Goal: Information Seeking & Learning: Find specific fact

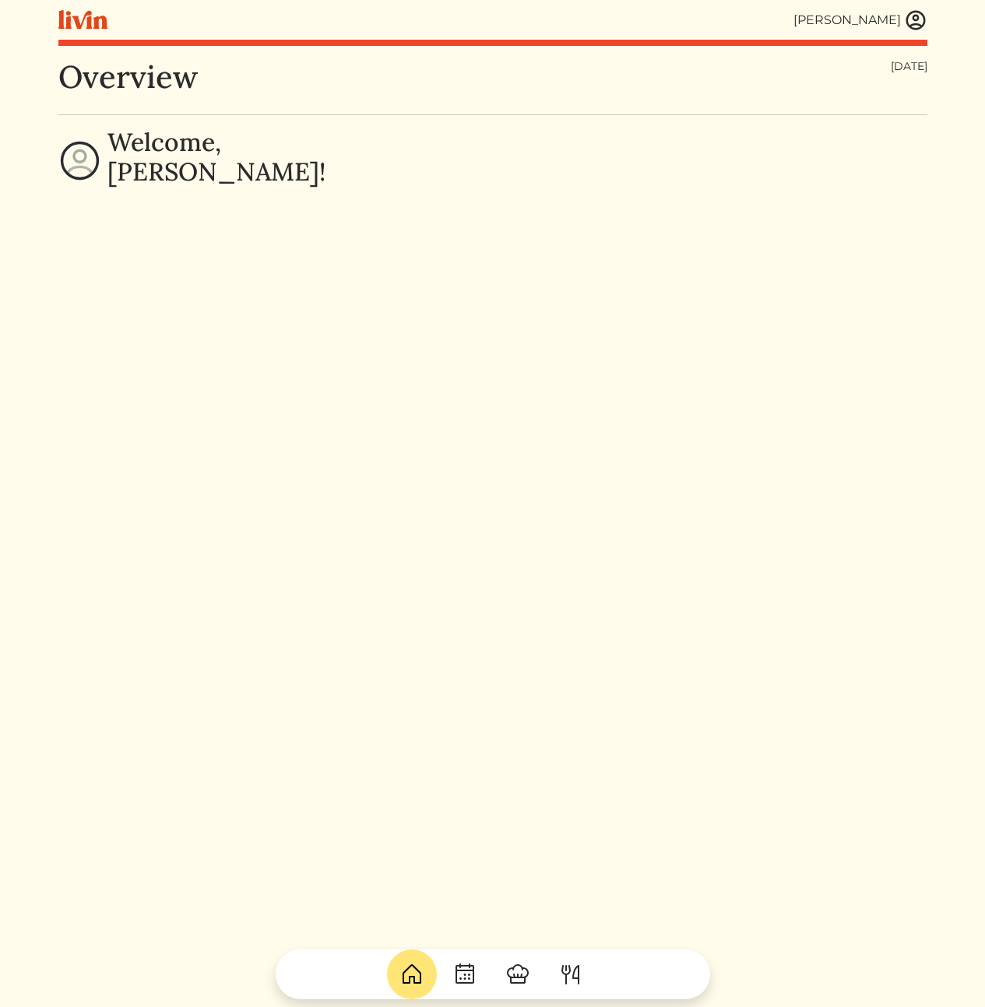
click at [917, 33] on div "[PERSON_NAME]" at bounding box center [492, 20] width 869 height 40
click at [915, 20] on img at bounding box center [915, 20] width 23 height 23
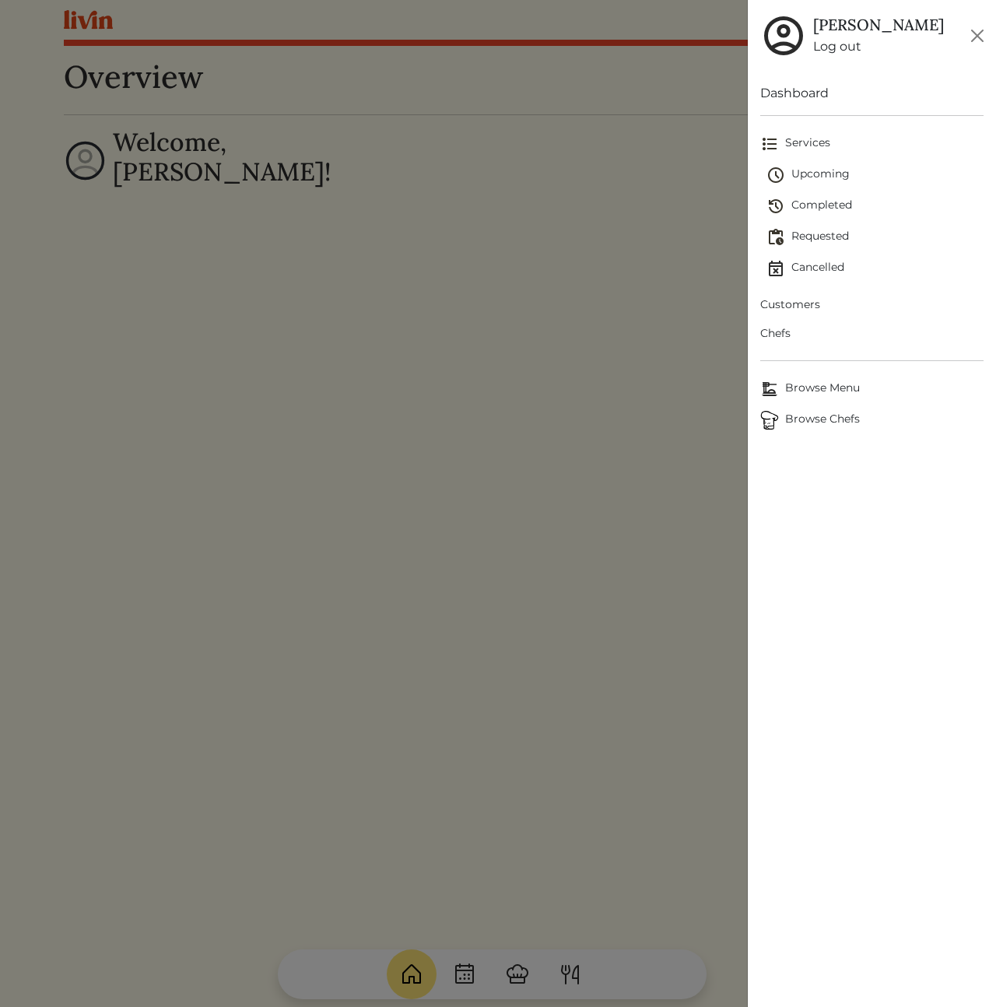
click at [804, 301] on span "Customers" at bounding box center [871, 305] width 223 height 16
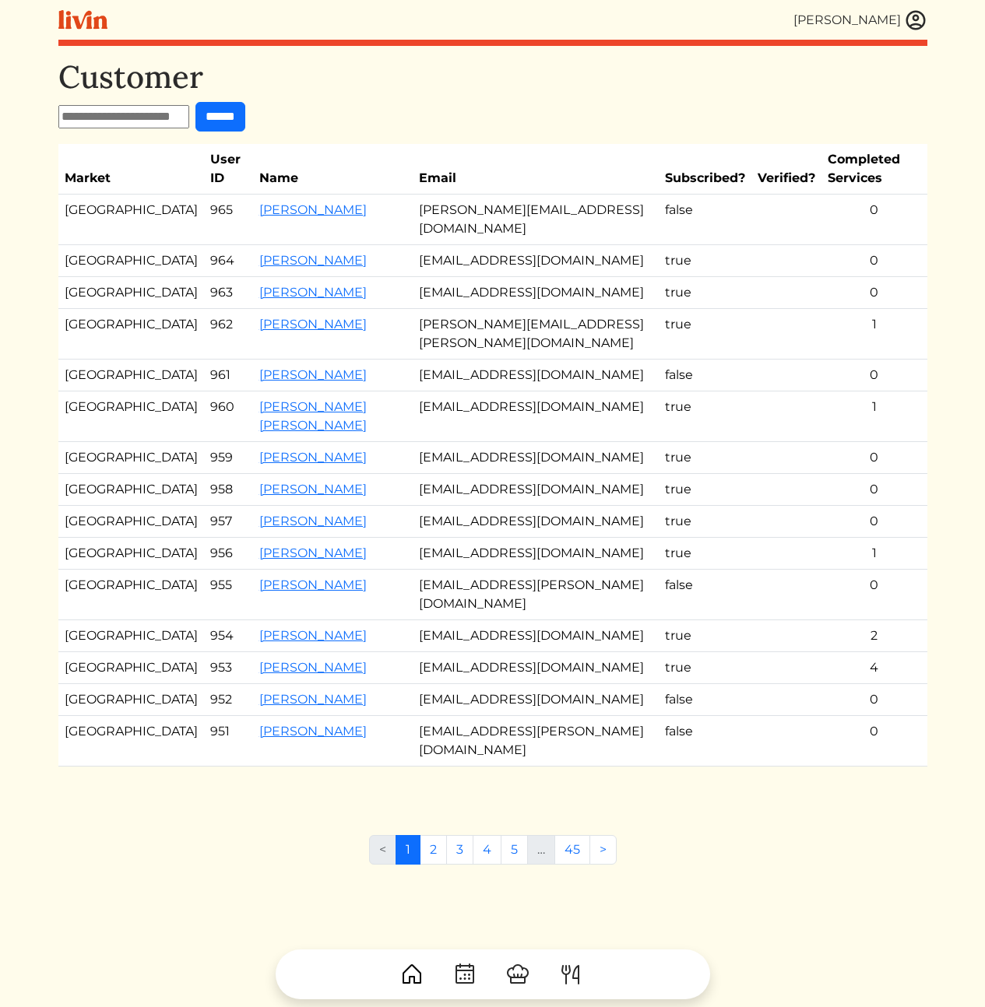
click at [501, 205] on td "[PERSON_NAME][EMAIL_ADDRESS][DOMAIN_NAME]" at bounding box center [536, 220] width 246 height 51
click at [576, 265] on td "[EMAIL_ADDRESS][DOMAIN_NAME]" at bounding box center [536, 261] width 246 height 32
drag, startPoint x: 427, startPoint y: 205, endPoint x: 758, endPoint y: 399, distance: 384.5
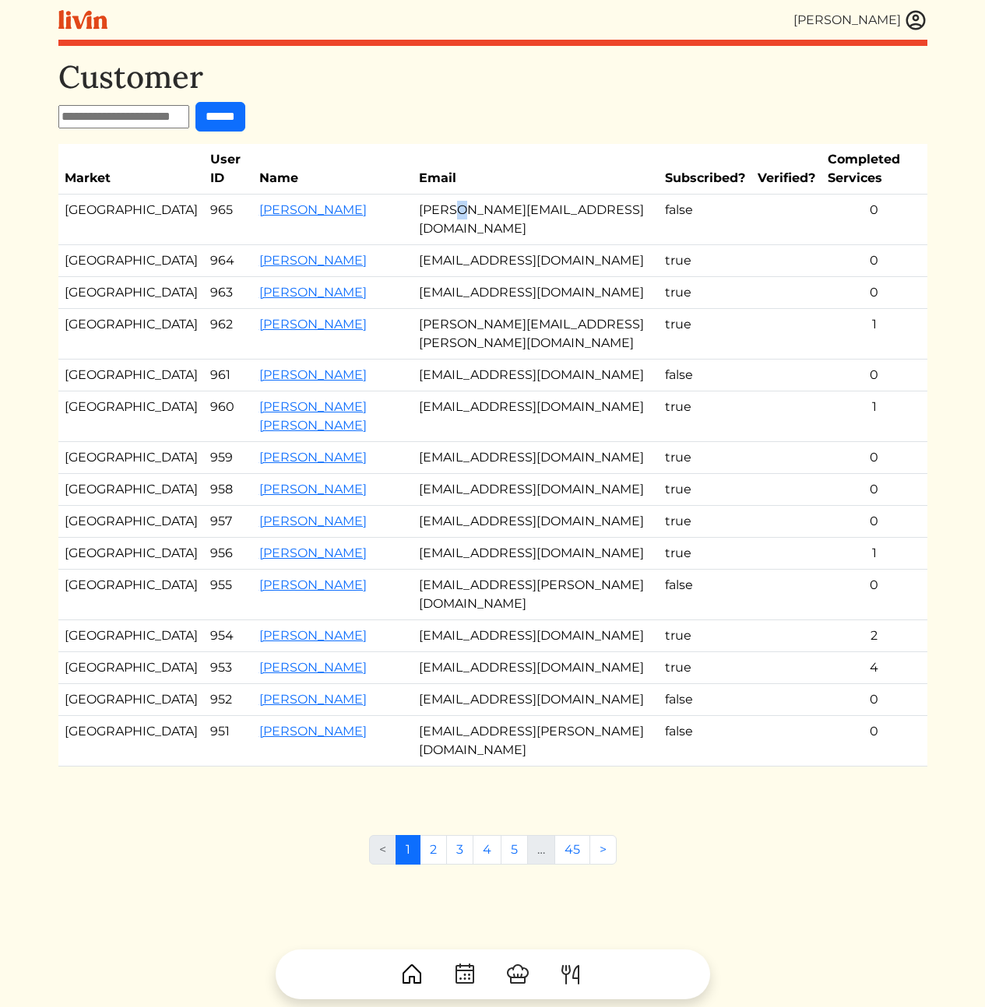
click at [673, 346] on tbody "Atlanta 965 [PERSON_NAME] [PERSON_NAME][EMAIL_ADDRESS][DOMAIN_NAME] false 0 Los…" at bounding box center [492, 481] width 869 height 572
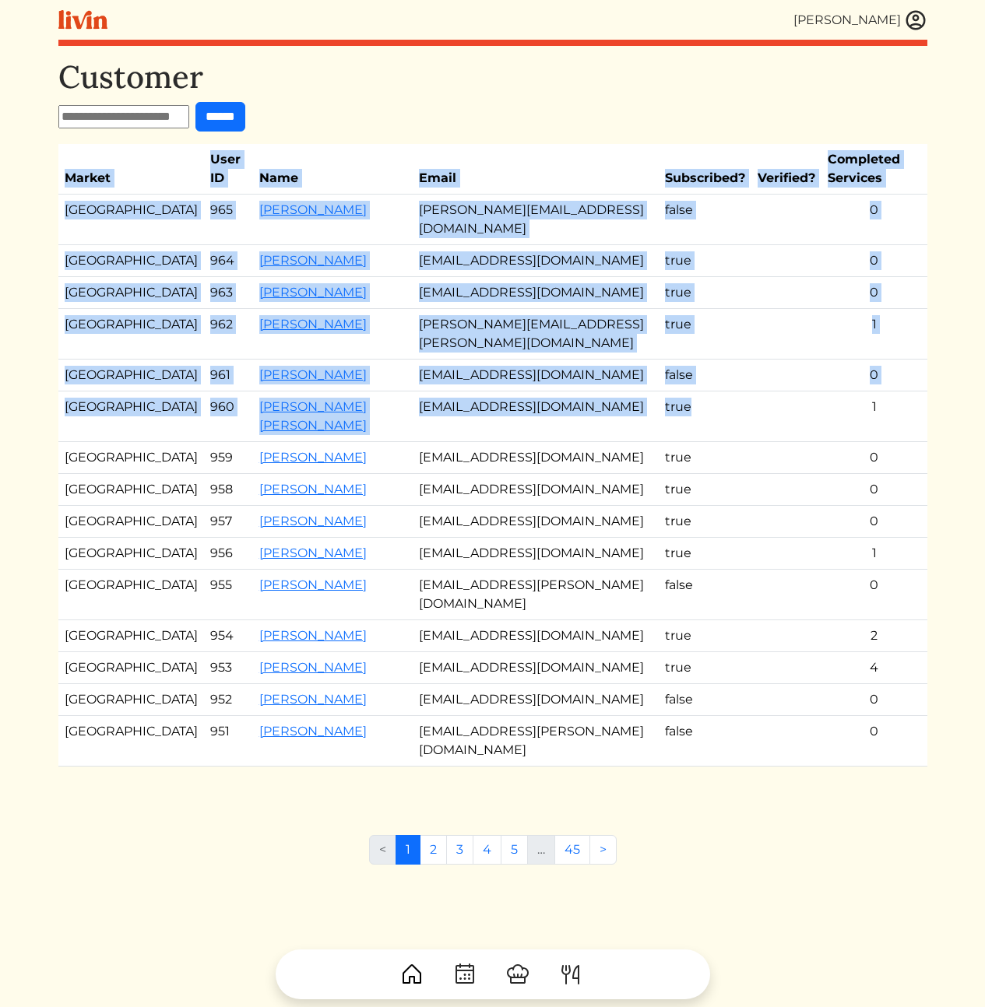
drag, startPoint x: 732, startPoint y: 342, endPoint x: 543, endPoint y: 101, distance: 306.6
click at [550, 112] on div "Customer ****** Market User ID Name Email Subscribed? Verified? Completed Servi…" at bounding box center [492, 427] width 869 height 739
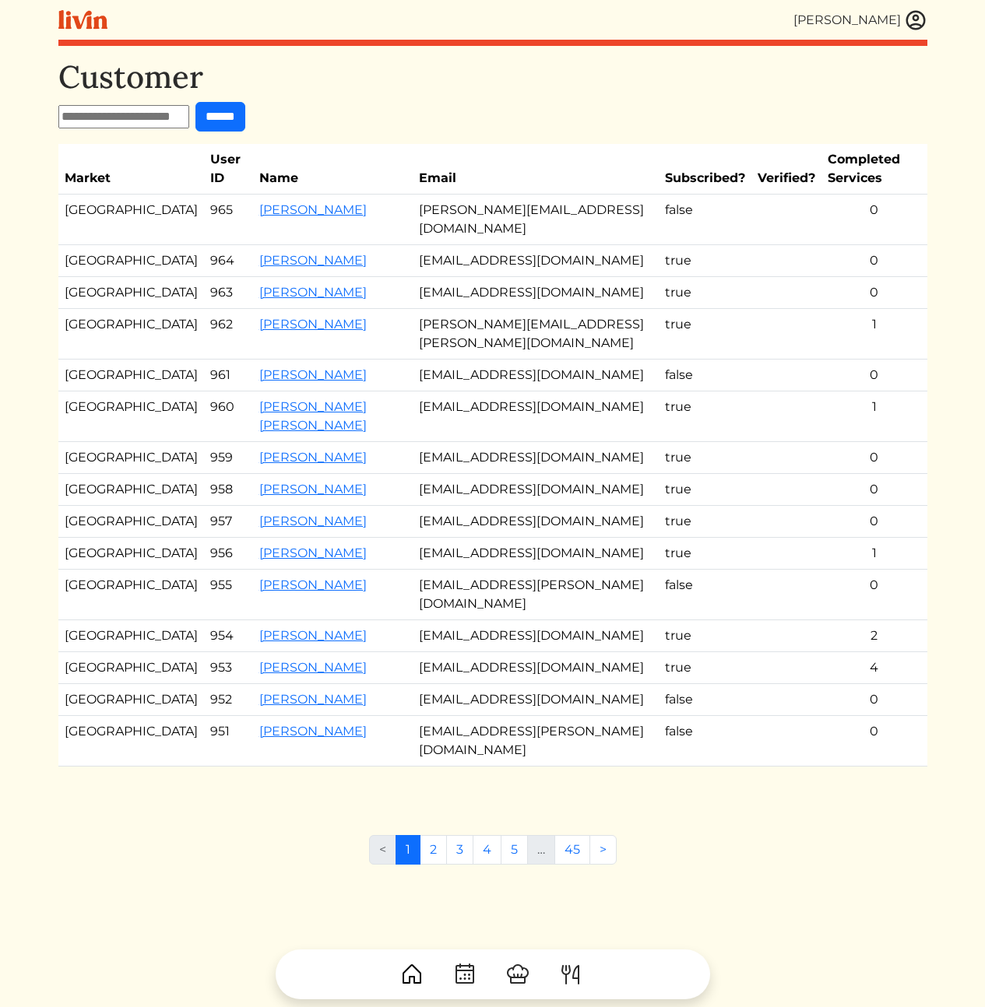
click at [536, 93] on h1 "Customer" at bounding box center [492, 76] width 869 height 37
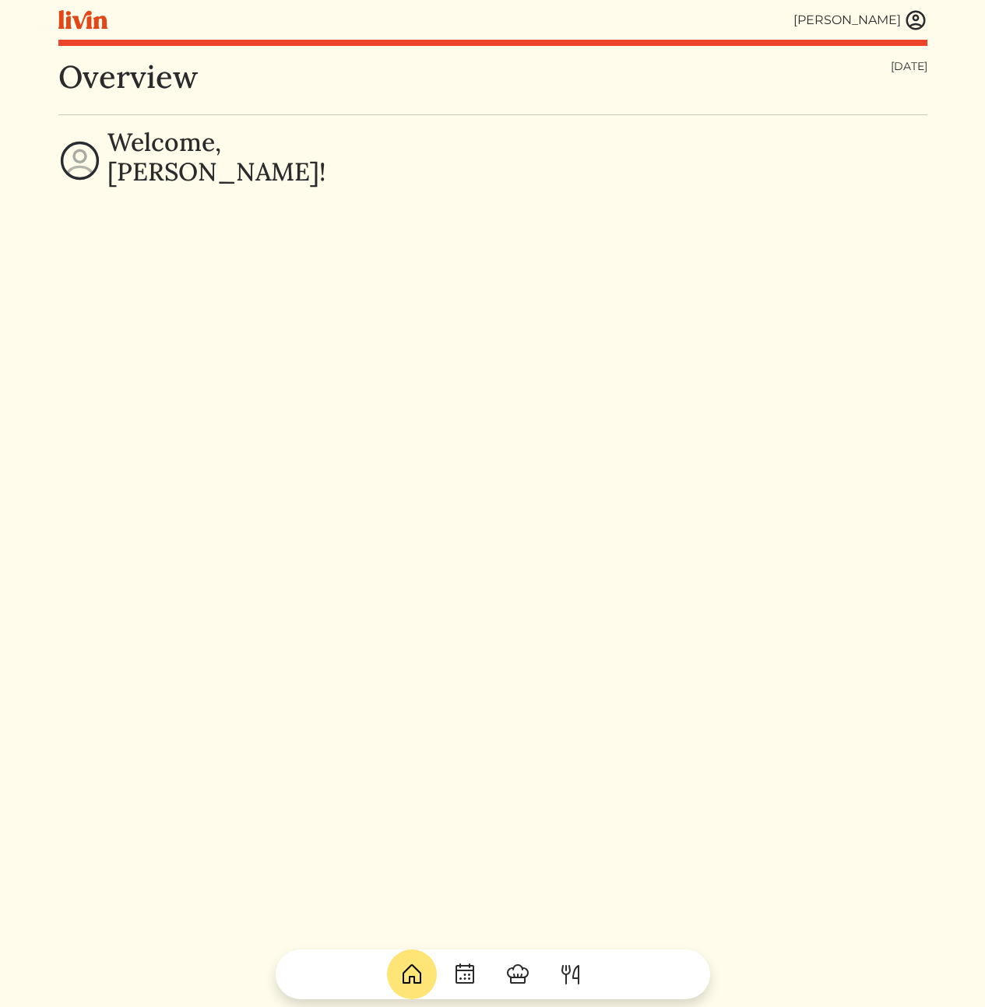
click at [911, 16] on img at bounding box center [915, 20] width 23 height 23
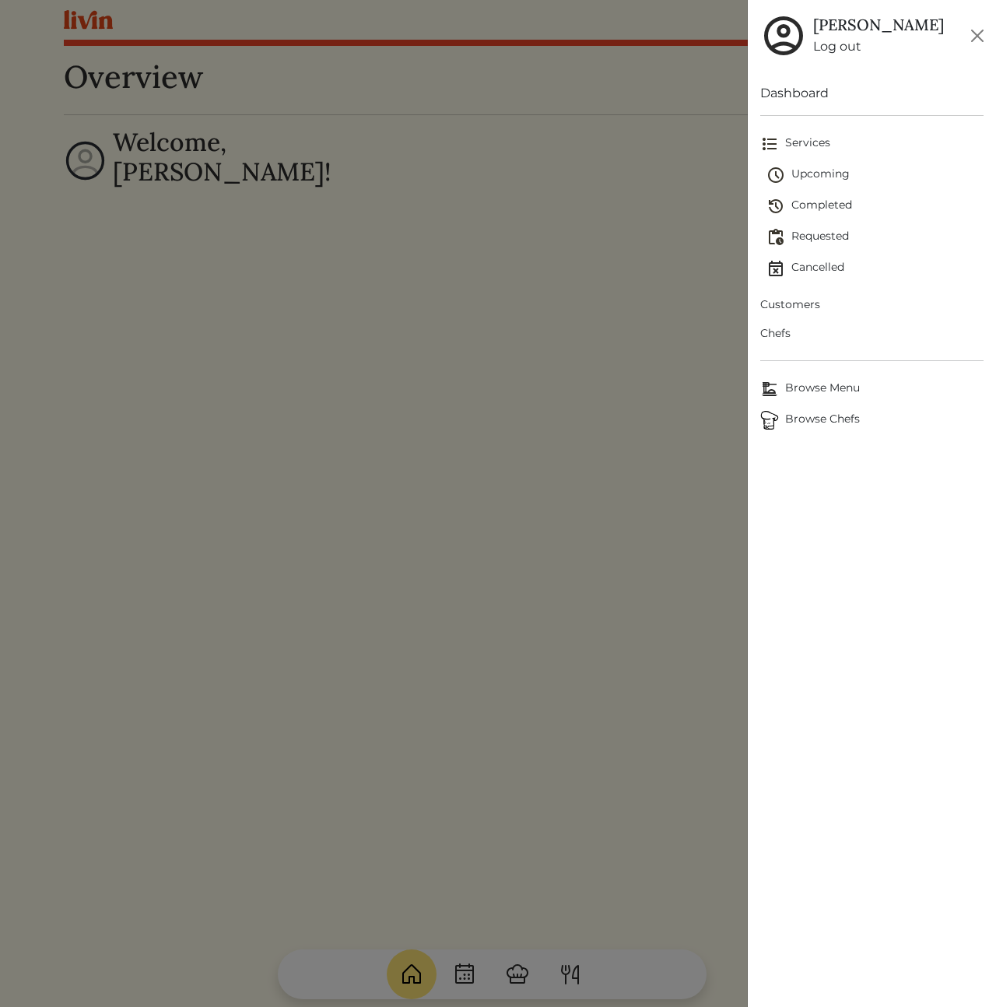
click at [826, 202] on span "Completed" at bounding box center [875, 206] width 217 height 19
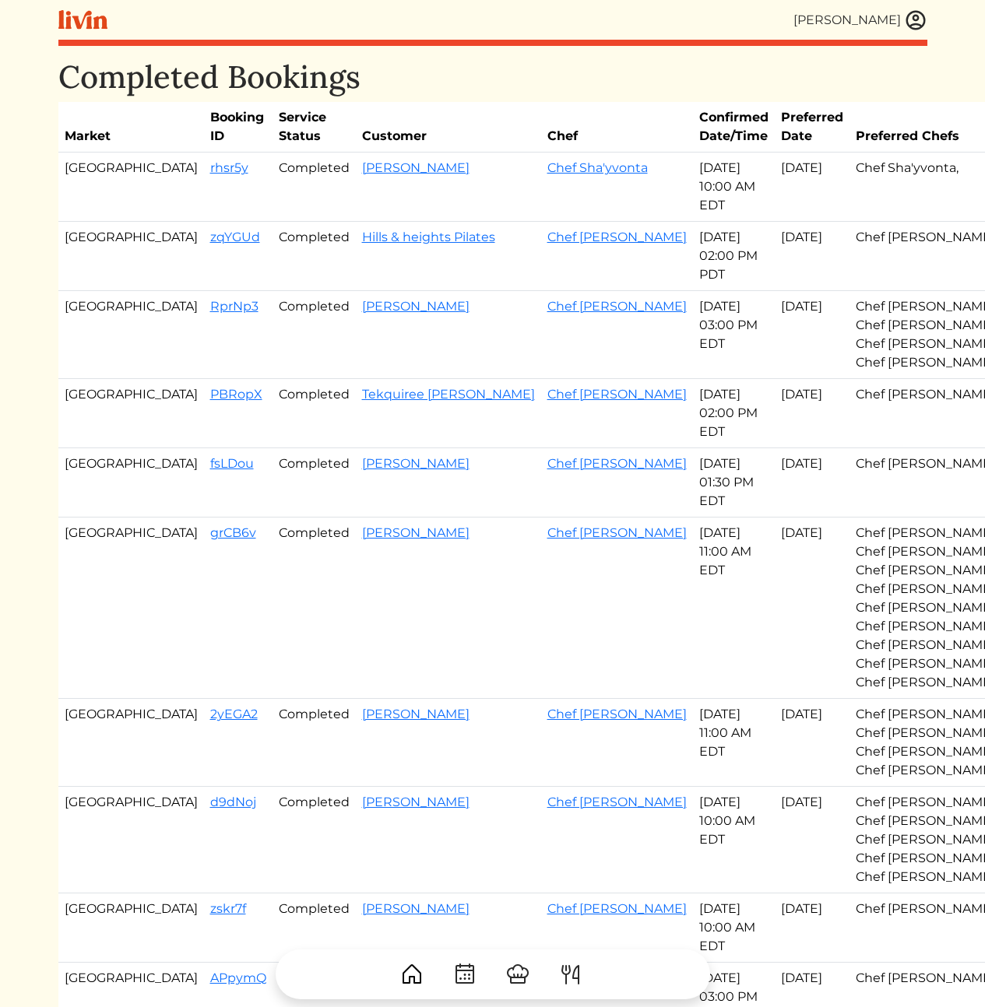
click at [693, 174] on td "Sep 05, 2025 10:00 AM EDT" at bounding box center [734, 187] width 82 height 69
click at [775, 195] on td "Sep 05, 2025" at bounding box center [812, 187] width 75 height 69
click at [693, 198] on td "Sep 05, 2025 10:00 AM EDT" at bounding box center [734, 187] width 82 height 69
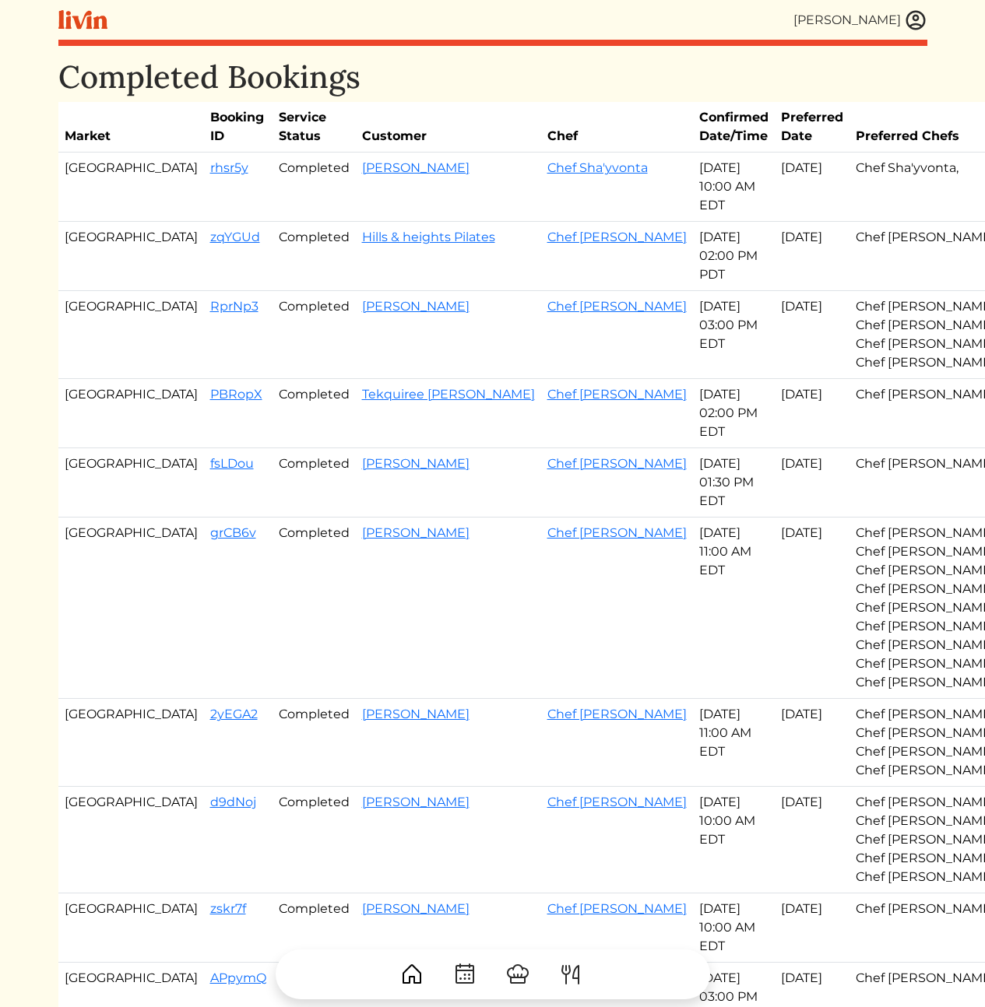
click at [693, 198] on td "Sep 05, 2025 10:00 AM EDT" at bounding box center [734, 187] width 82 height 69
click at [693, 203] on td "Sep 05, 2025 10:00 AM EDT" at bounding box center [734, 187] width 82 height 69
drag, startPoint x: 574, startPoint y: 194, endPoint x: 546, endPoint y: 183, distance: 30.1
click at [693, 183] on td "Sep 05, 2025 10:00 AM EDT" at bounding box center [734, 187] width 82 height 69
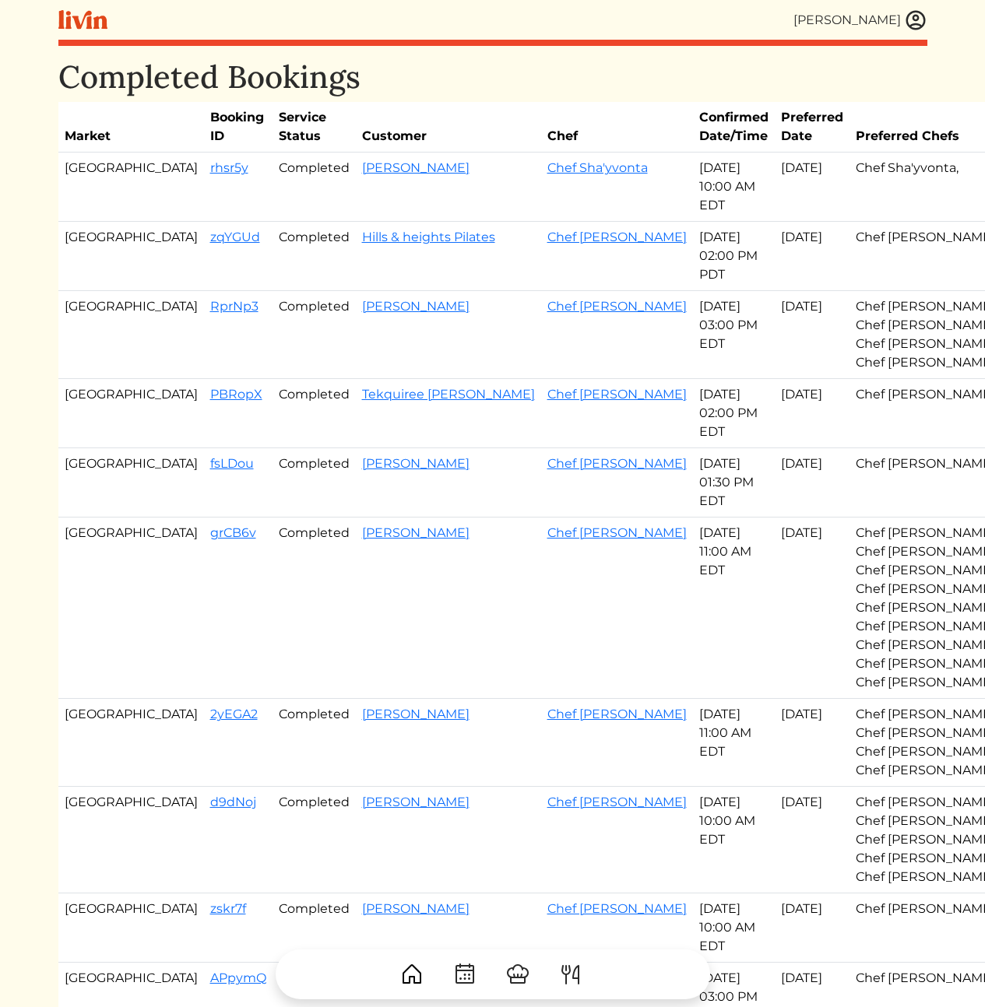
click at [693, 183] on td "Sep 05, 2025 10:00 AM EDT" at bounding box center [734, 187] width 82 height 69
click at [849, 165] on td "Chef Sha'yvonta," at bounding box center [931, 187] width 164 height 69
click at [210, 169] on link "rhsr5y" at bounding box center [229, 167] width 38 height 15
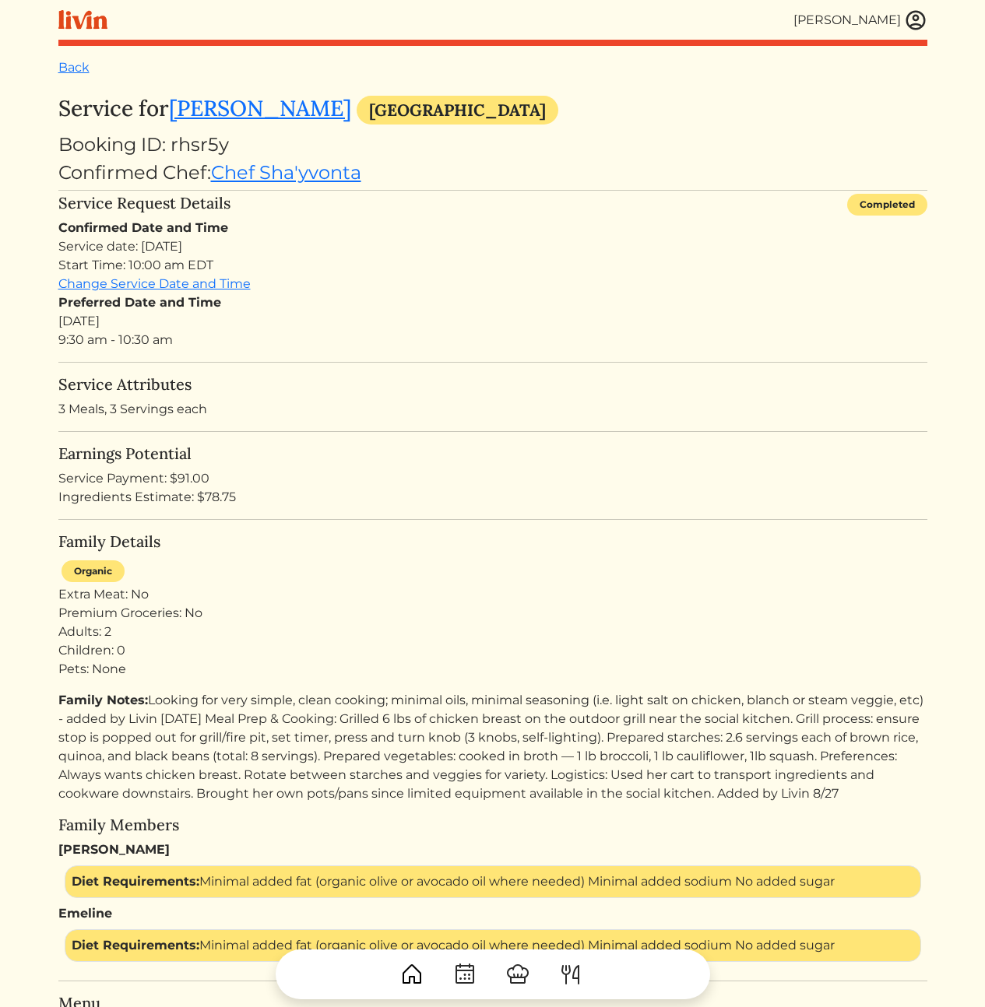
click at [453, 586] on turbo-frame "Service for Emeline Minor Atlanta Booking ID: rhsr5y Confirmed Chef: Chef Sha'y…" at bounding box center [492, 893] width 869 height 1595
drag, startPoint x: 482, startPoint y: 494, endPoint x: 459, endPoint y: 399, distance: 97.6
click at [459, 400] on turbo-frame "Service for Emeline Minor Atlanta Booking ID: rhsr5y Confirmed Chef: Chef Sha'y…" at bounding box center [492, 893] width 869 height 1595
click at [459, 399] on div "Service Attributes 3 Meals, 3 Servings each" at bounding box center [492, 397] width 869 height 44
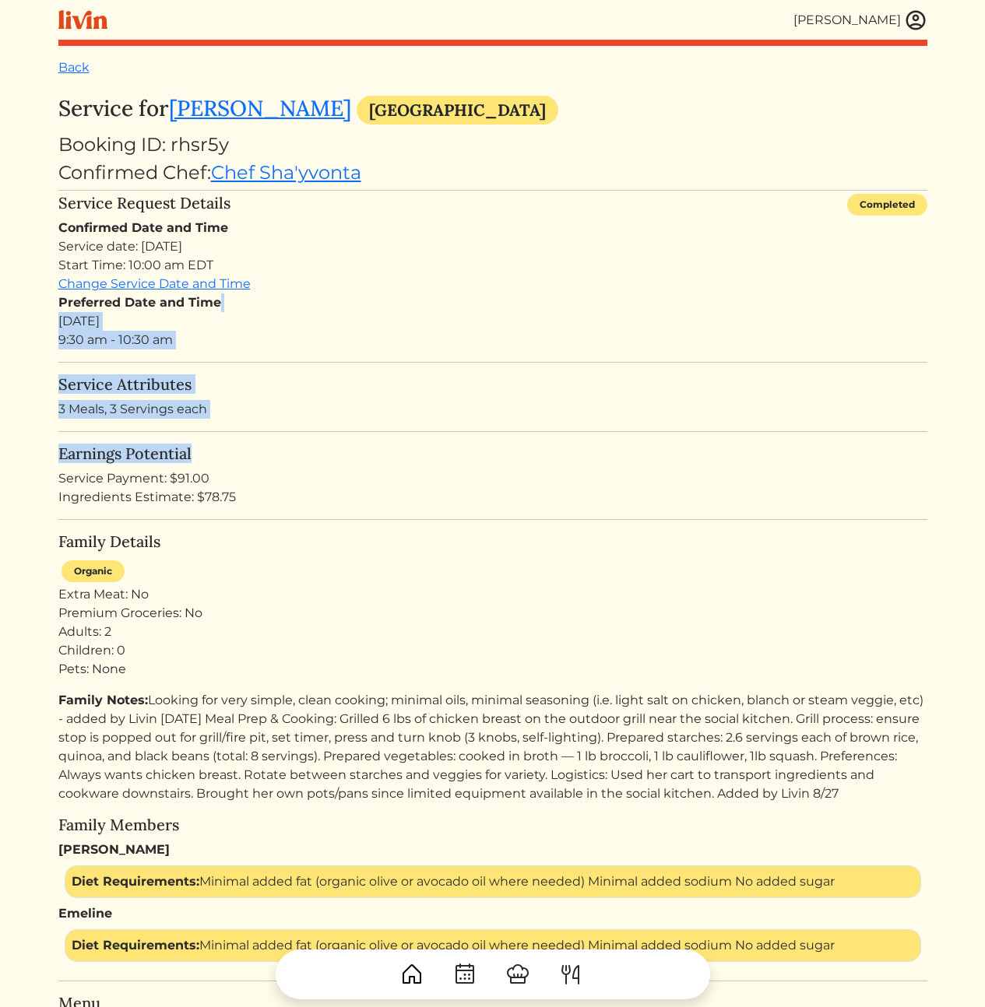
drag, startPoint x: 409, startPoint y: 308, endPoint x: 454, endPoint y: 480, distance: 177.9
click at [449, 470] on turbo-frame "Service for Emeline Minor Atlanta Booking ID: rhsr5y Confirmed Chef: Chef Sha'y…" at bounding box center [492, 893] width 869 height 1595
drag, startPoint x: 429, startPoint y: 434, endPoint x: 421, endPoint y: 306, distance: 127.9
click at [422, 307] on turbo-frame "Service for Emeline Minor Atlanta Booking ID: rhsr5y Confirmed Chef: Chef Sha'y…" at bounding box center [492, 893] width 869 height 1595
click at [421, 306] on div "Preferred Date and Time Fri, Sep 5, 2025 9:30 am - 10:30 am" at bounding box center [492, 321] width 869 height 56
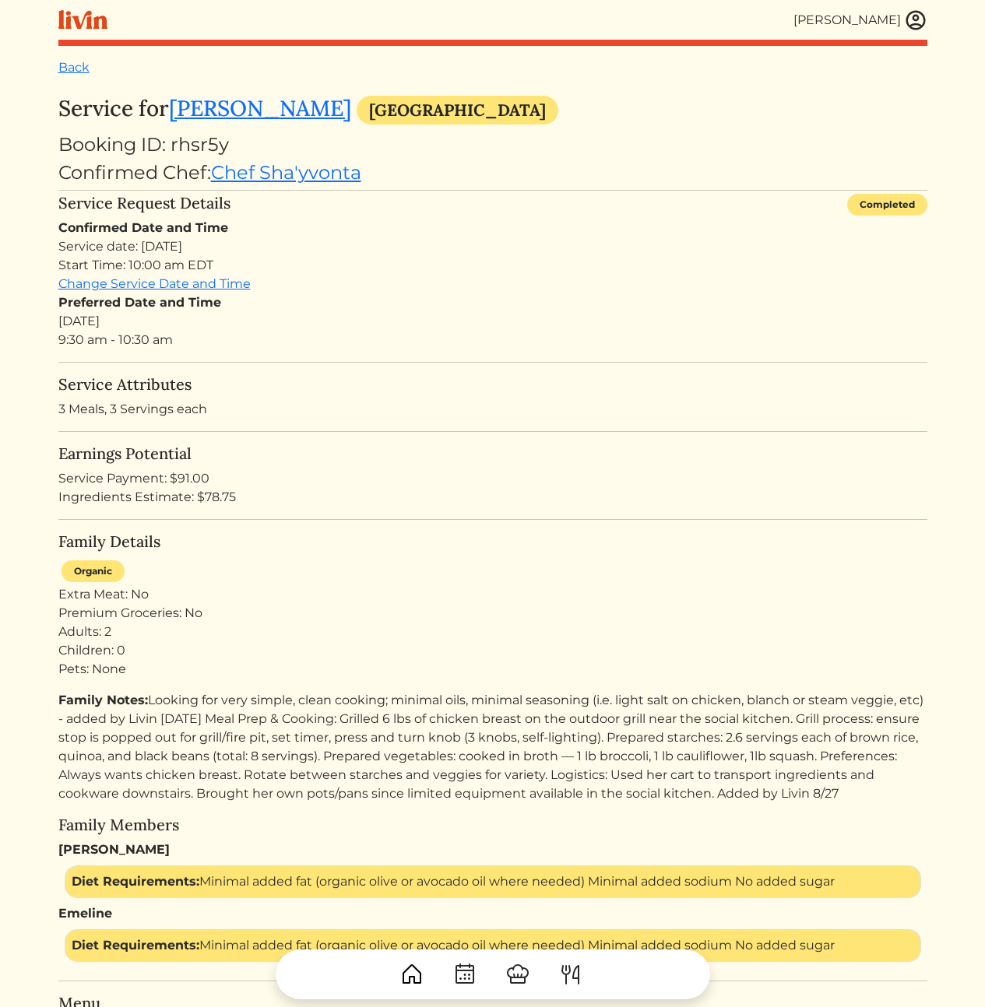
click at [468, 420] on turbo-frame "Service for Emeline Minor Atlanta Booking ID: rhsr5y Confirmed Chef: Chef Sha'y…" at bounding box center [492, 893] width 869 height 1595
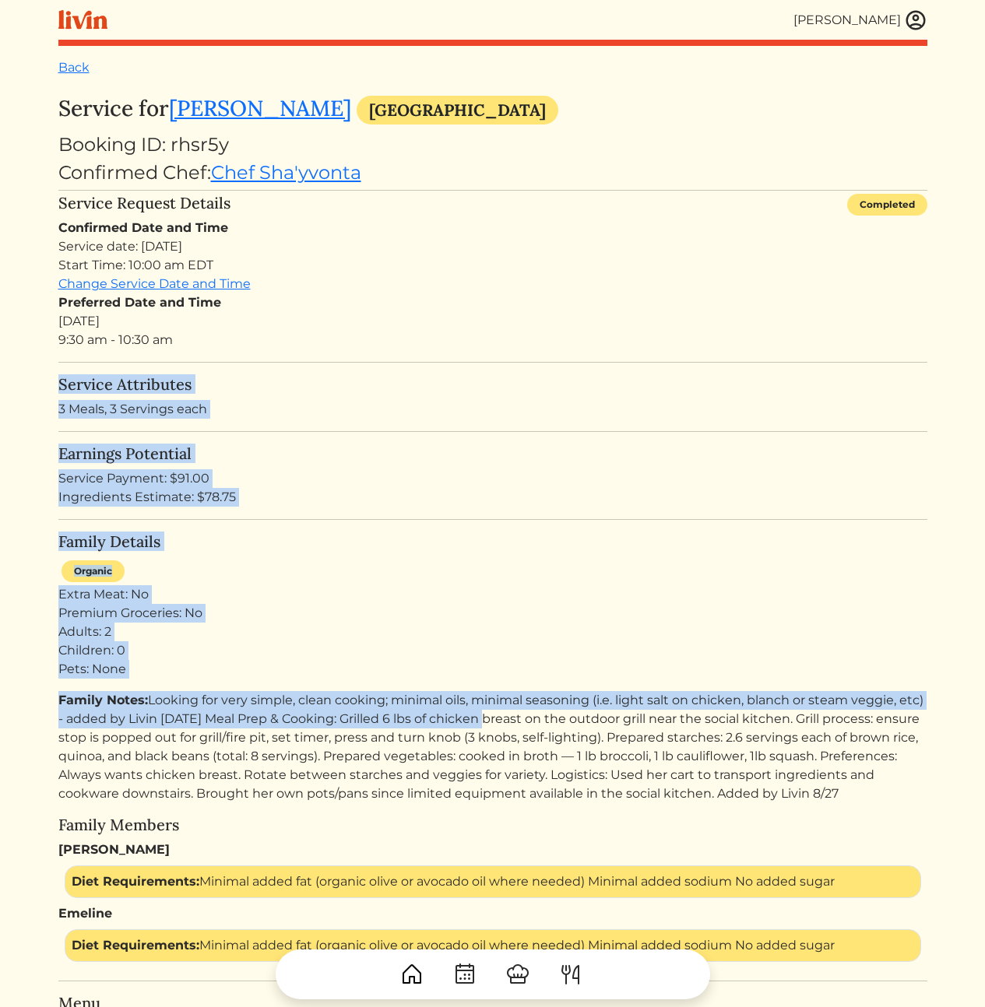
drag, startPoint x: 388, startPoint y: 374, endPoint x: 500, endPoint y: 728, distance: 370.7
click at [500, 728] on turbo-frame "Service for Emeline Minor Atlanta Booking ID: rhsr5y Confirmed Chef: Chef Sha'y…" at bounding box center [492, 893] width 869 height 1595
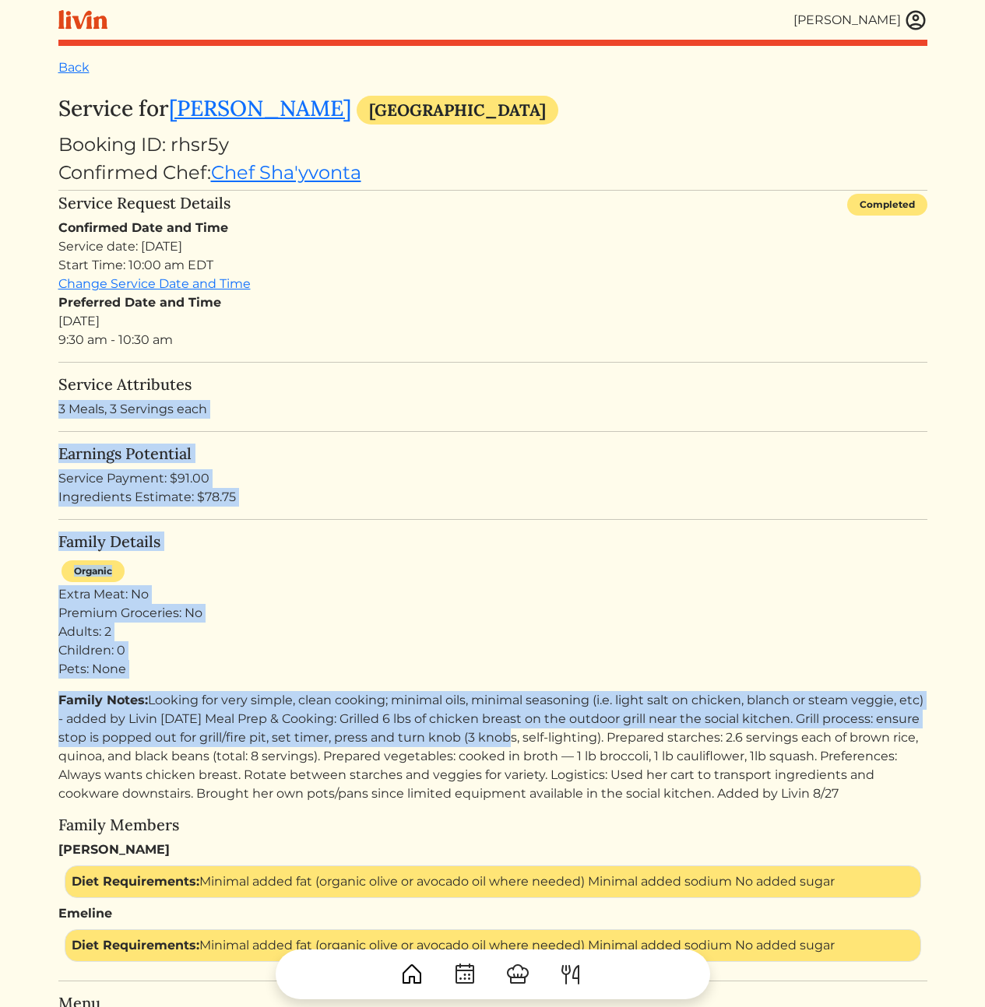
drag, startPoint x: 539, startPoint y: 742, endPoint x: 414, endPoint y: 380, distance: 382.8
click at [414, 380] on turbo-frame "Service for Emeline Minor Atlanta Booking ID: rhsr5y Confirmed Chef: Chef Sha'y…" at bounding box center [492, 893] width 869 height 1595
click at [411, 379] on h5 "Service Attributes" at bounding box center [492, 384] width 869 height 19
drag, startPoint x: 420, startPoint y: 426, endPoint x: 565, endPoint y: 631, distance: 251.2
click at [562, 621] on turbo-frame "Service for Emeline Minor Atlanta Booking ID: rhsr5y Confirmed Chef: Chef Sha'y…" at bounding box center [492, 893] width 869 height 1595
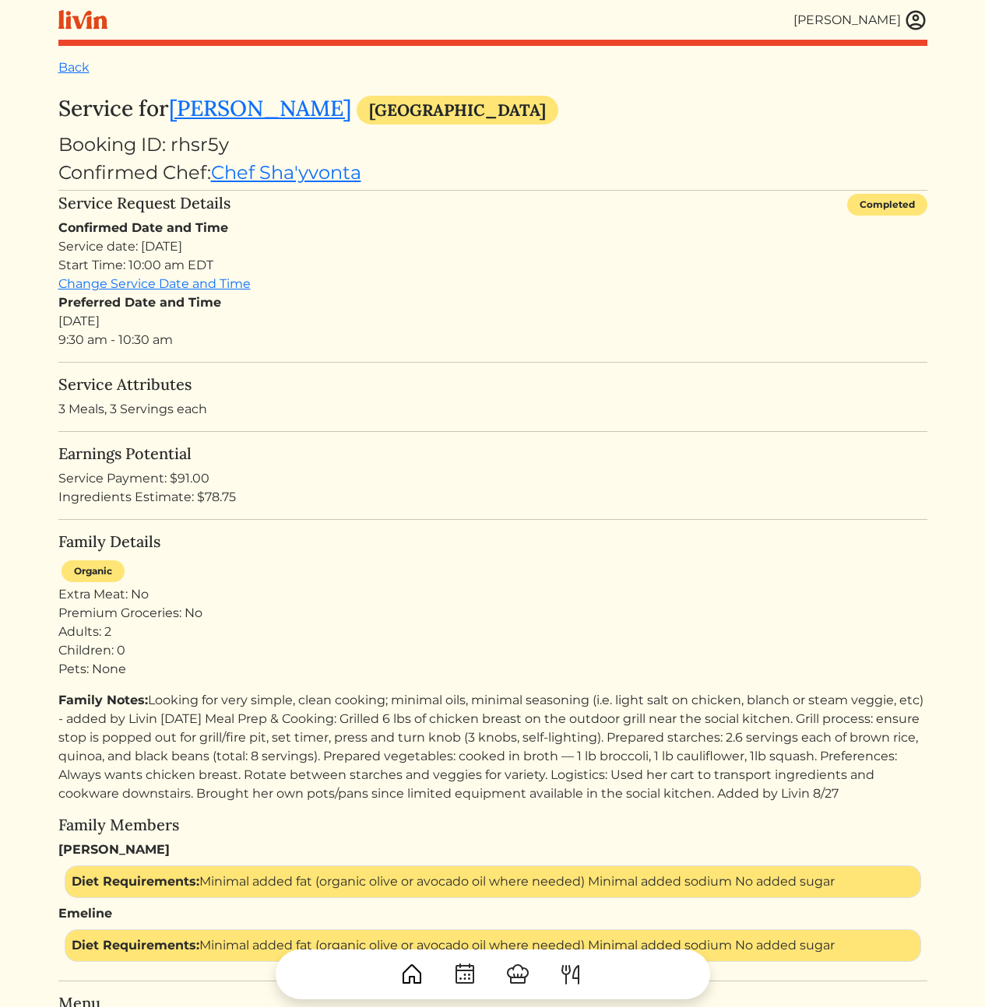
click at [571, 635] on div "Adults: 2 Children: 0 Pets: None" at bounding box center [492, 651] width 869 height 56
drag, startPoint x: 571, startPoint y: 636, endPoint x: 515, endPoint y: 349, distance: 292.0
click at [515, 353] on turbo-frame "Service for Emeline Minor Atlanta Booking ID: rhsr5y Confirmed Chef: Chef Sha'y…" at bounding box center [492, 893] width 869 height 1595
click at [515, 349] on div "Preferred Date and Time Fri, Sep 5, 2025 9:30 am - 10:30 am" at bounding box center [492, 321] width 869 height 56
drag, startPoint x: 501, startPoint y: 418, endPoint x: 477, endPoint y: 723, distance: 306.1
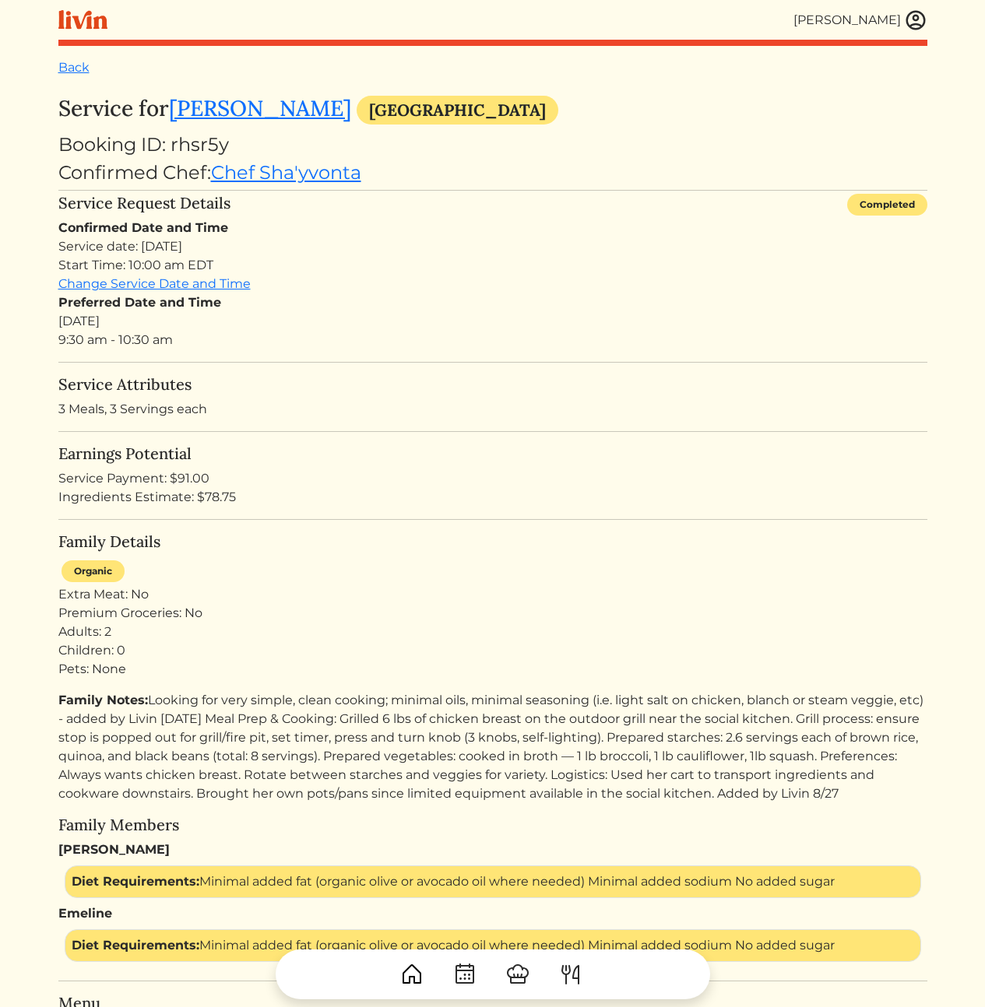
click at [477, 721] on turbo-frame "Service for Emeline Minor Atlanta Booking ID: rhsr5y Confirmed Chef: Chef Sha'y…" at bounding box center [492, 893] width 869 height 1595
click at [477, 729] on p "Family Notes: Looking for very simple, clean cooking; minimal oils, minimal sea…" at bounding box center [492, 747] width 869 height 112
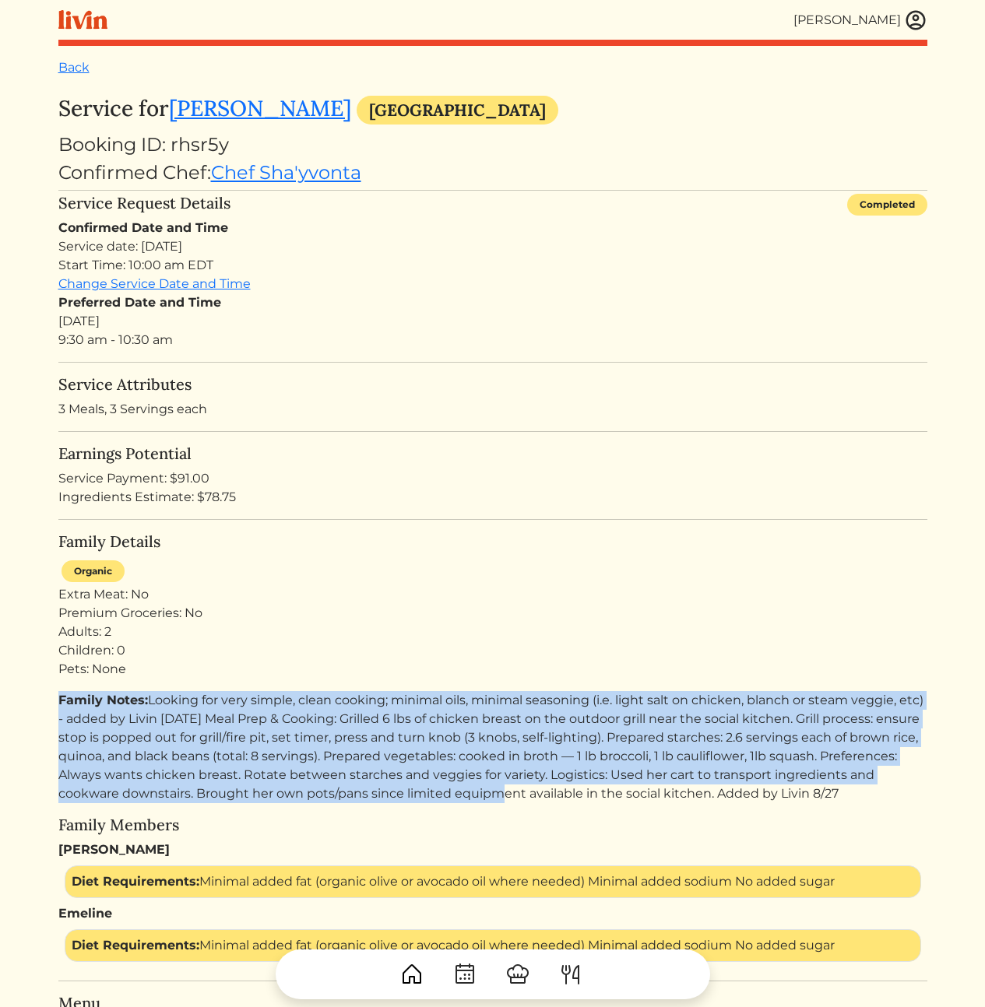
drag, startPoint x: 509, startPoint y: 782, endPoint x: 488, endPoint y: 680, distance: 104.1
click at [488, 680] on div "Family Details Organic Extra Meat: No Premium Groceries: No Adults: 2 Children:…" at bounding box center [492, 747] width 869 height 430
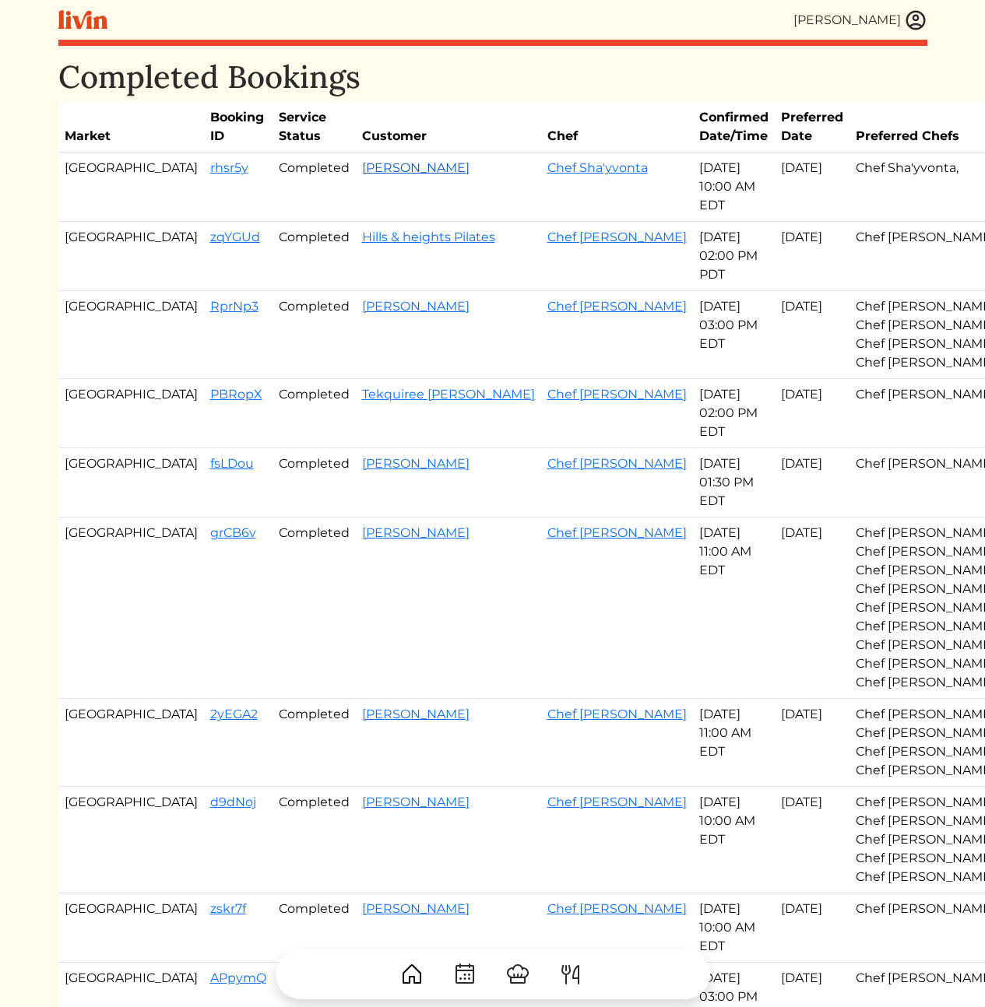
click at [362, 168] on link "Emeline Minor" at bounding box center [415, 167] width 107 height 15
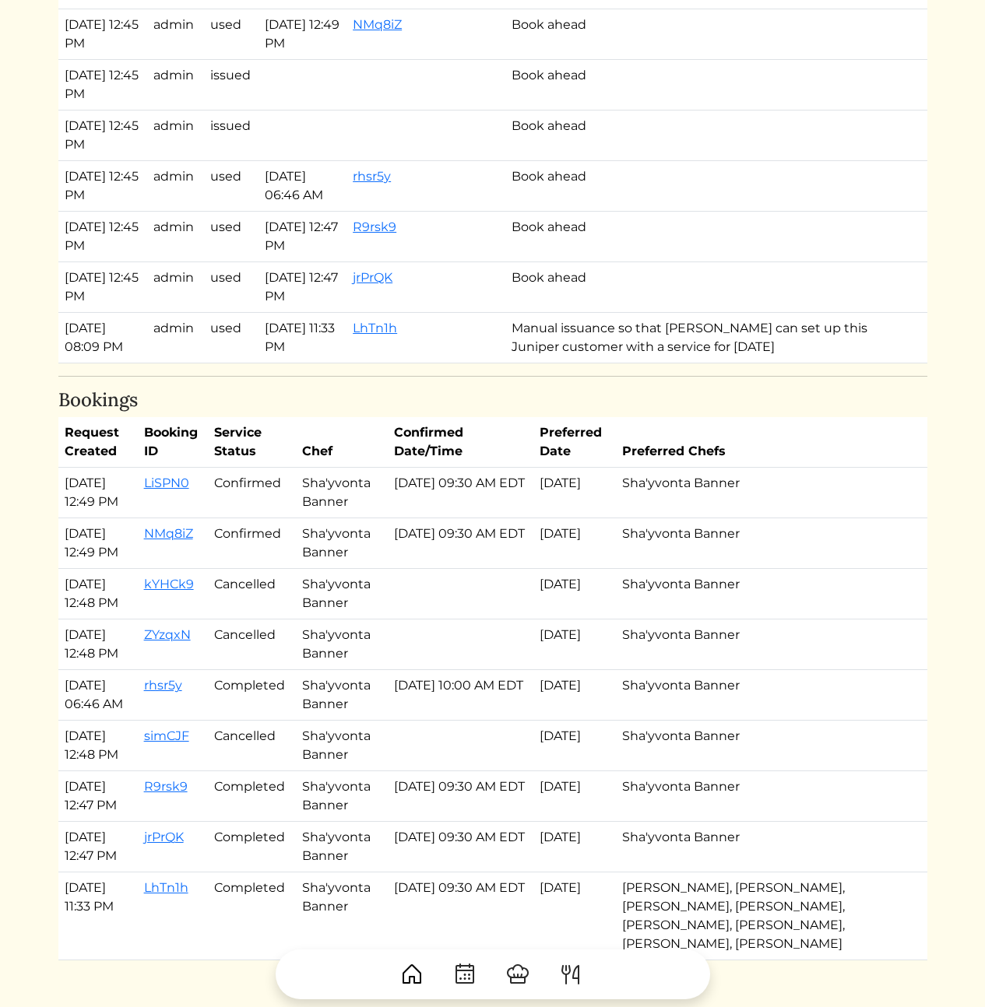
scroll to position [1583, 0]
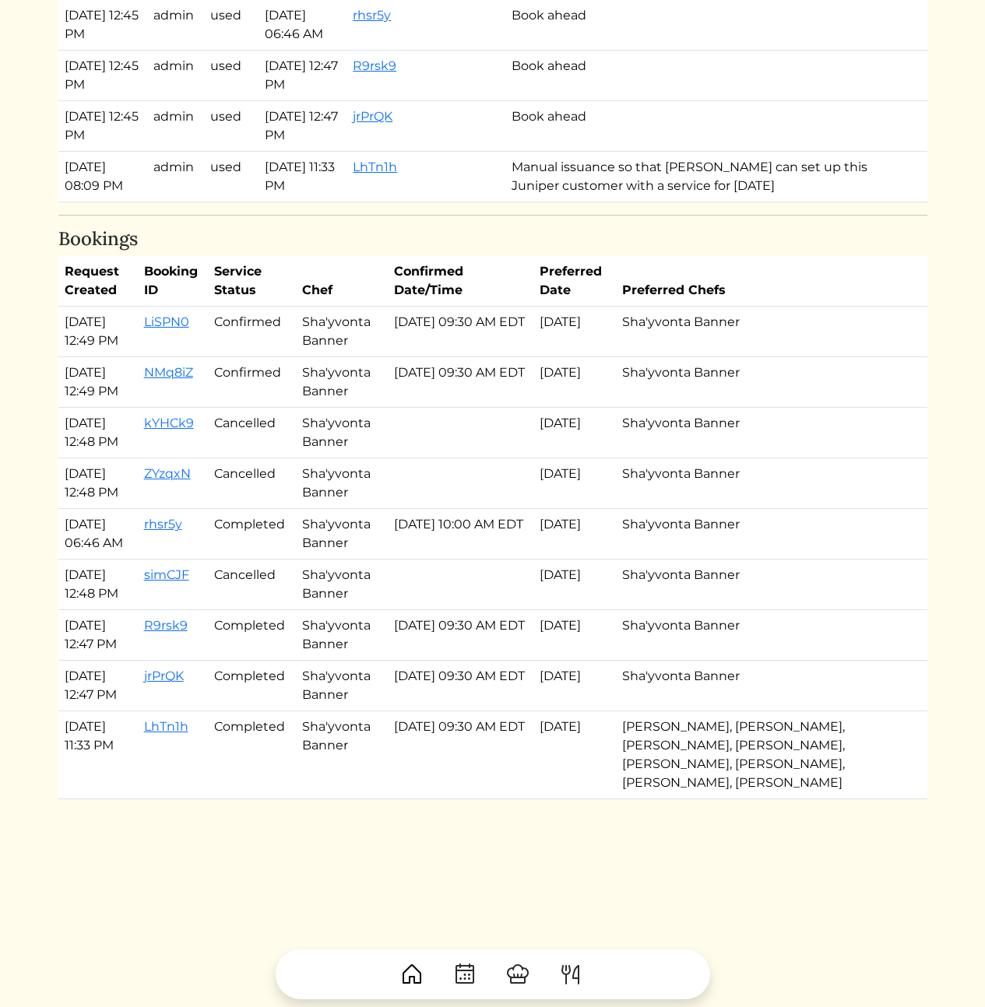
click at [351, 307] on td "Sha'yvonta Banner" at bounding box center [342, 332] width 92 height 51
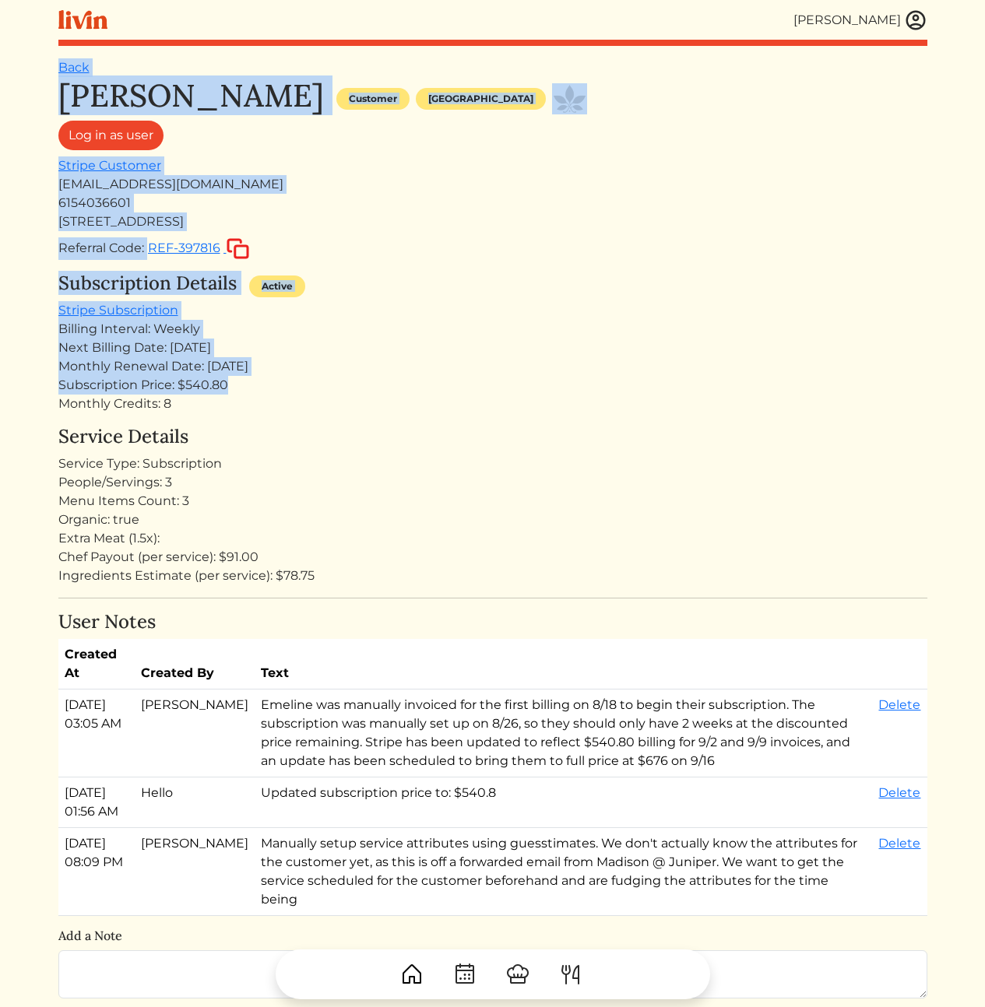
drag, startPoint x: 495, startPoint y: 75, endPoint x: 598, endPoint y: 409, distance: 349.4
click at [632, 412] on div "Monthly Credits: 8" at bounding box center [492, 404] width 869 height 19
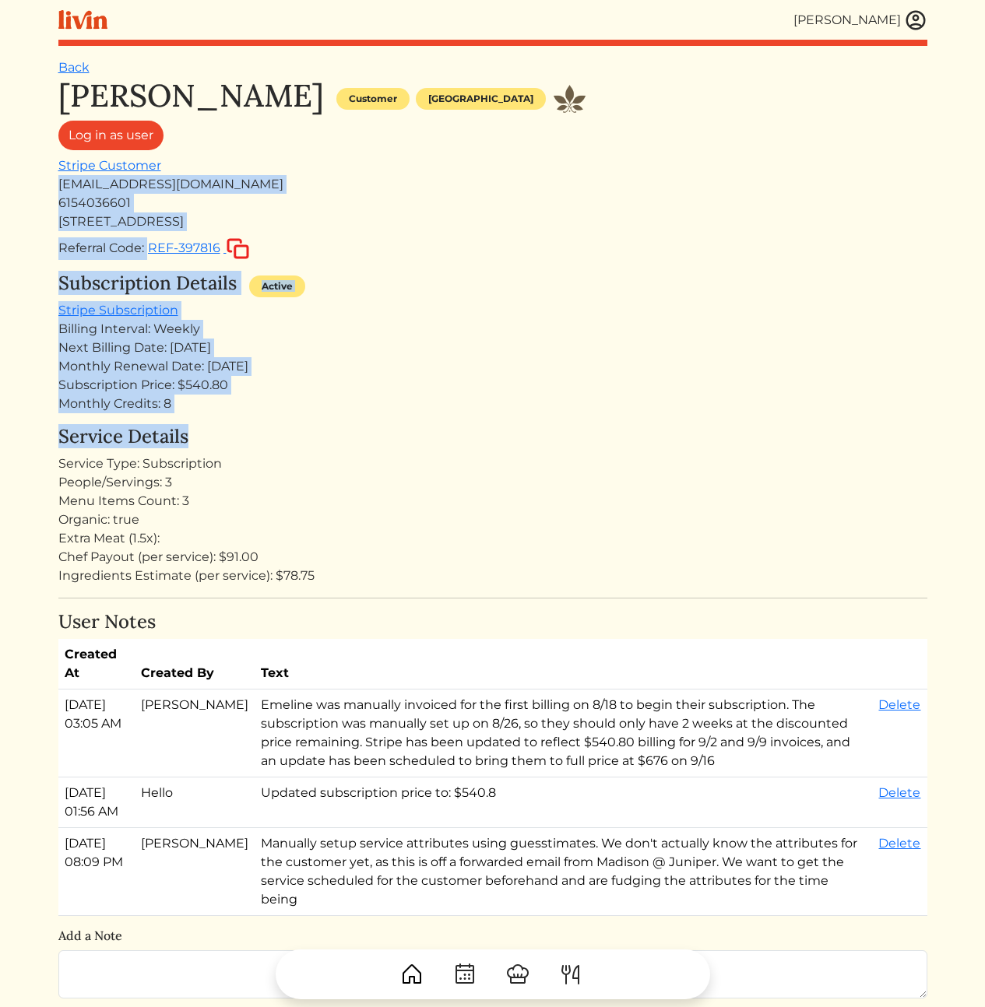
drag, startPoint x: 632, startPoint y: 427, endPoint x: 627, endPoint y: 167, distance: 260.0
click at [628, 165] on div "Emeline Minor Customer Atlanta Log in as user Stripe Customer emeline.minor@gma…" at bounding box center [492, 168] width 869 height 183
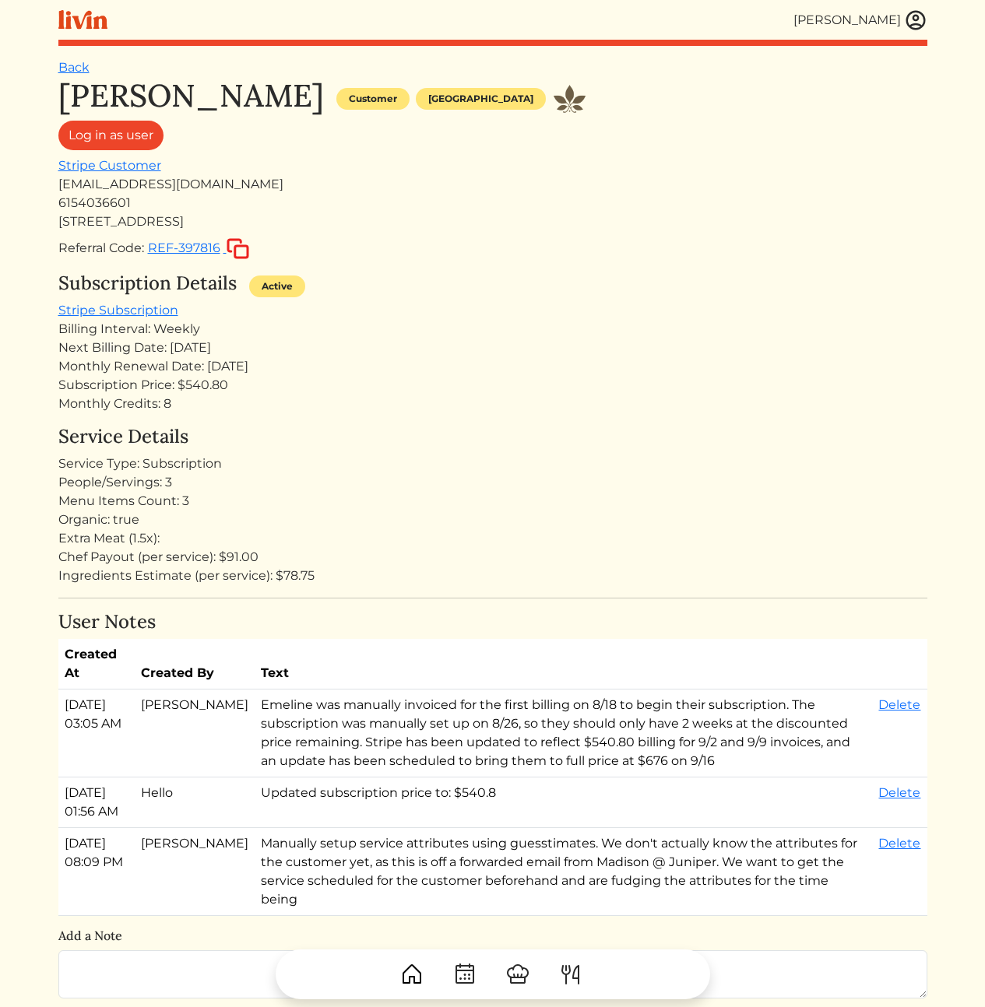
click at [581, 434] on h4 "Service Details" at bounding box center [492, 437] width 869 height 23
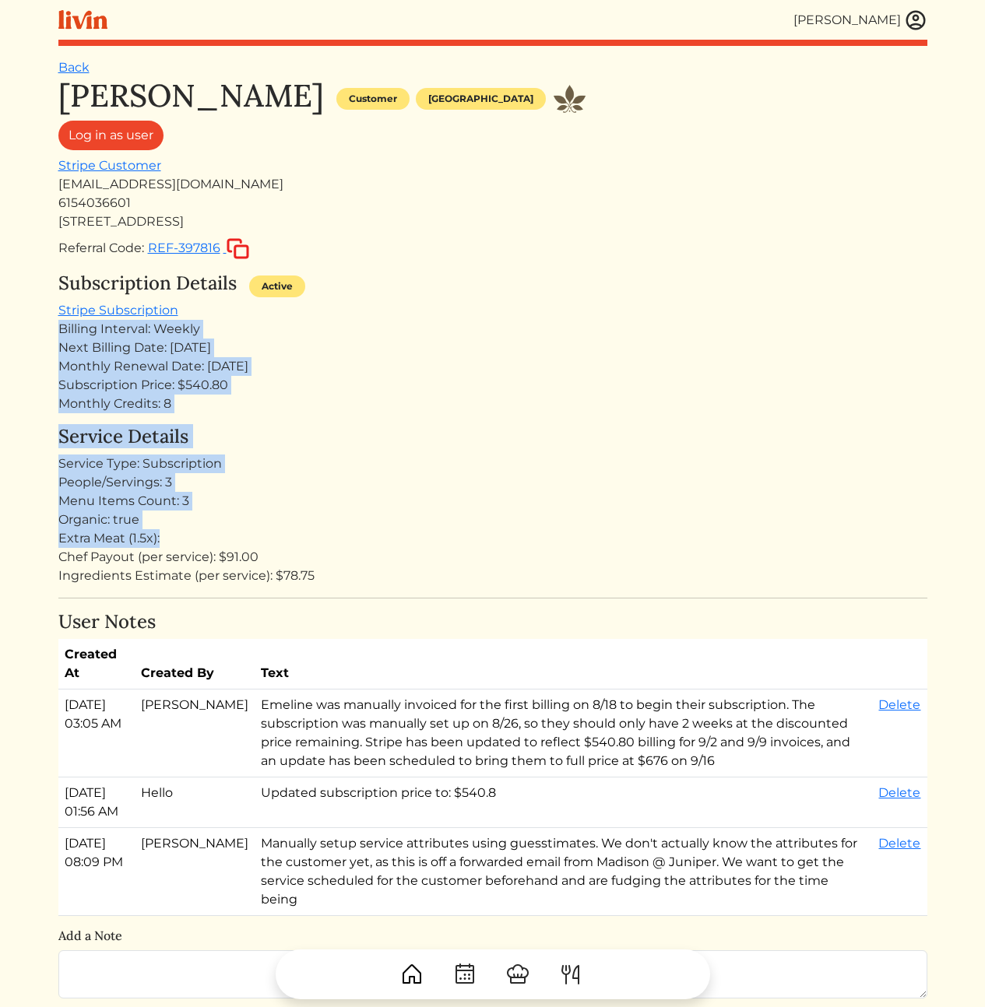
drag, startPoint x: 535, startPoint y: 314, endPoint x: 582, endPoint y: 555, distance: 245.9
click at [584, 556] on div "Chef Payout (per service): $91.00" at bounding box center [492, 557] width 869 height 19
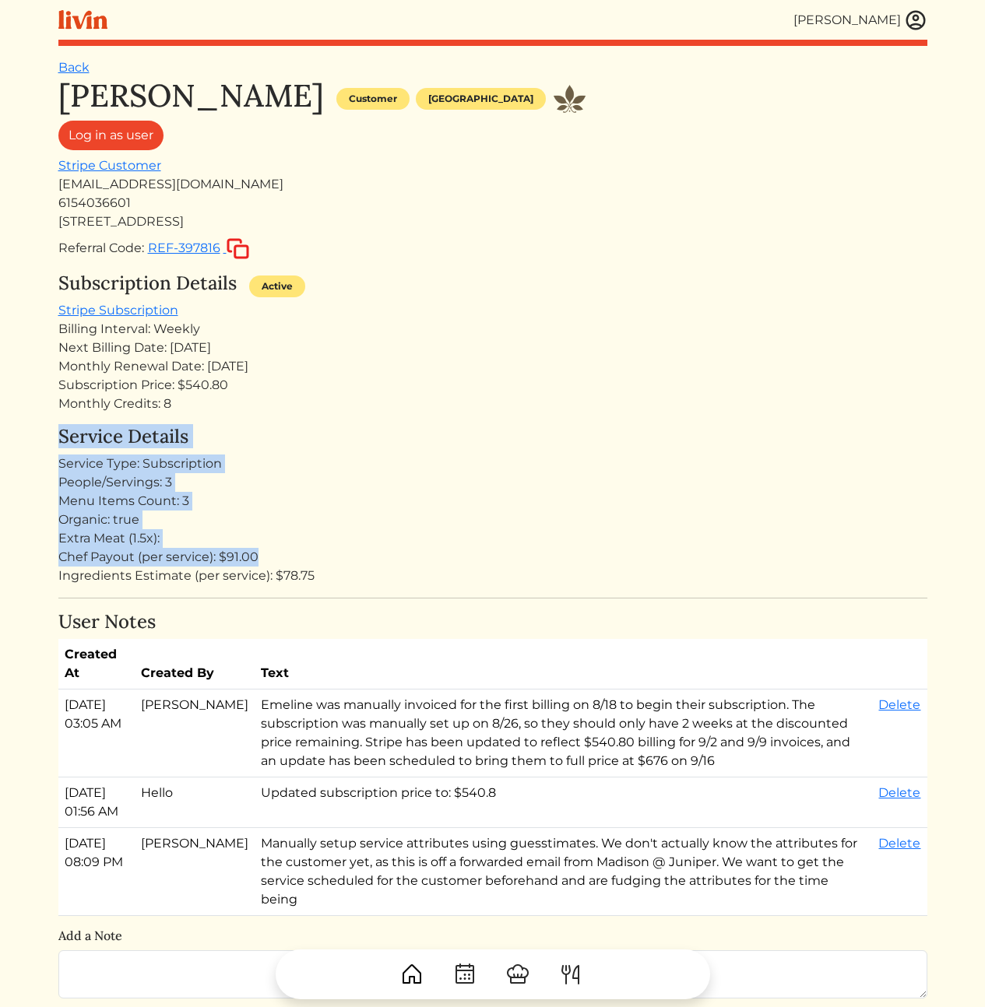
drag, startPoint x: 574, startPoint y: 557, endPoint x: 518, endPoint y: 415, distance: 153.1
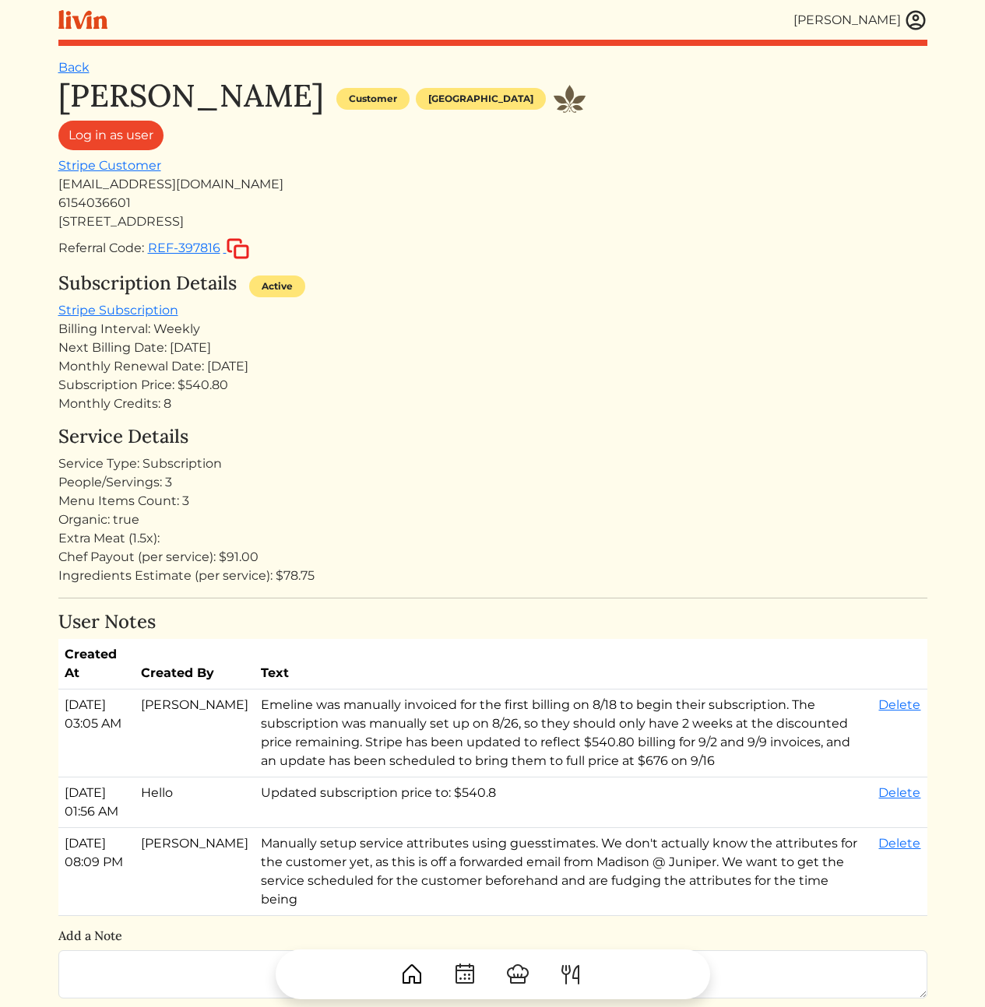
click at [498, 370] on div "Monthly Renewal Date: Sep 19, 2025" at bounding box center [492, 366] width 869 height 19
drag, startPoint x: 483, startPoint y: 375, endPoint x: 507, endPoint y: 616, distance: 241.7
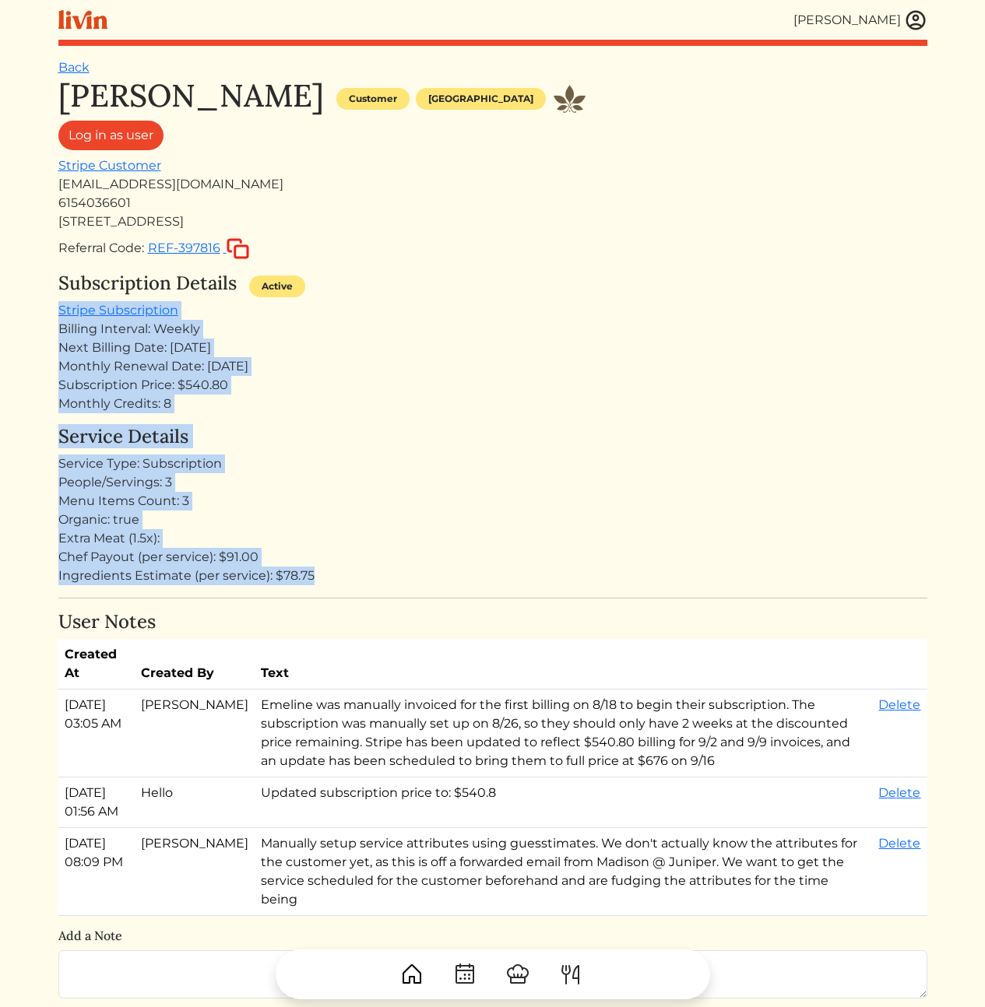
drag, startPoint x: 525, startPoint y: 571, endPoint x: 487, endPoint y: 288, distance: 285.1
click at [487, 288] on div "Subscription Details Active" at bounding box center [492, 286] width 869 height 29
drag, startPoint x: 487, startPoint y: 288, endPoint x: 523, endPoint y: 582, distance: 296.4
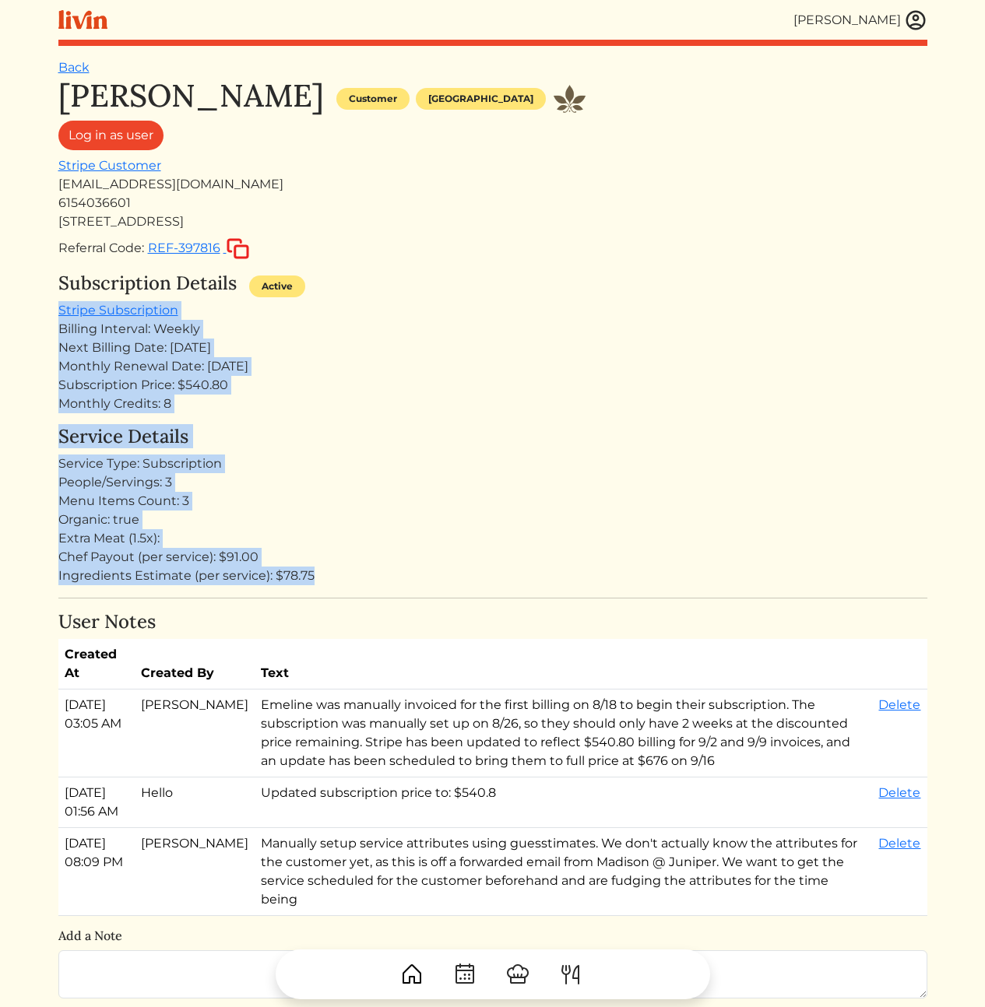
click at [523, 582] on div "Ingredients Estimate (per service): $78.75" at bounding box center [492, 576] width 869 height 19
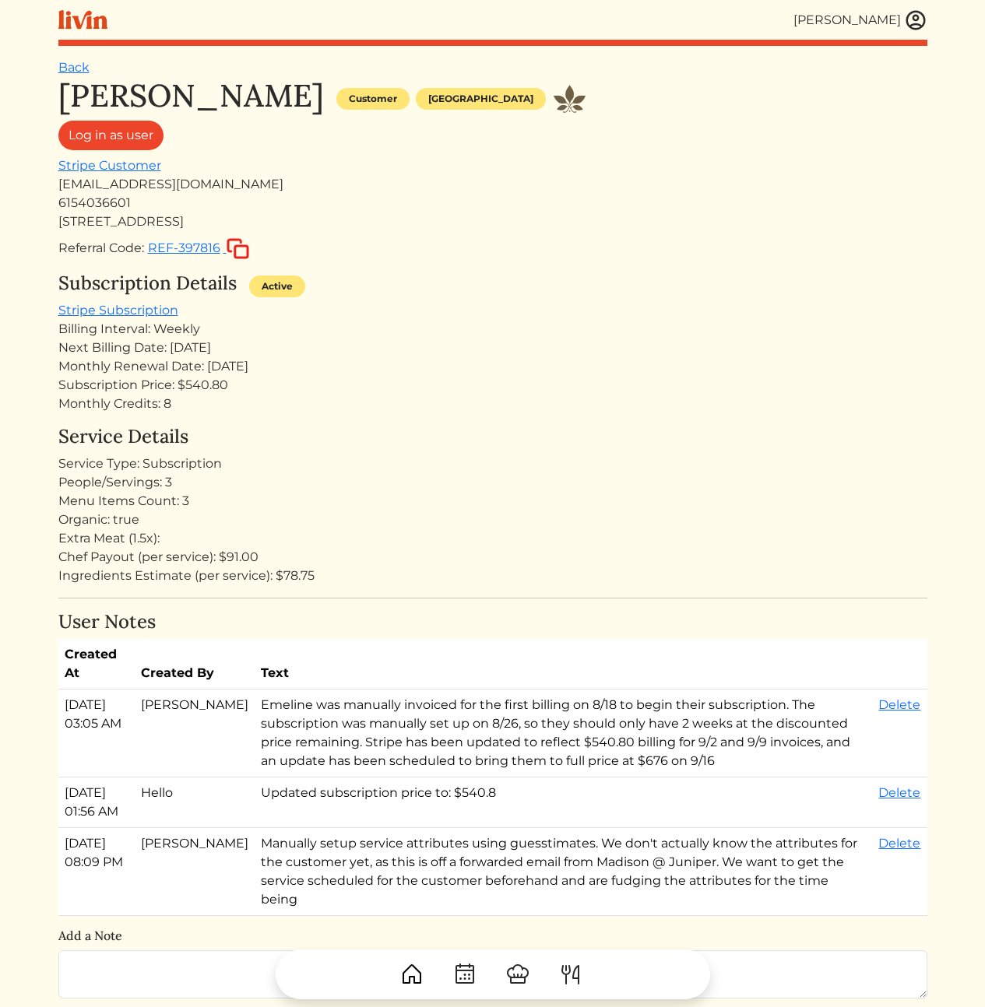
click at [559, 350] on div "Next Billing Date: Sep 09, 2025" at bounding box center [492, 348] width 869 height 19
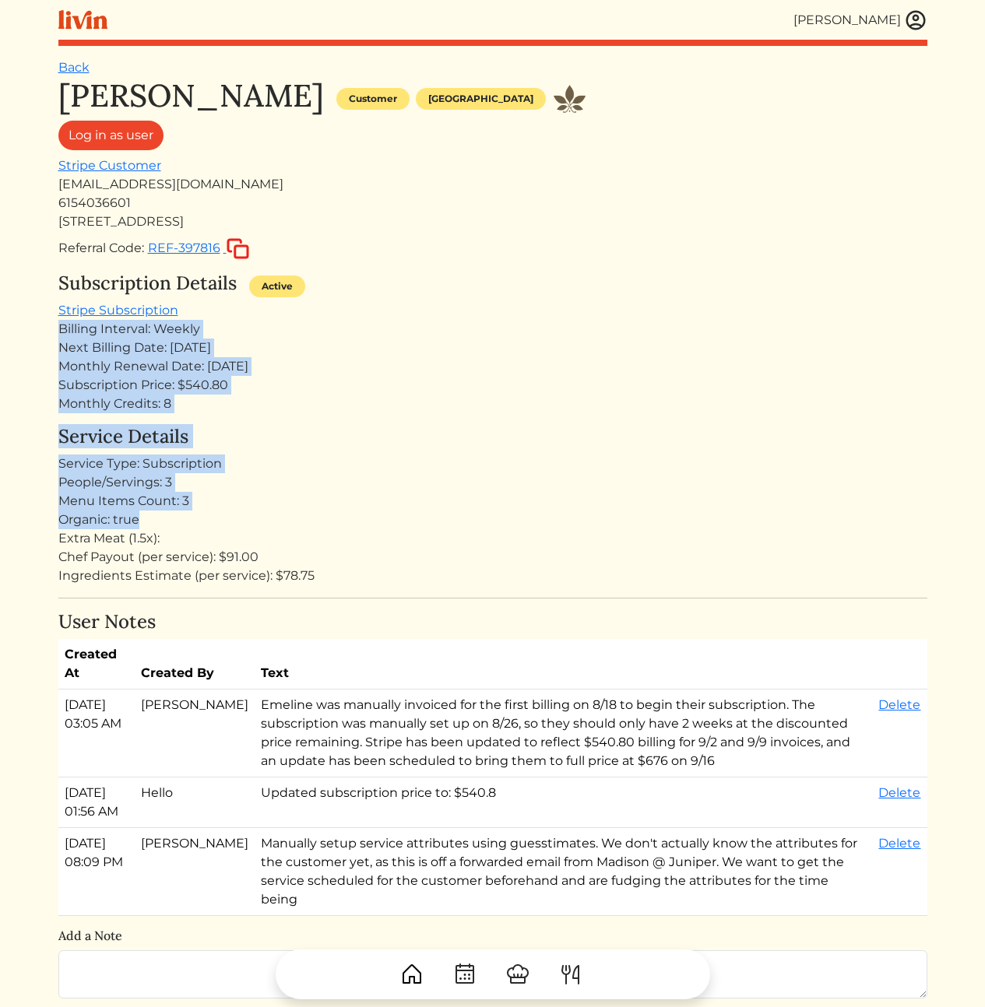
drag, startPoint x: 376, startPoint y: 378, endPoint x: 354, endPoint y: 535, distance: 158.7
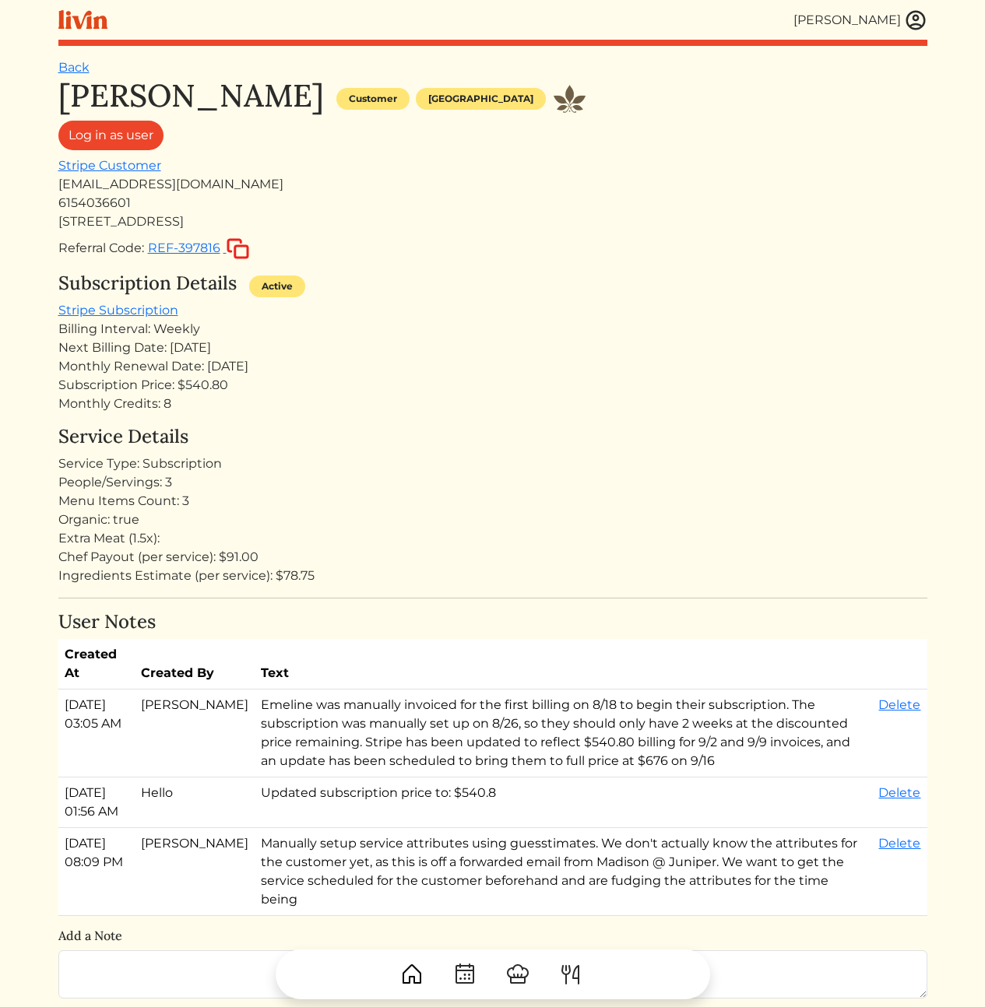
drag, startPoint x: 447, startPoint y: 549, endPoint x: 444, endPoint y: 599, distance: 49.9
click at [447, 549] on div "Chef Payout (per service): $91.00" at bounding box center [492, 557] width 869 height 19
click at [709, 444] on h4 "Service Details" at bounding box center [492, 437] width 869 height 23
drag, startPoint x: 486, startPoint y: 231, endPoint x: 676, endPoint y: 718, distance: 522.3
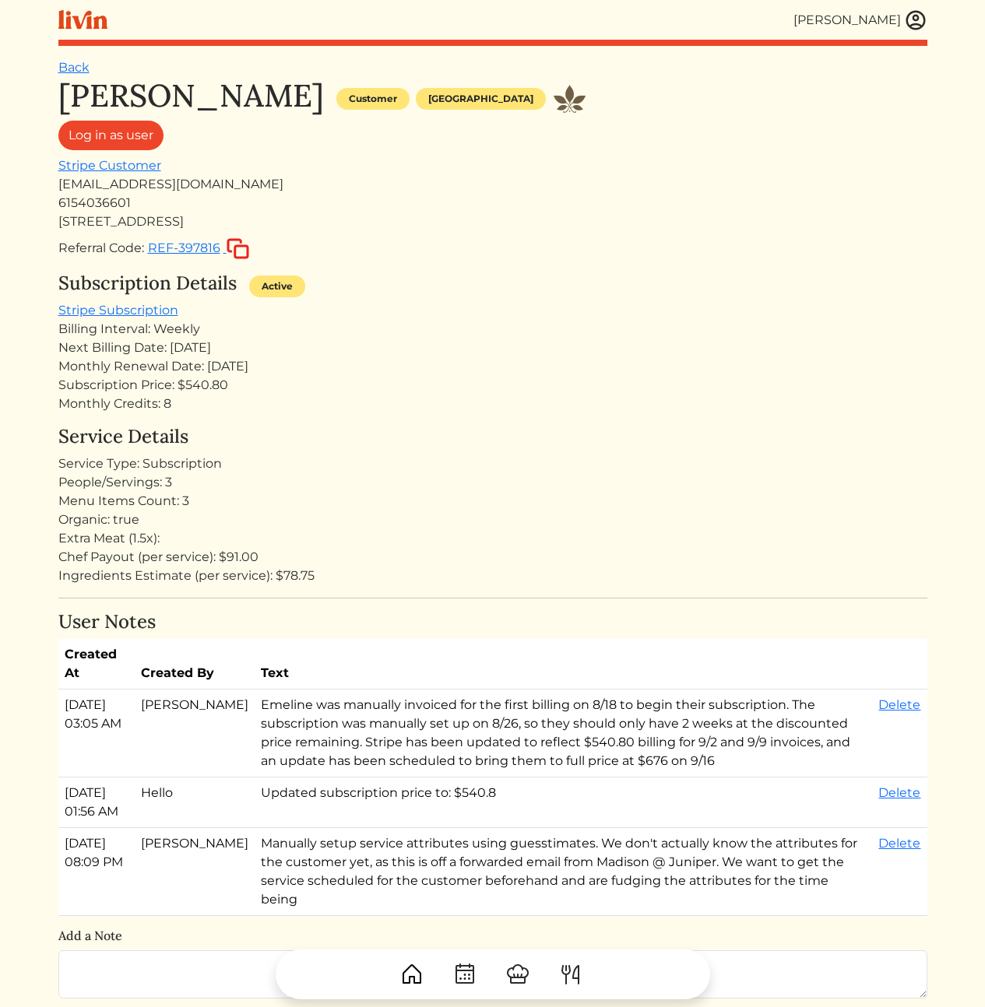
click at [676, 718] on td "Emeline was manually invoiced for the first billing on 8/18 to begin their subs…" at bounding box center [563, 734] width 617 height 88
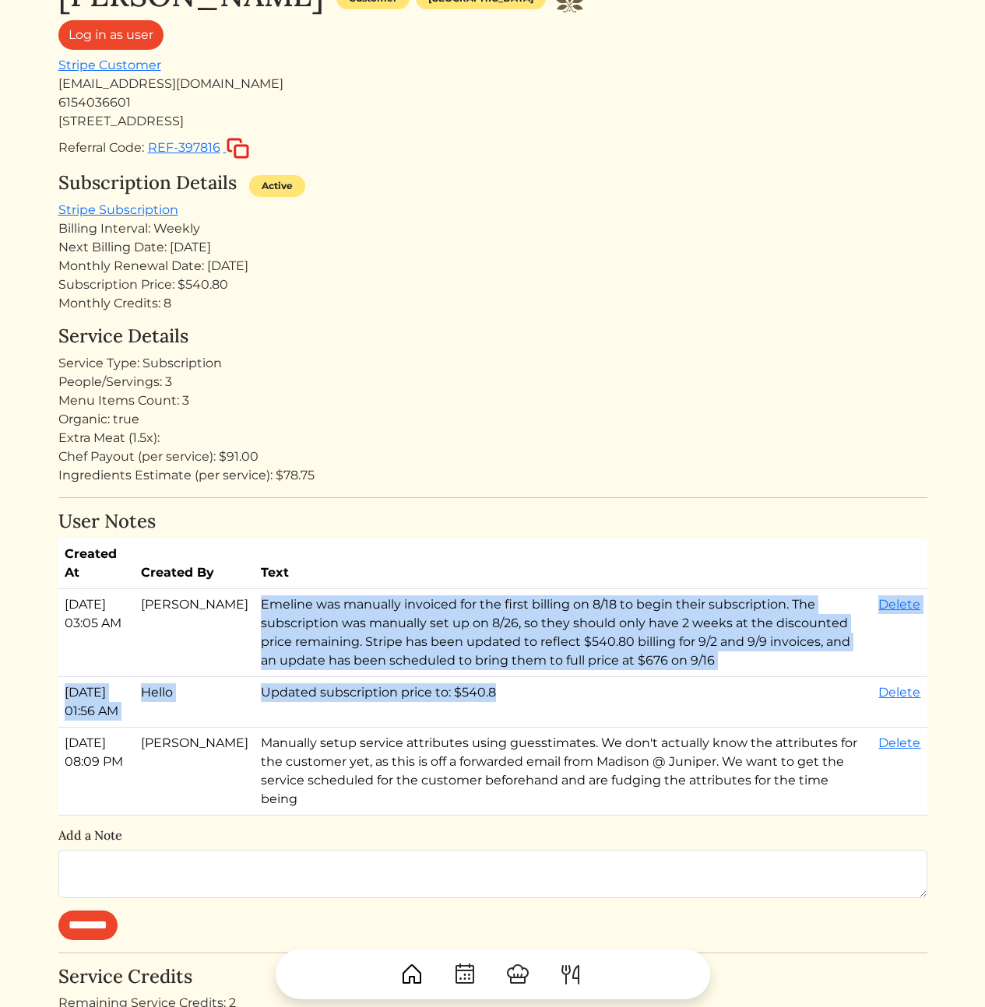
drag, startPoint x: 601, startPoint y: 682, endPoint x: 479, endPoint y: 575, distance: 162.2
click at [493, 584] on table "Created At Created By Text Aug 27, 2025, 03:05 AM Calvin Wang Emeline was manua…" at bounding box center [492, 677] width 869 height 277
click at [476, 575] on th "Text" at bounding box center [563, 564] width 617 height 51
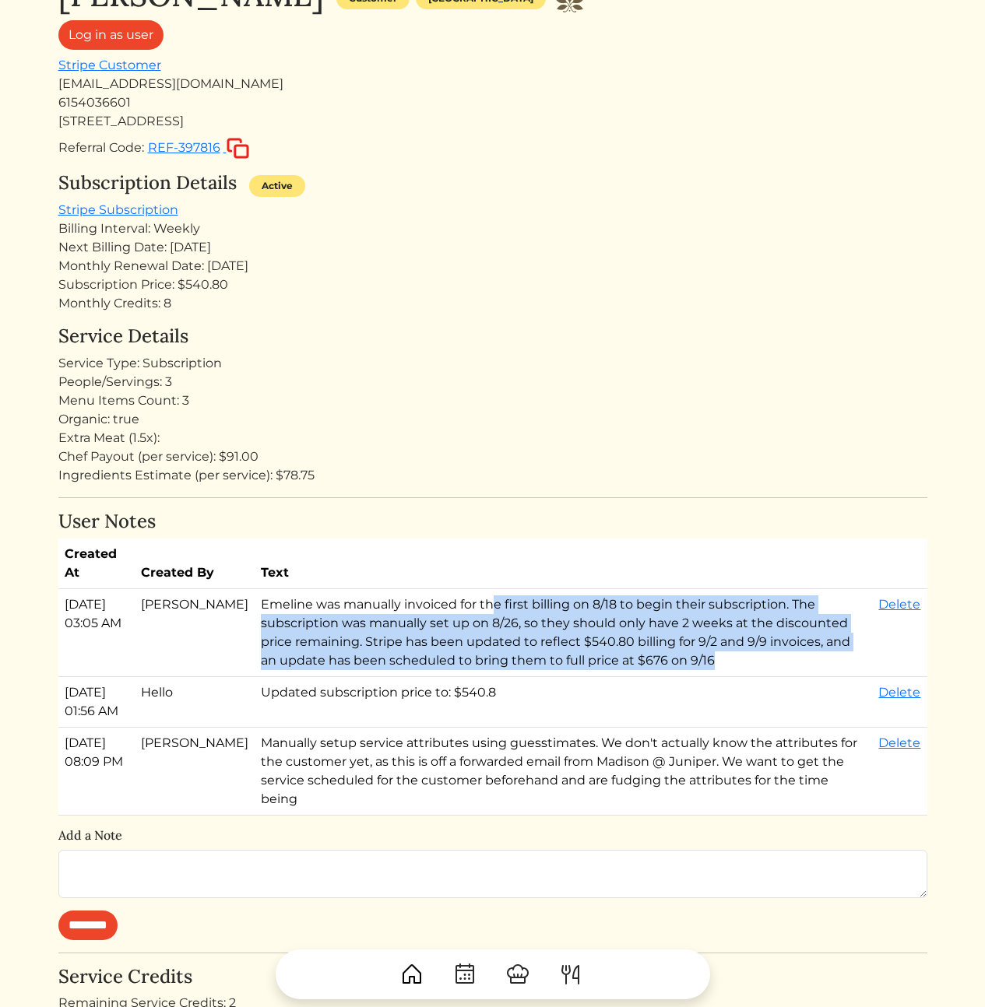
drag, startPoint x: 631, startPoint y: 659, endPoint x: 398, endPoint y: 596, distance: 241.7
click at [401, 598] on td "Emeline was manually invoiced for the first billing on 8/18 to begin their subs…" at bounding box center [563, 633] width 617 height 88
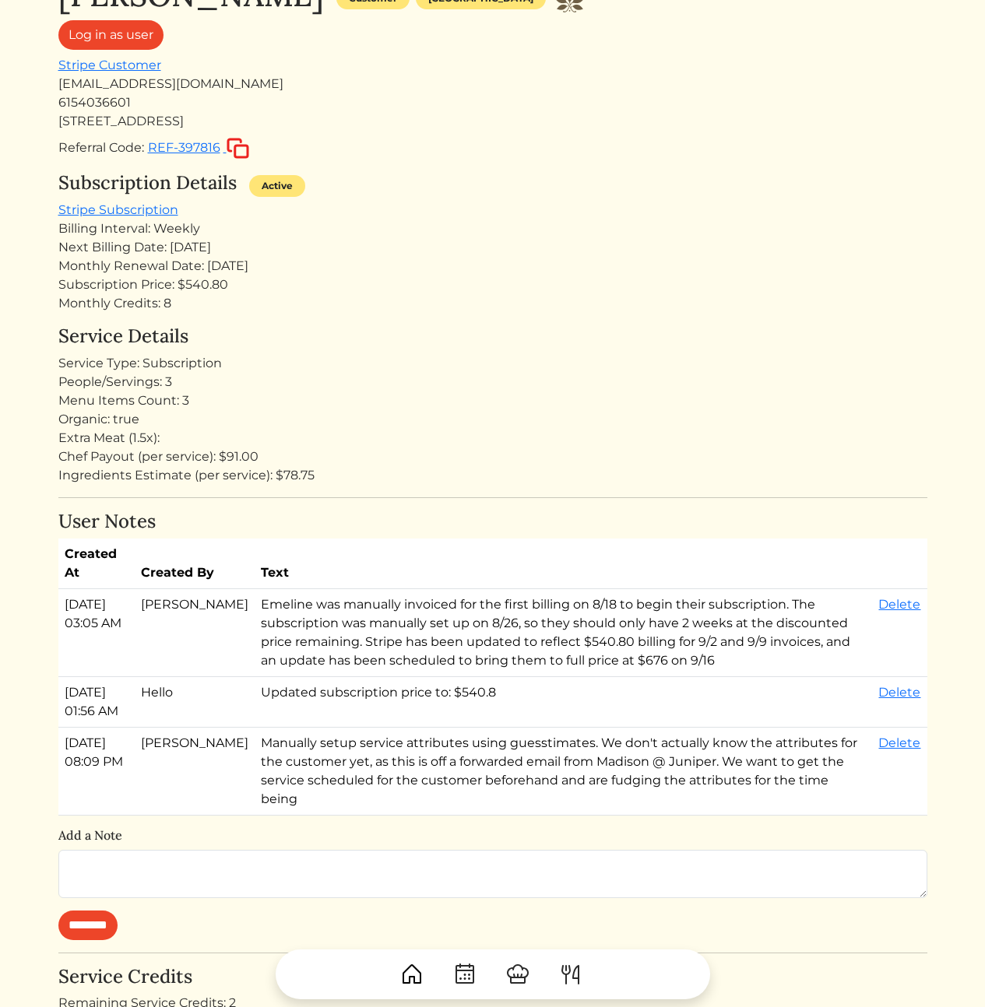
click at [398, 596] on td "Emeline was manually invoiced for the first billing on 8/18 to begin their subs…" at bounding box center [563, 633] width 617 height 88
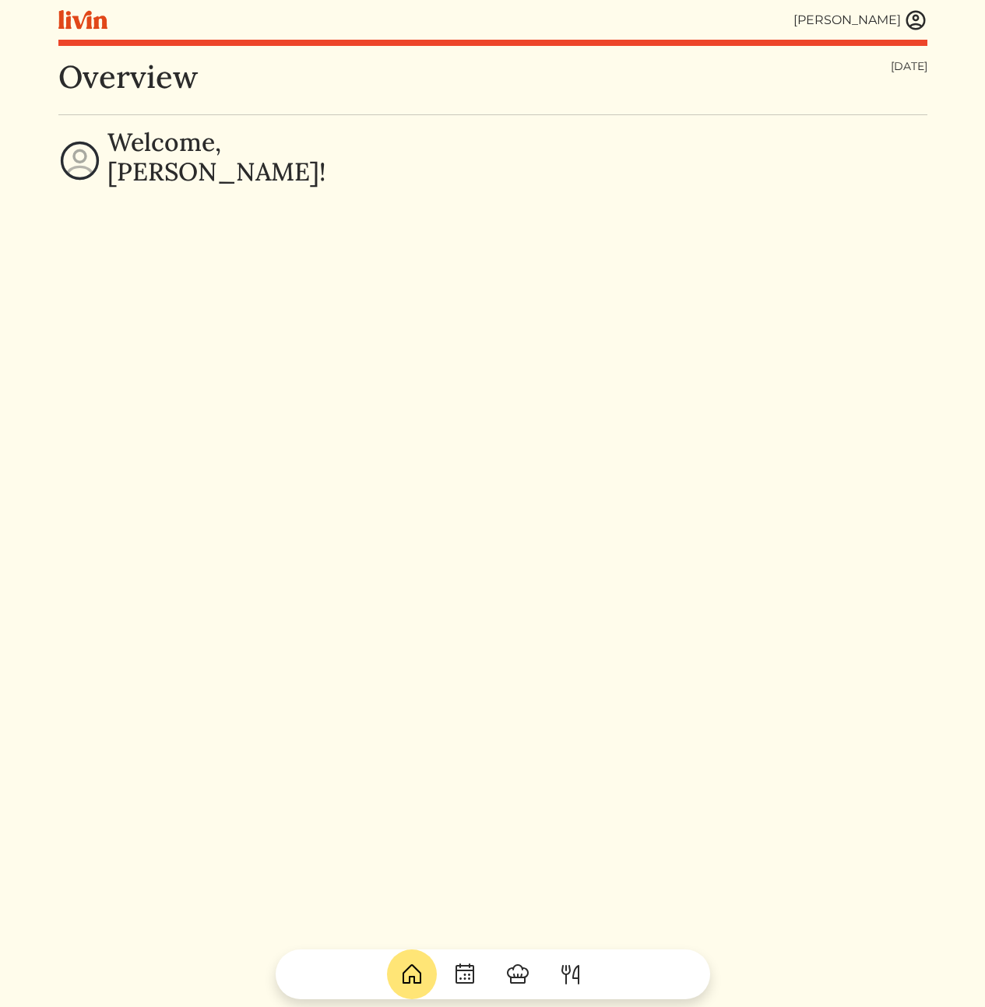
click at [912, 18] on img at bounding box center [915, 20] width 23 height 23
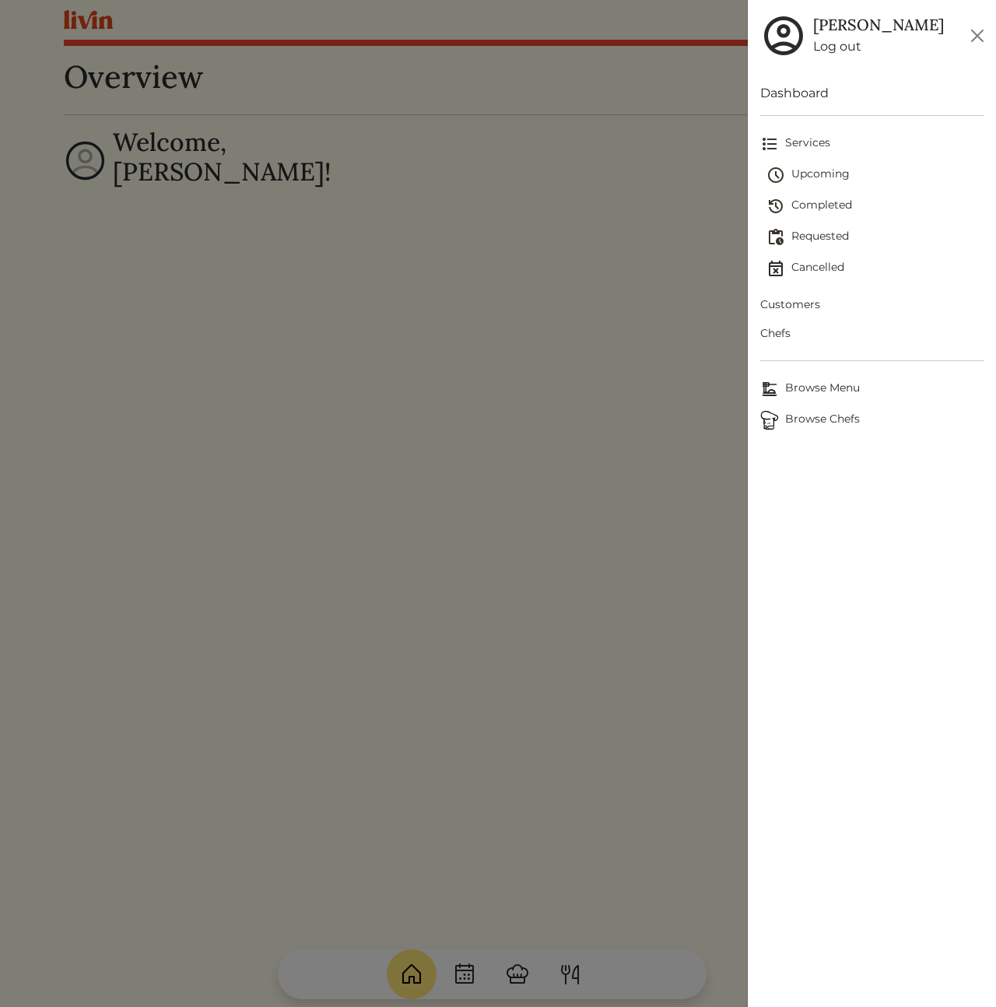
click at [796, 307] on span "Customers" at bounding box center [871, 305] width 223 height 16
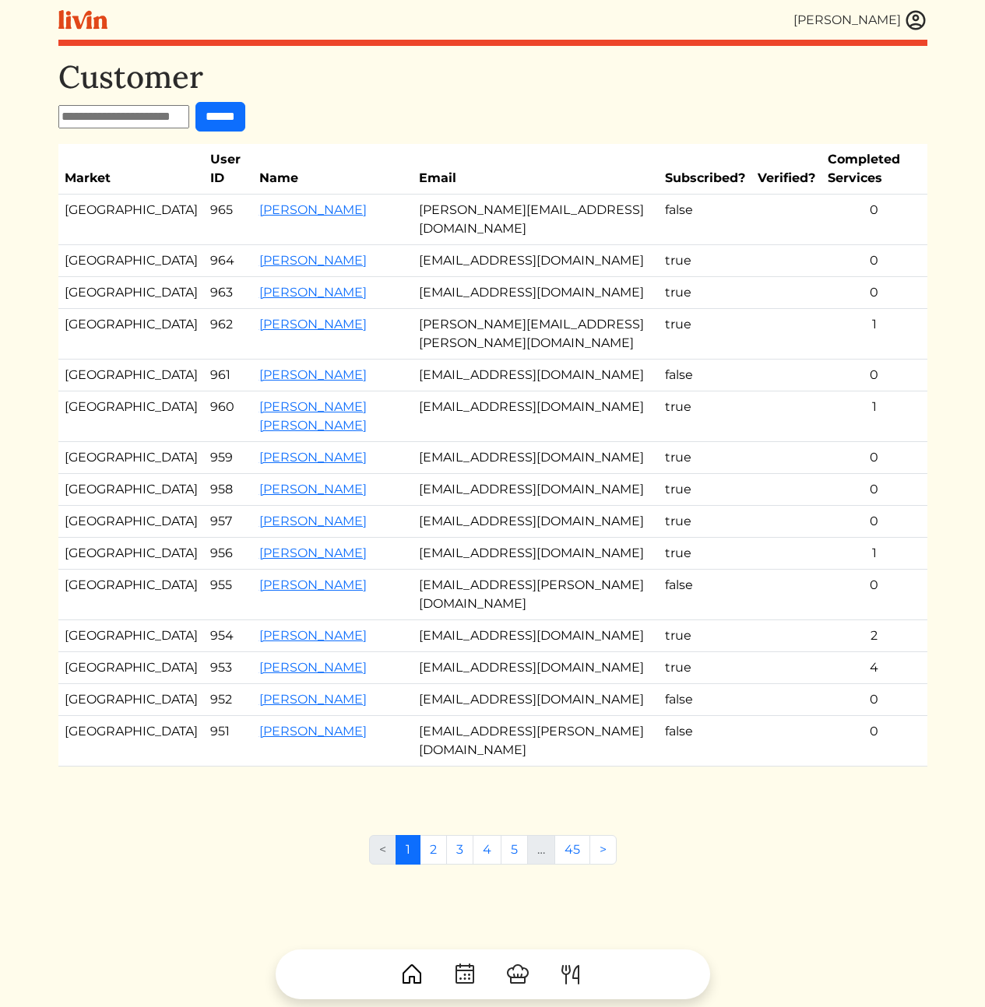
click at [517, 209] on td "[PERSON_NAME][EMAIL_ADDRESS][DOMAIN_NAME]" at bounding box center [536, 220] width 246 height 51
copy td "thompsonandprince"
click at [496, 213] on td "[PERSON_NAME][EMAIL_ADDRESS][DOMAIN_NAME]" at bounding box center [536, 220] width 246 height 51
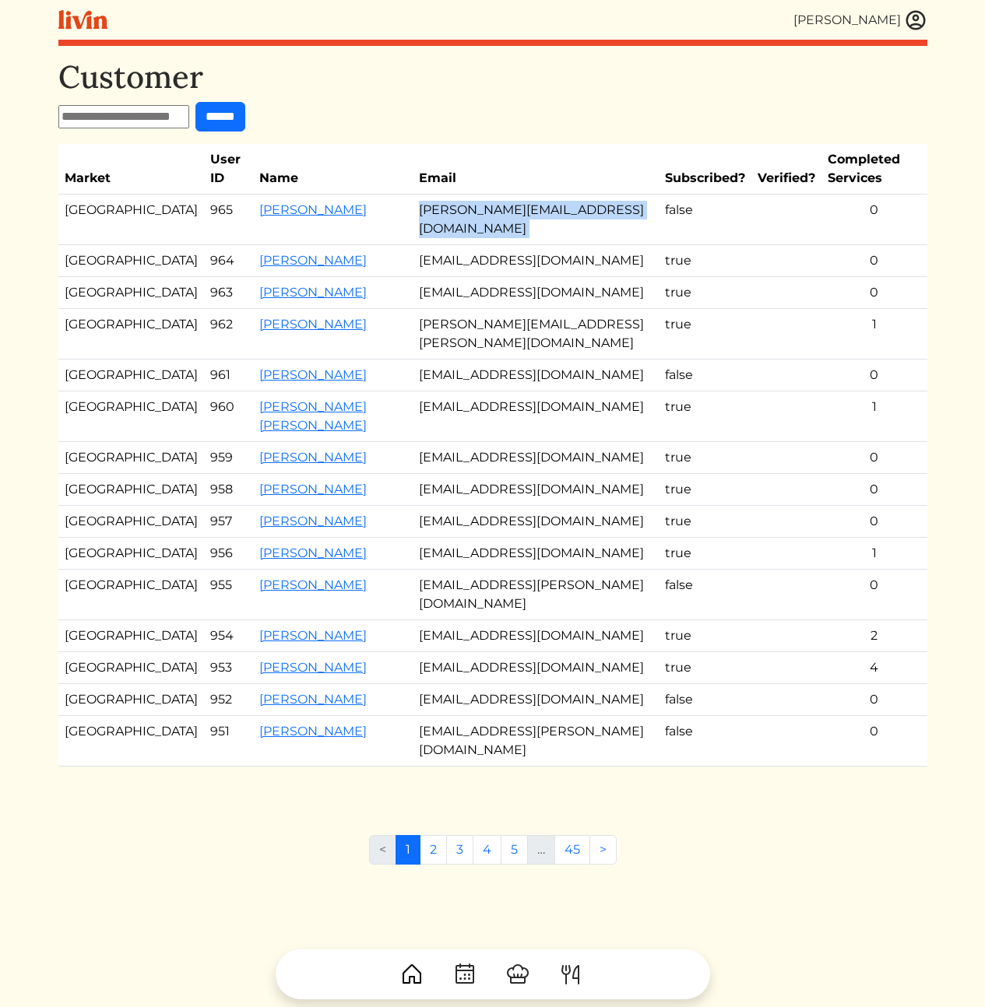
click at [496, 213] on td "[PERSON_NAME][EMAIL_ADDRESS][DOMAIN_NAME]" at bounding box center [536, 220] width 246 height 51
click at [501, 263] on td "chikac@gmail.com" at bounding box center [536, 261] width 246 height 32
click at [259, 253] on link "Chika Igwilo" at bounding box center [312, 260] width 107 height 15
click at [475, 245] on td "chikac@gmail.com" at bounding box center [536, 261] width 246 height 32
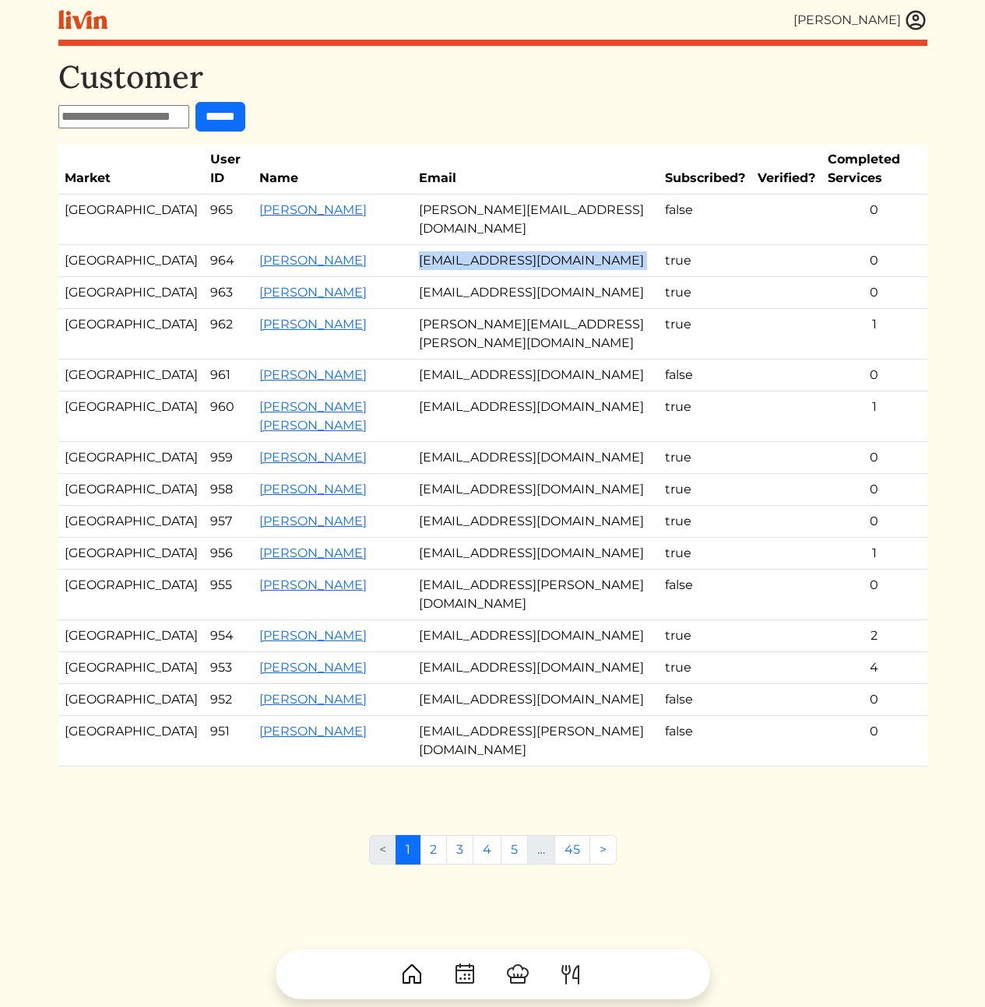
click at [475, 245] on td "chikac@gmail.com" at bounding box center [536, 261] width 246 height 32
click at [501, 283] on td "Drjessicarosesmith@gmail.com" at bounding box center [536, 293] width 246 height 32
click at [490, 294] on td "Drjessicarosesmith@gmail.com" at bounding box center [536, 293] width 246 height 32
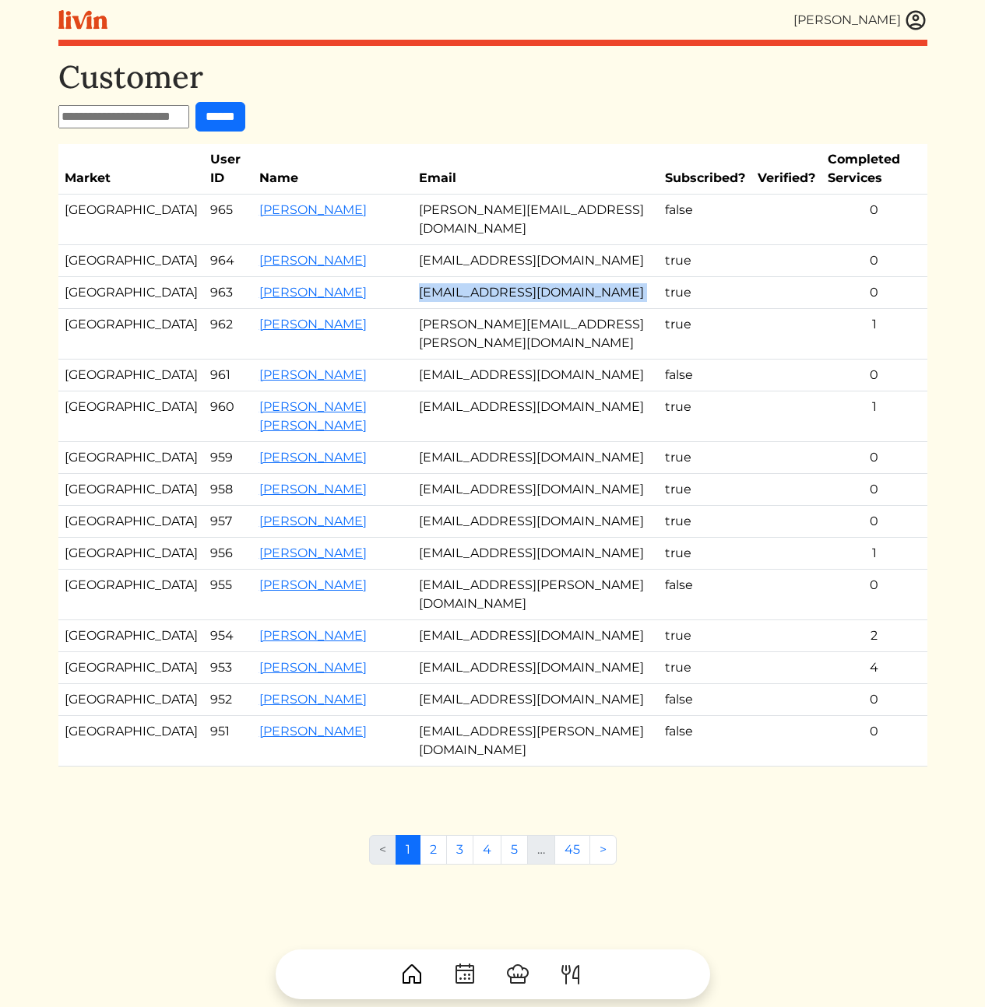
copy tr "Drjessicarosesmith@gmail.com"
click at [525, 336] on td "desiree.rodriguez@partners.mcd.com" at bounding box center [536, 334] width 246 height 51
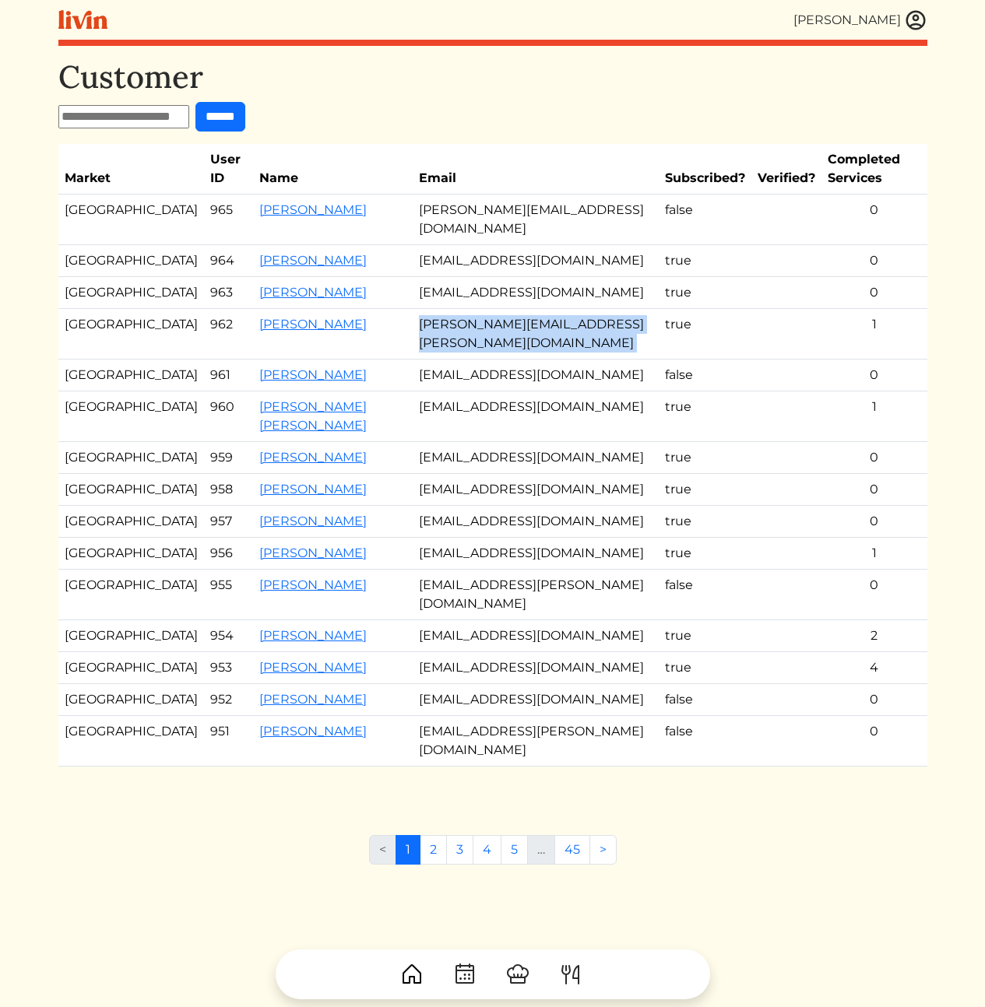
click at [525, 336] on td "desiree.rodriguez@partners.mcd.com" at bounding box center [536, 334] width 246 height 51
click at [438, 372] on td "nsetareh1@yahoo.com" at bounding box center [536, 376] width 246 height 32
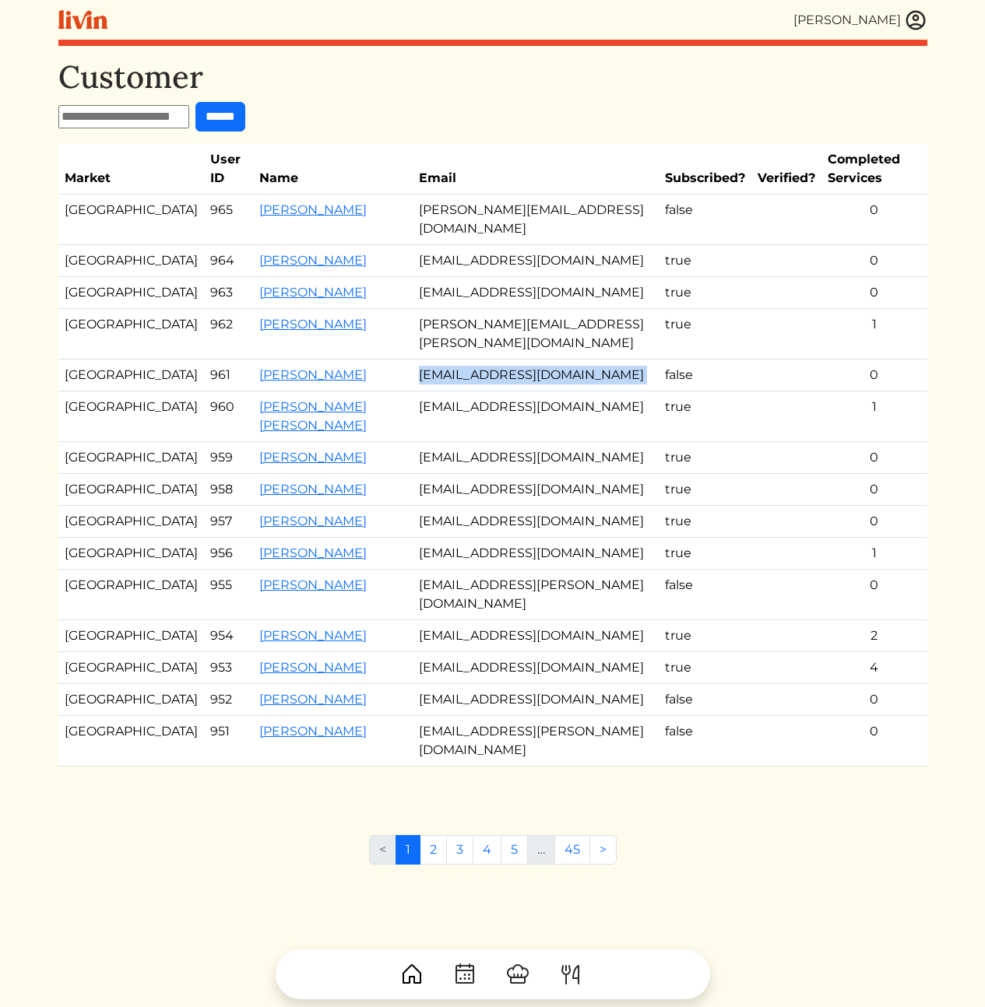
click at [438, 372] on td "nsetareh1@yahoo.com" at bounding box center [536, 376] width 246 height 32
copy tr "nsetareh1@yahoo.com"
click at [413, 371] on td "nsetareh1@yahoo.com" at bounding box center [536, 376] width 246 height 32
drag, startPoint x: 295, startPoint y: 375, endPoint x: 192, endPoint y: 380, distance: 102.9
click at [253, 380] on td "Negin Setareh" at bounding box center [333, 376] width 160 height 32
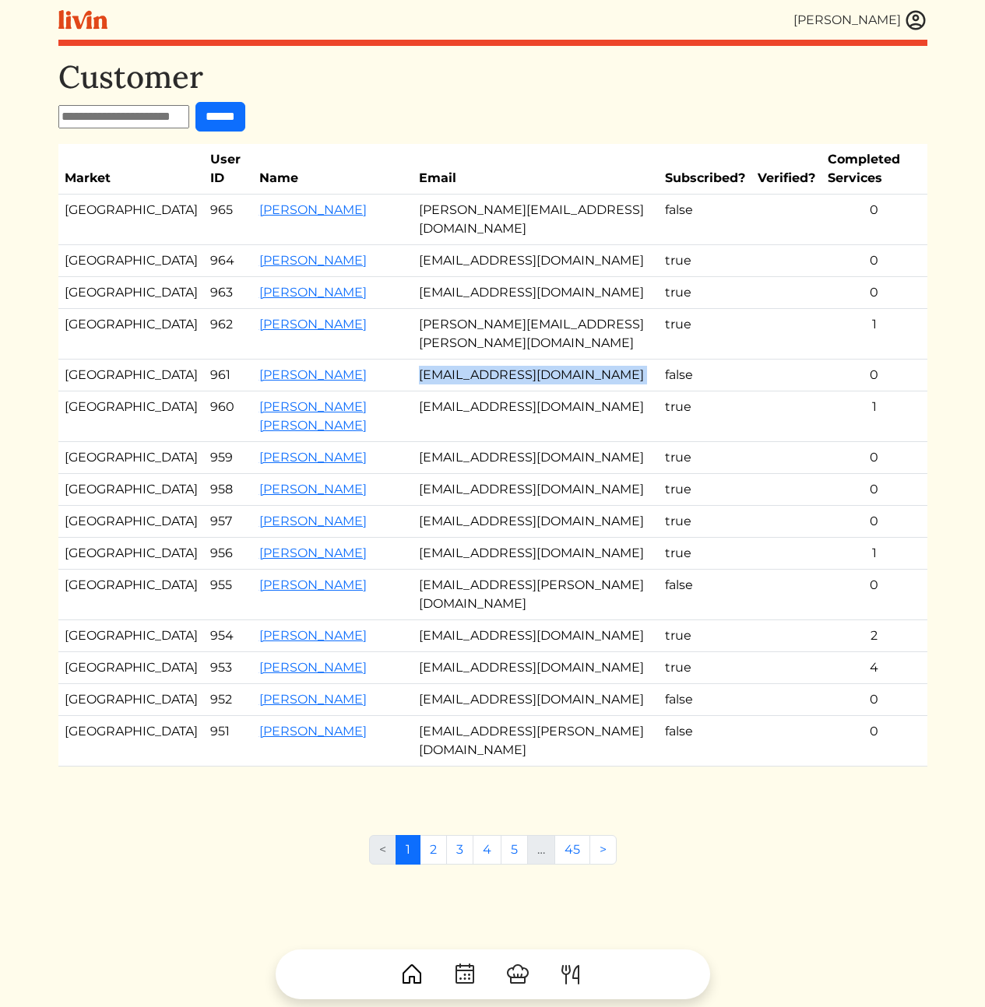
copy link "Negin Setareh"
drag, startPoint x: 193, startPoint y: 406, endPoint x: 317, endPoint y: 409, distance: 123.8
click at [317, 409] on td "Margaret orenstein Margaret orenstein" at bounding box center [333, 417] width 160 height 51
copy link "Margaret orenstein"
drag, startPoint x: 280, startPoint y: 464, endPoint x: 193, endPoint y: 458, distance: 87.4
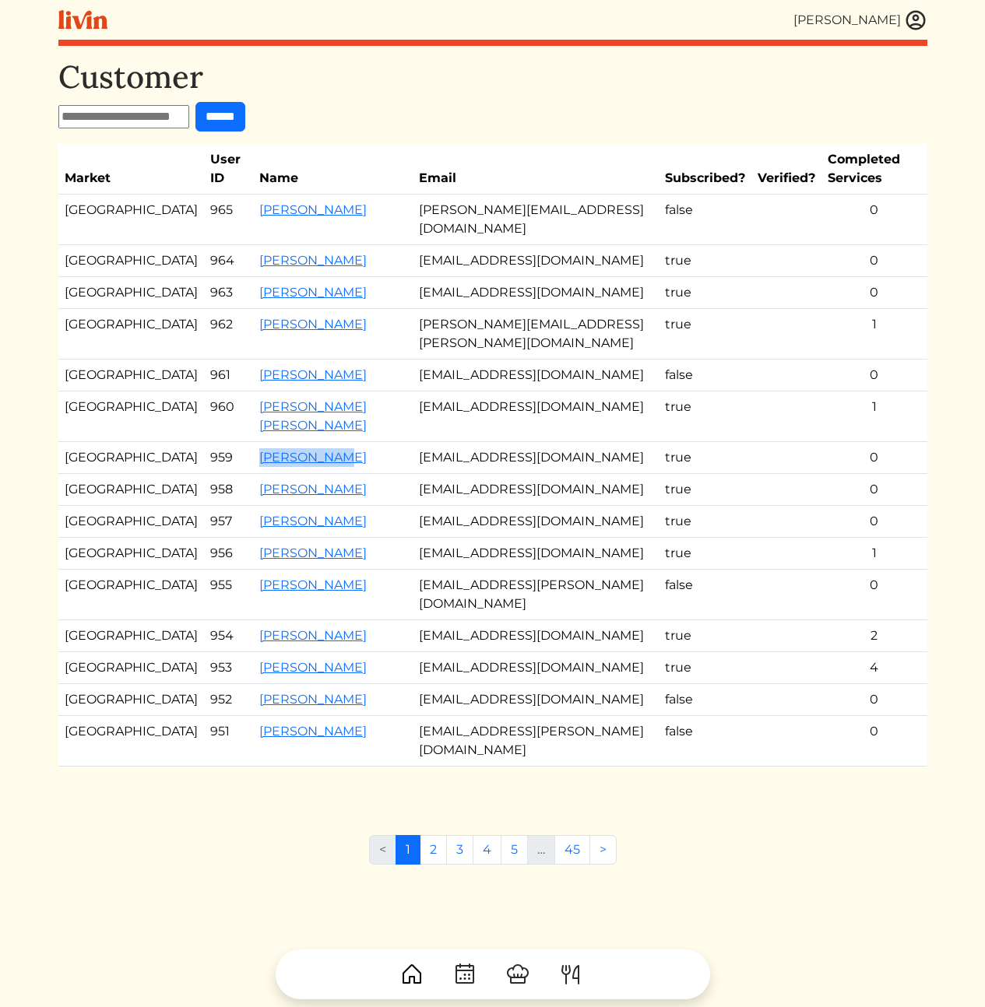
click at [253, 458] on td "Mary Norris" at bounding box center [333, 458] width 160 height 32
copy link "Mary Norris"
drag, startPoint x: 308, startPoint y: 511, endPoint x: 181, endPoint y: 508, distance: 126.9
click at [181, 506] on tr "Los Angeles 958 Lina Goodnight cuetpi1@gmail.com true 0" at bounding box center [492, 490] width 869 height 32
copy tr "Lina Goodnight"
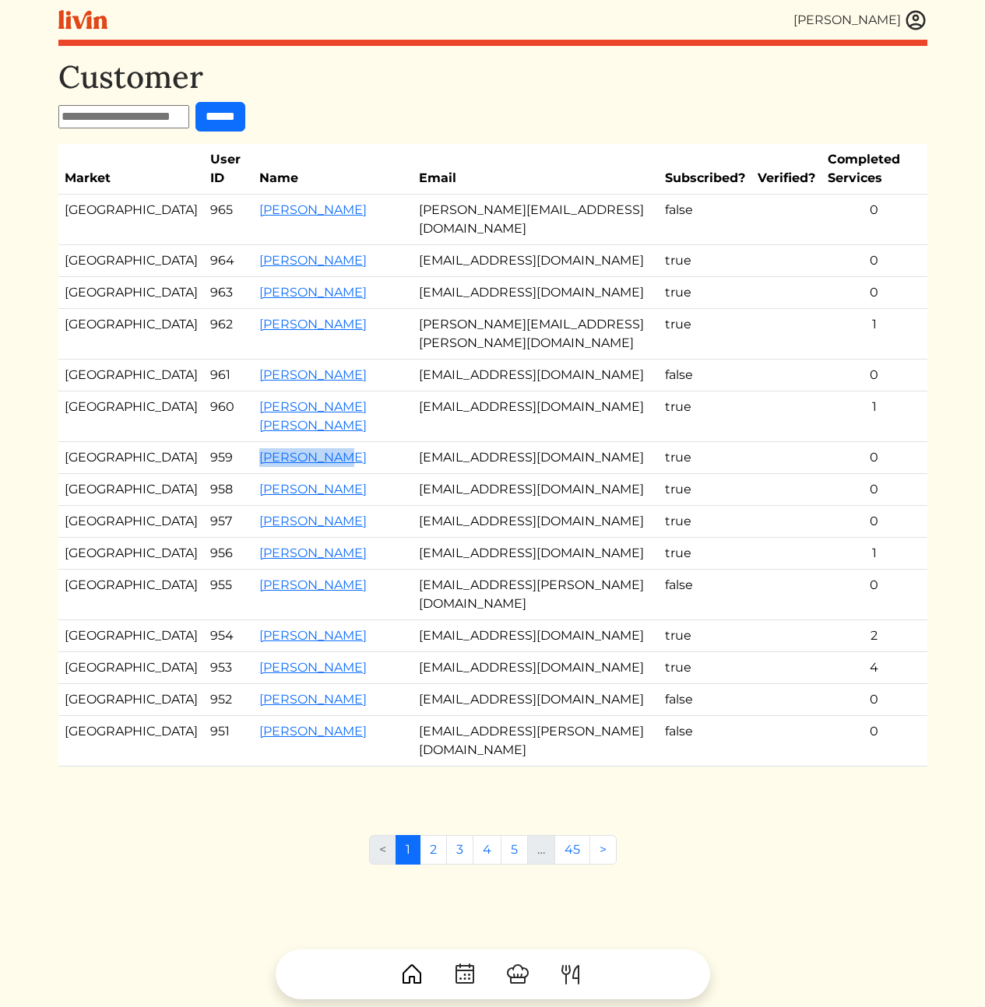
drag, startPoint x: 317, startPoint y: 560, endPoint x: 196, endPoint y: 560, distance: 120.7
click at [253, 538] on td "Christal l Morris" at bounding box center [333, 522] width 160 height 32
copy link "Christal l Morris"
drag, startPoint x: 309, startPoint y: 590, endPoint x: 184, endPoint y: 596, distance: 124.7
click at [183, 570] on tr "Atlanta 956 Cara Mcclellan caramac484@gmail.com true 1" at bounding box center [492, 554] width 869 height 32
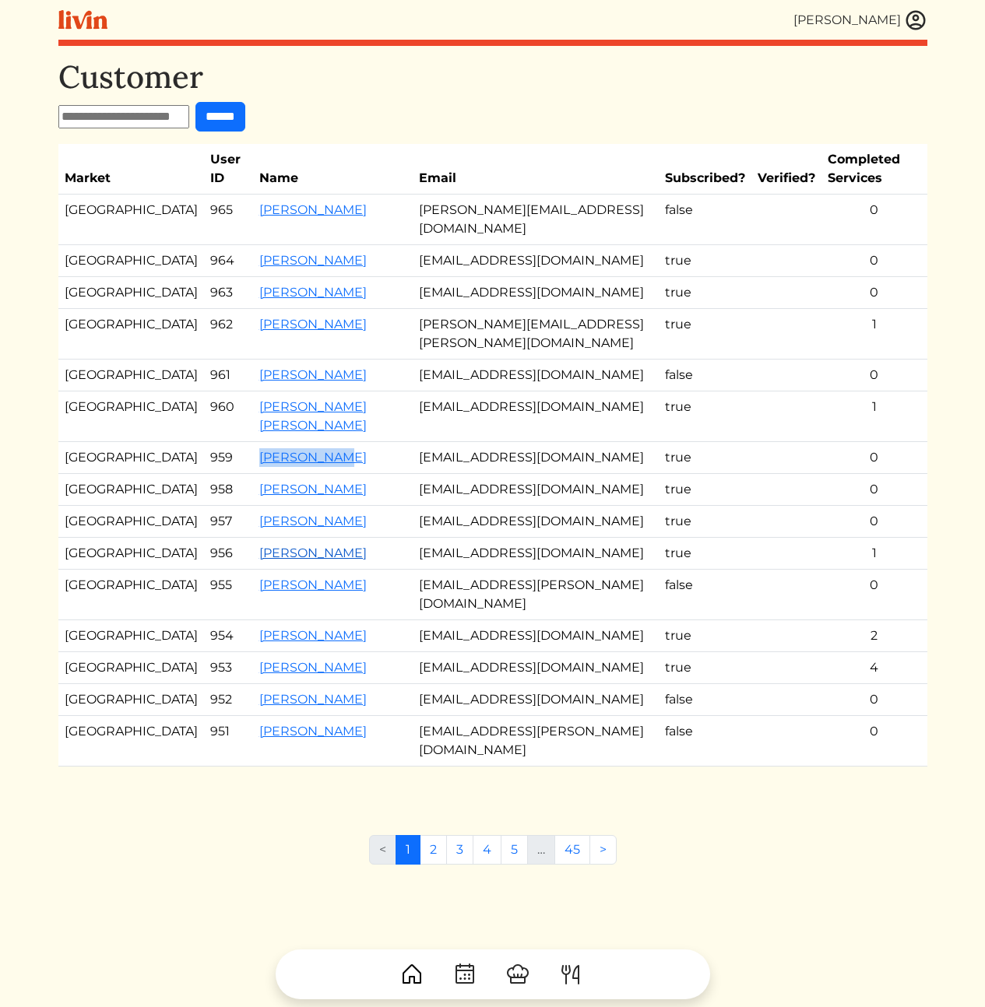
copy tr "Cara Mcclellan"
drag, startPoint x: 279, startPoint y: 627, endPoint x: 188, endPoint y: 623, distance: 91.2
click at [188, 620] on tr "Los Angeles 955 Jazzmene vitte jazz.ellison@gmail.com false 0" at bounding box center [492, 595] width 869 height 51
copy tr "Jazzmene vitte"
drag, startPoint x: 340, startPoint y: 675, endPoint x: 182, endPoint y: 671, distance: 158.1
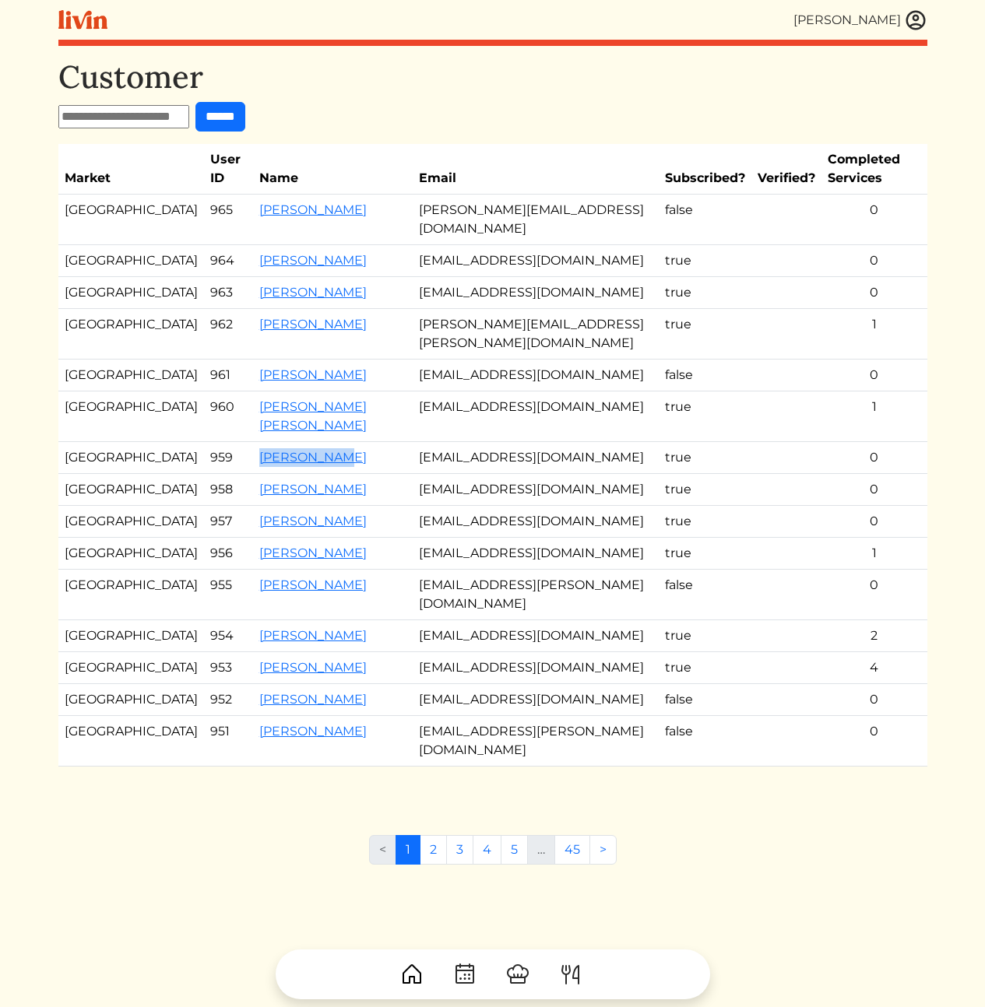
click at [182, 652] on tr "Atlanta 954 Brittany Brennan britbenedetti@gmail.com true 2" at bounding box center [492, 636] width 869 height 32
drag, startPoint x: 300, startPoint y: 707, endPoint x: 195, endPoint y: 711, distance: 105.2
click at [253, 684] on td "Emeline Minor" at bounding box center [333, 668] width 160 height 32
click at [711, 610] on td "false" at bounding box center [705, 595] width 93 height 51
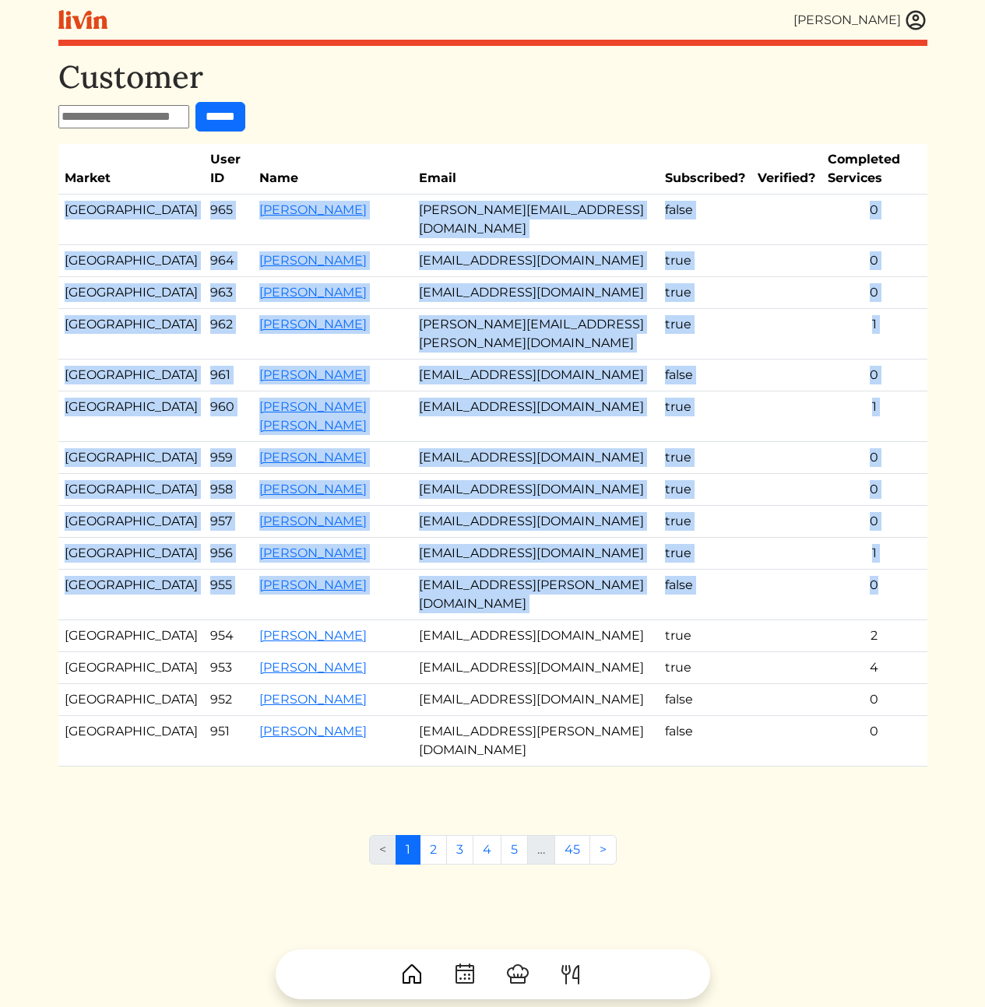
drag, startPoint x: 922, startPoint y: 609, endPoint x: 897, endPoint y: 184, distance: 426.6
click at [890, 183] on table "Market User ID Name Email Subscribed? Verified? Completed Services Atlanta 965 …" at bounding box center [492, 455] width 869 height 623
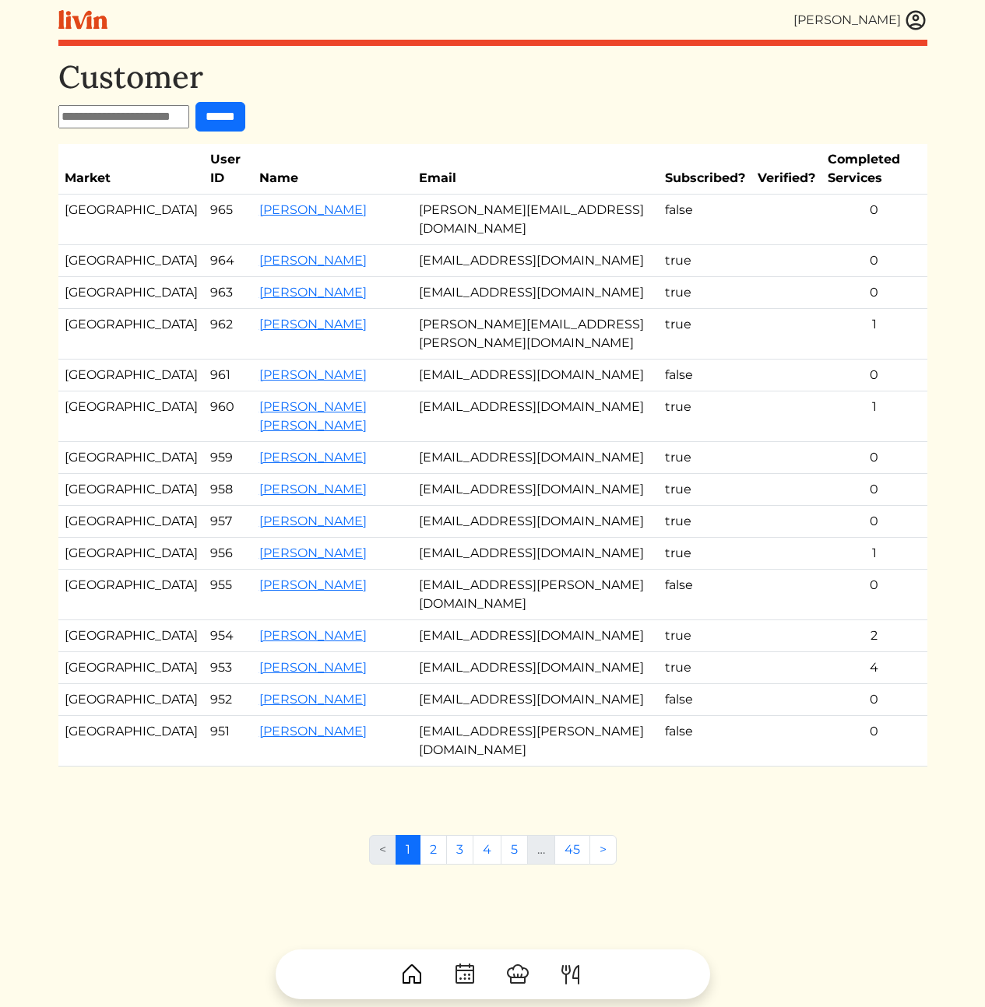
click at [910, 181] on th "Completed Services" at bounding box center [874, 169] width 106 height 51
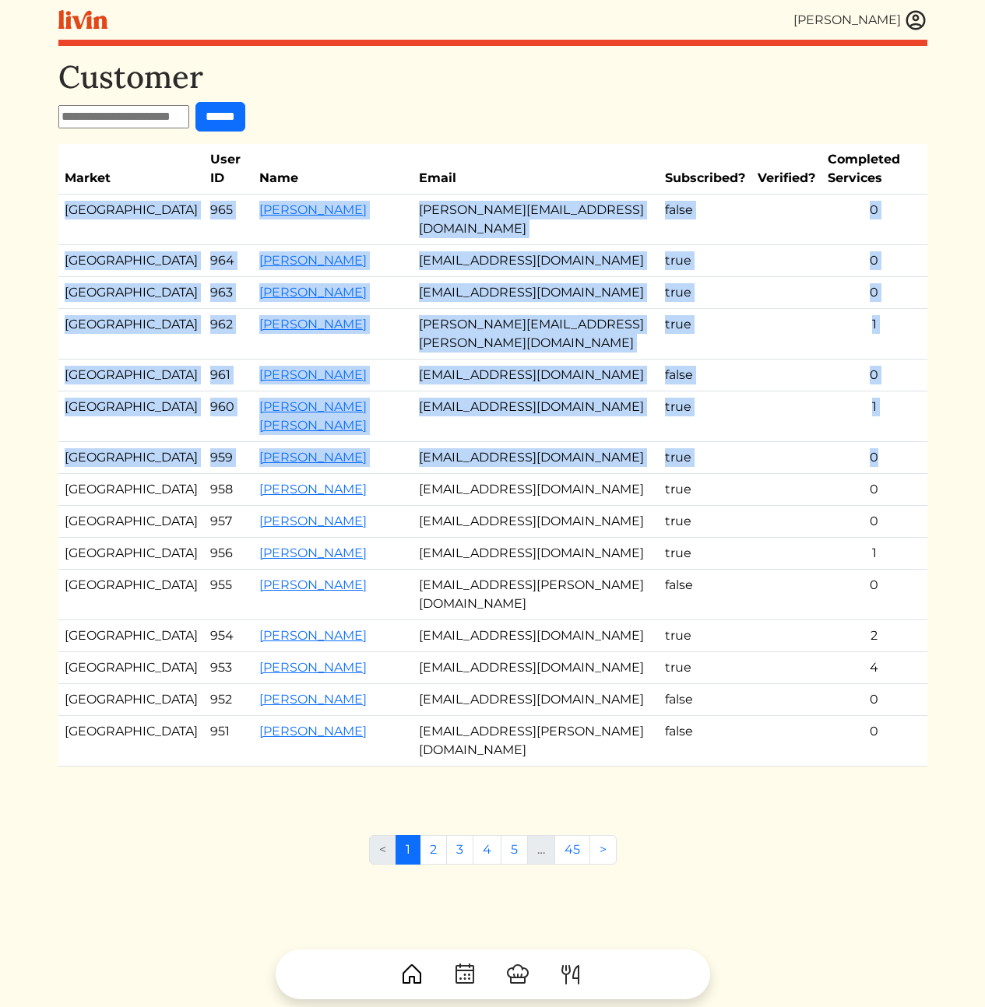
drag, startPoint x: 910, startPoint y: 181, endPoint x: 890, endPoint y: 543, distance: 362.5
click at [881, 483] on table "Market User ID Name Email Subscribed? Verified? Completed Services Atlanta 965 …" at bounding box center [492, 455] width 869 height 623
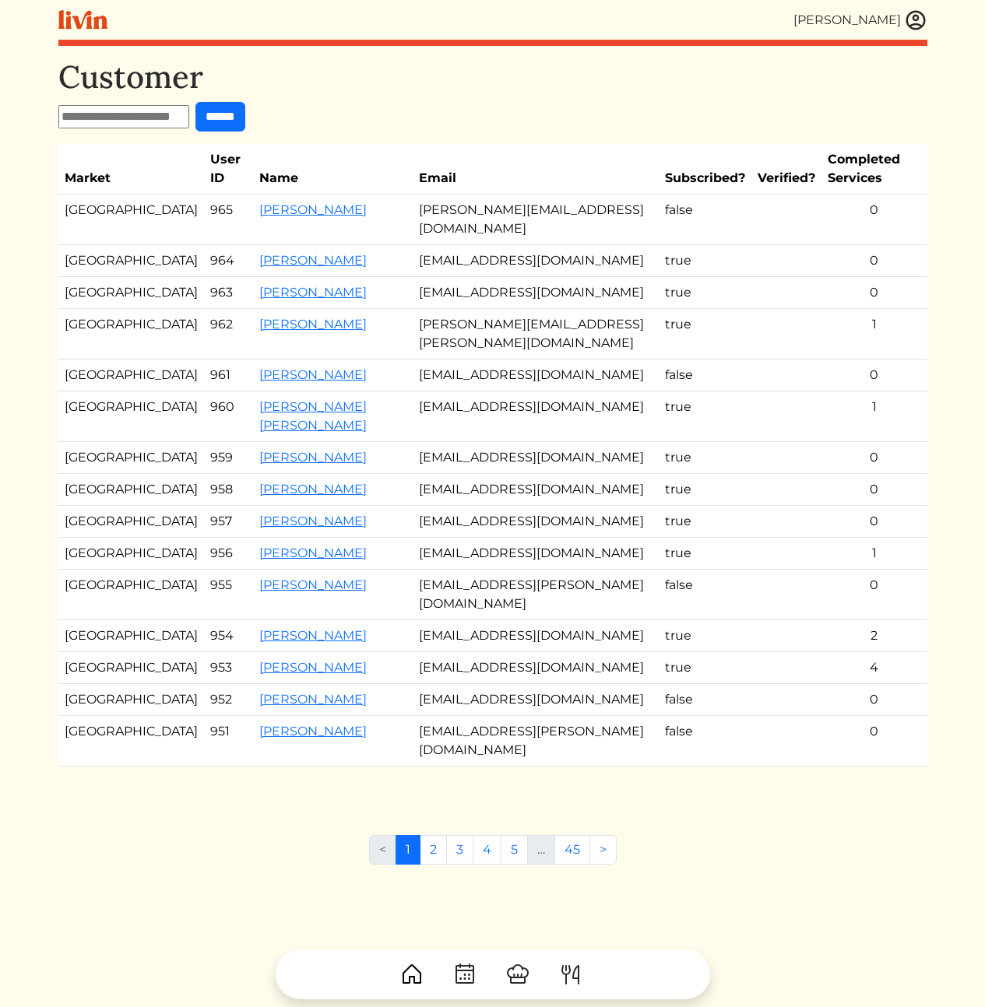
click at [882, 570] on td "1" at bounding box center [874, 554] width 106 height 32
drag, startPoint x: 306, startPoint y: 508, endPoint x: 192, endPoint y: 508, distance: 113.6
click at [253, 506] on td "Lina Goodnight" at bounding box center [333, 490] width 160 height 32
click at [751, 356] on td at bounding box center [786, 334] width 70 height 51
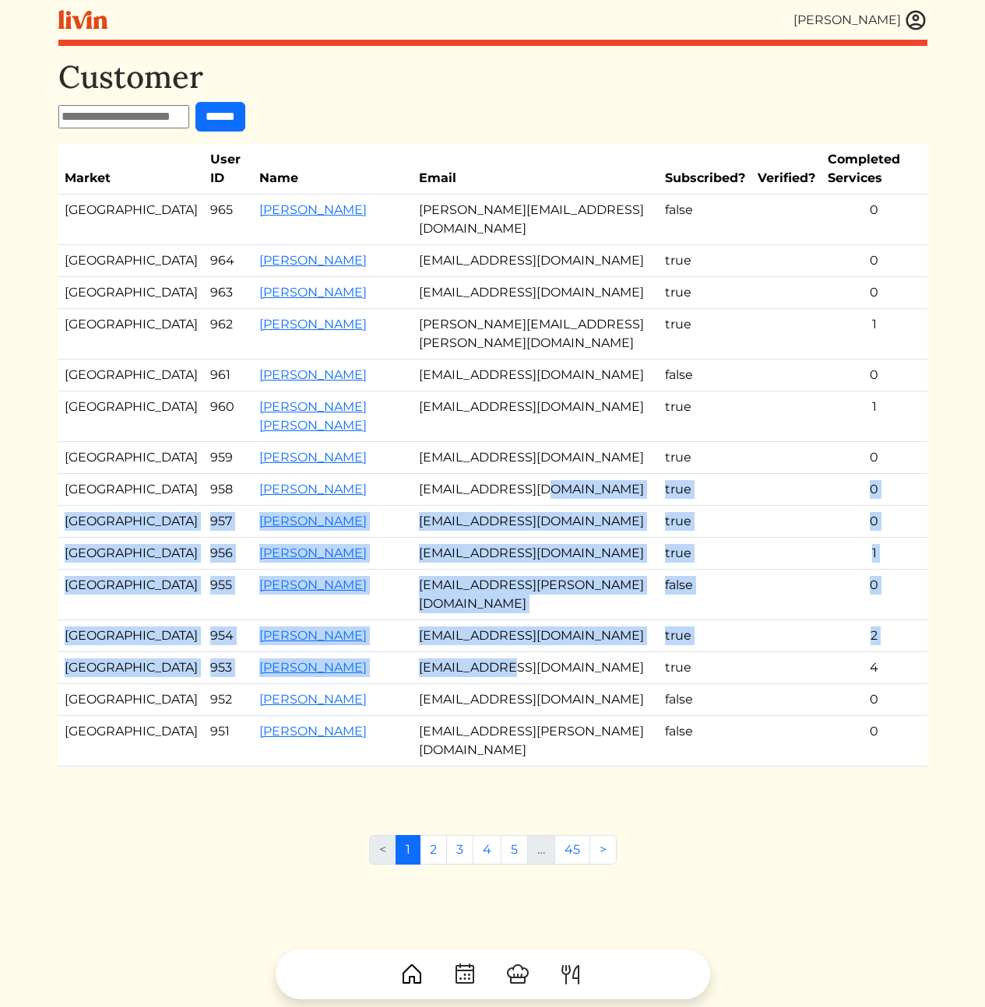
drag, startPoint x: 453, startPoint y: 524, endPoint x: 512, endPoint y: 714, distance: 198.9
click at [489, 709] on tbody "Atlanta 965 Chris Gorges chris@thompsonandprince.com false 0 Los Angeles 964 Ch…" at bounding box center [492, 481] width 869 height 572
click at [659, 620] on td "false" at bounding box center [705, 595] width 93 height 51
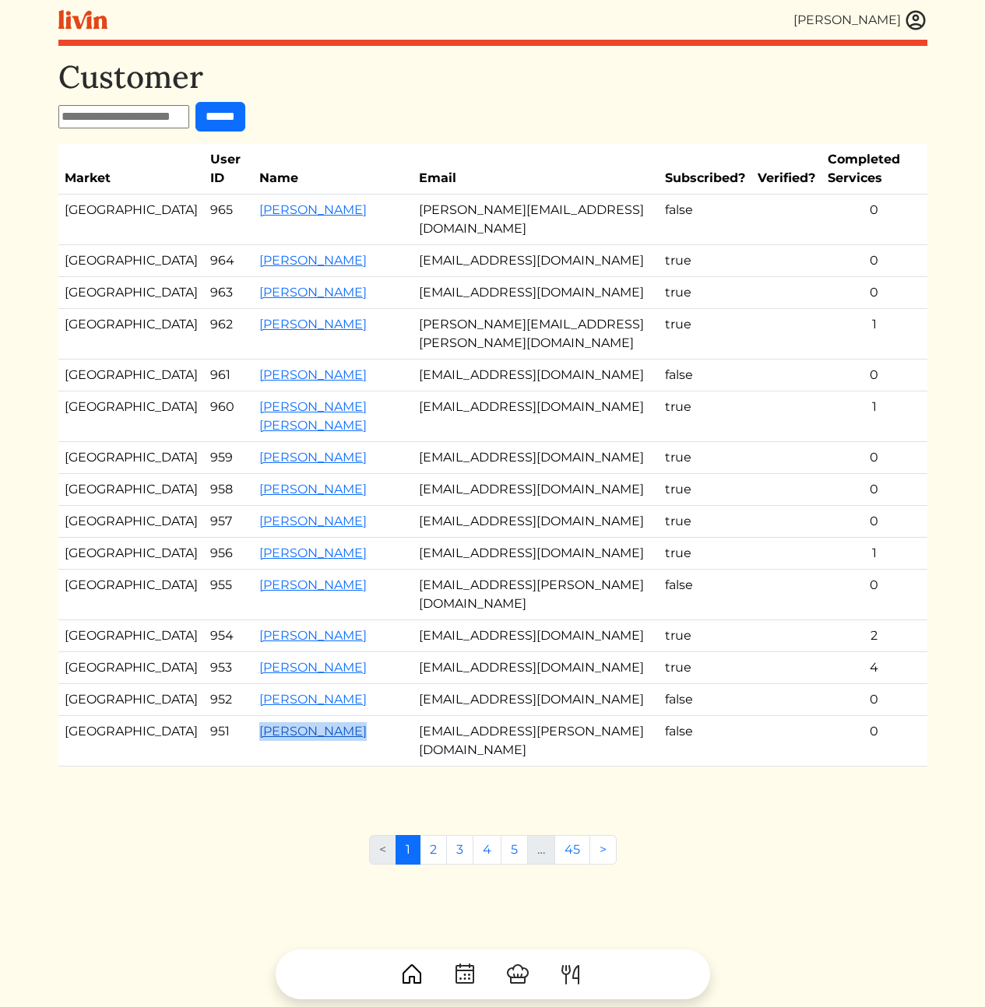
drag, startPoint x: 307, startPoint y: 767, endPoint x: 198, endPoint y: 764, distance: 108.2
click at [253, 764] on td "Stephen Ejide" at bounding box center [333, 741] width 160 height 51
drag, startPoint x: 264, startPoint y: 742, endPoint x: 193, endPoint y: 743, distance: 70.9
click at [253, 716] on td "Brie Levy" at bounding box center [333, 700] width 160 height 32
click at [520, 716] on td "brielevy09@gmail.com" at bounding box center [536, 700] width 246 height 32
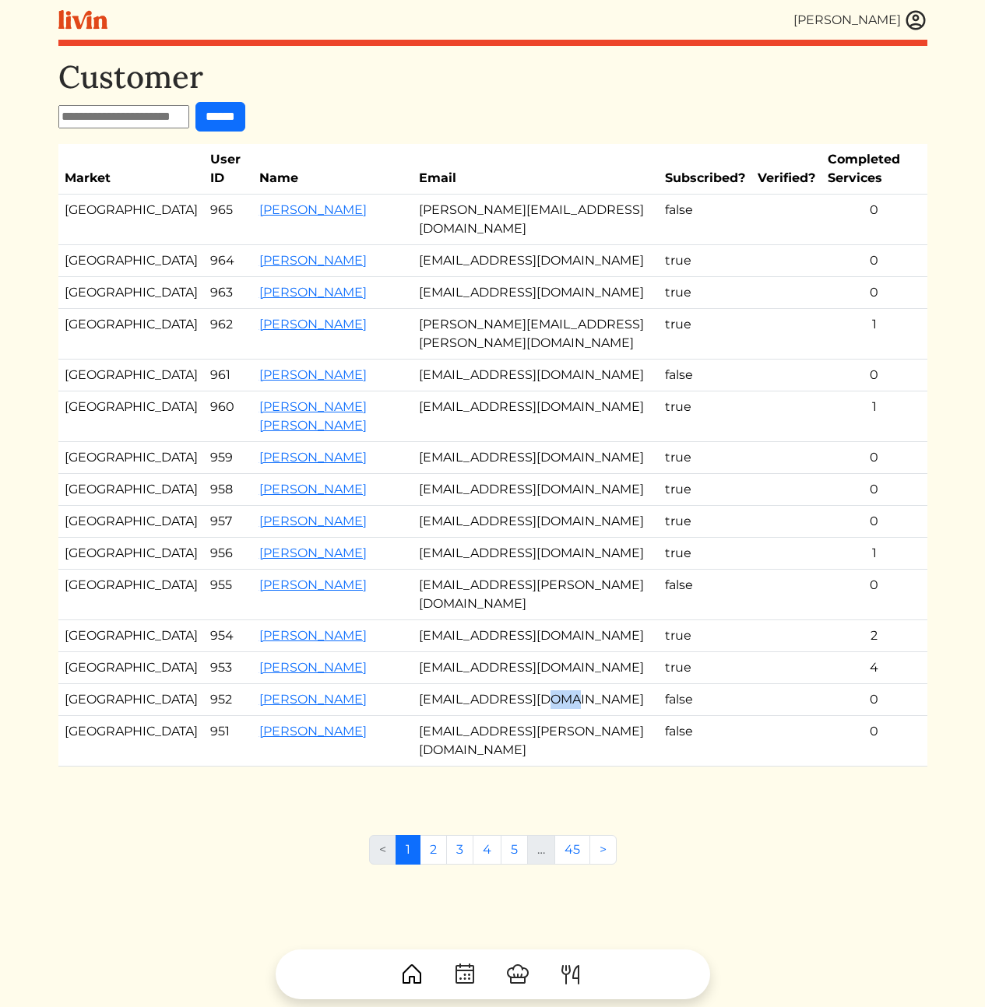
click at [520, 716] on td "brielevy09@gmail.com" at bounding box center [536, 700] width 246 height 32
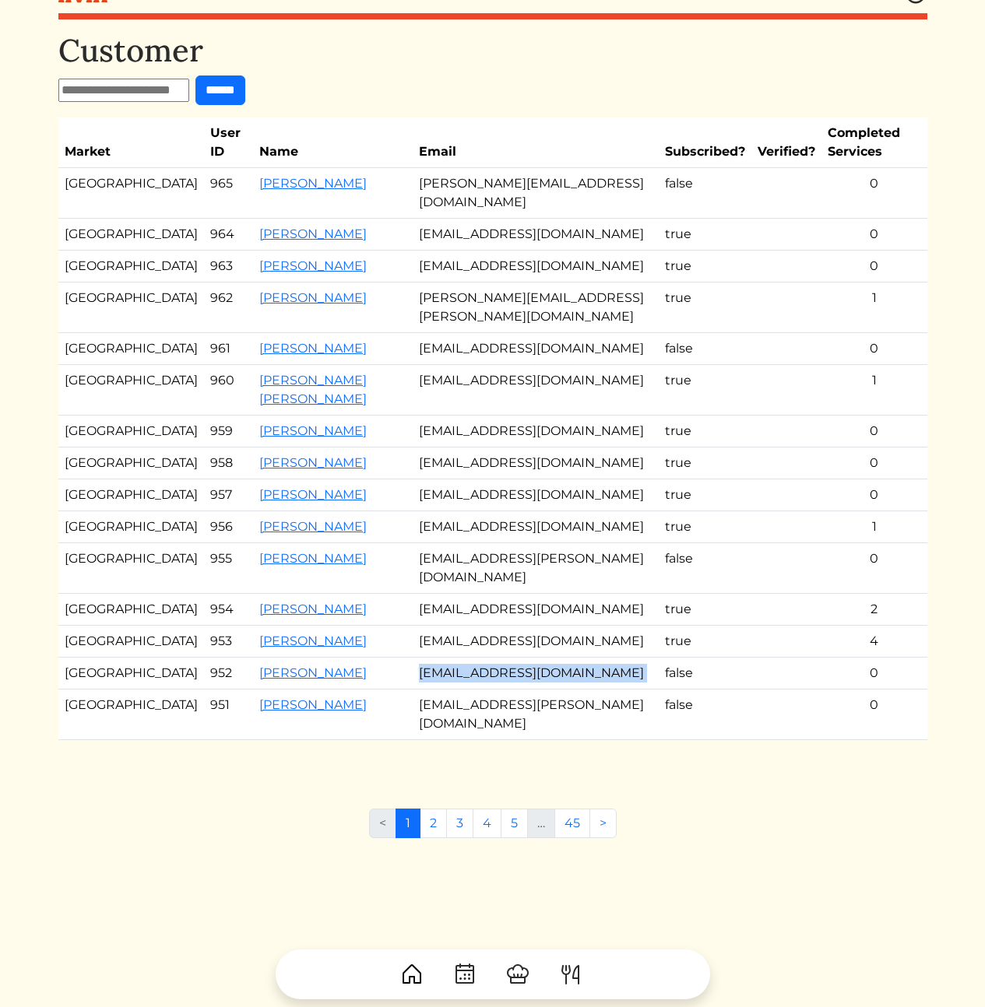
scroll to position [31, 0]
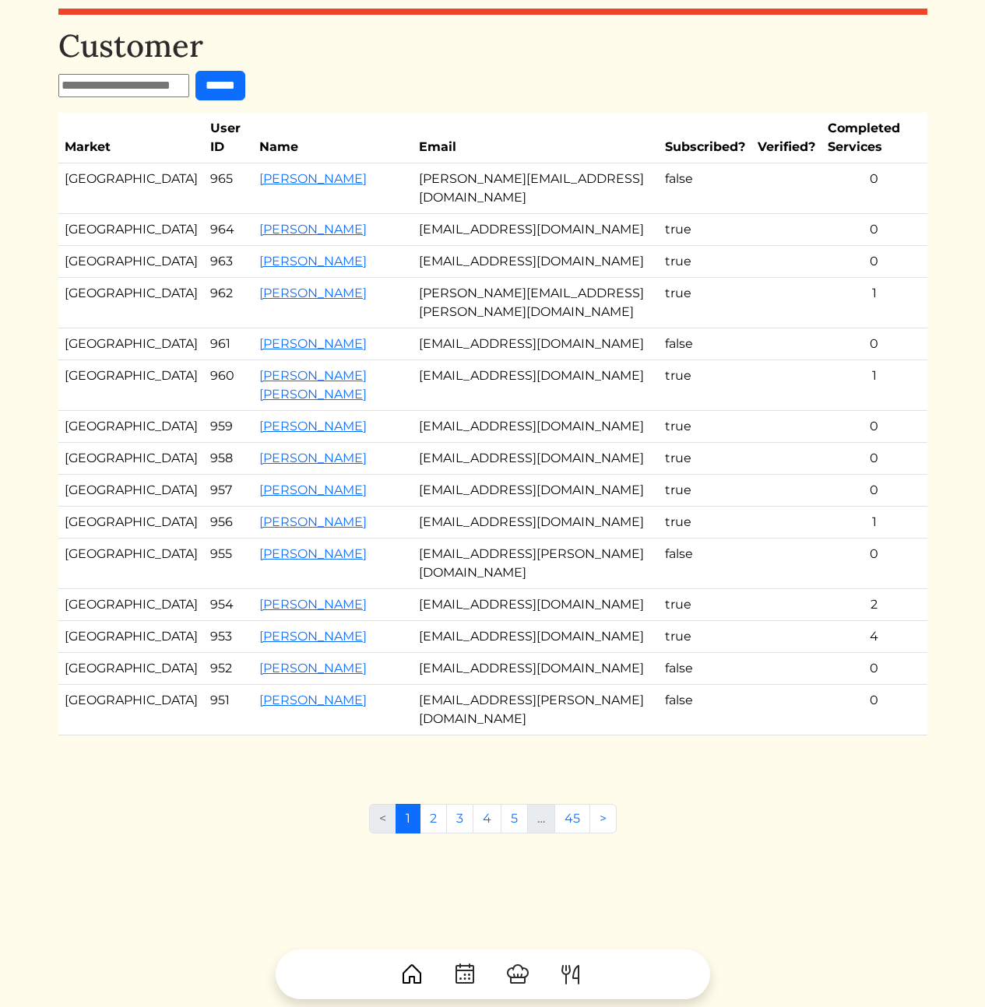
click at [632, 653] on td "emeline.minor@gmail.com" at bounding box center [536, 637] width 246 height 32
drag, startPoint x: 531, startPoint y: 590, endPoint x: 375, endPoint y: 588, distance: 155.7
click at [380, 587] on tr "Los Angeles 955 Jazzmene vitte jazz.ellison@gmail.com false 0" at bounding box center [492, 564] width 869 height 51
click at [377, 589] on td "Jazzmene vitte" at bounding box center [333, 564] width 160 height 51
drag, startPoint x: 377, startPoint y: 589, endPoint x: 614, endPoint y: 599, distance: 237.6
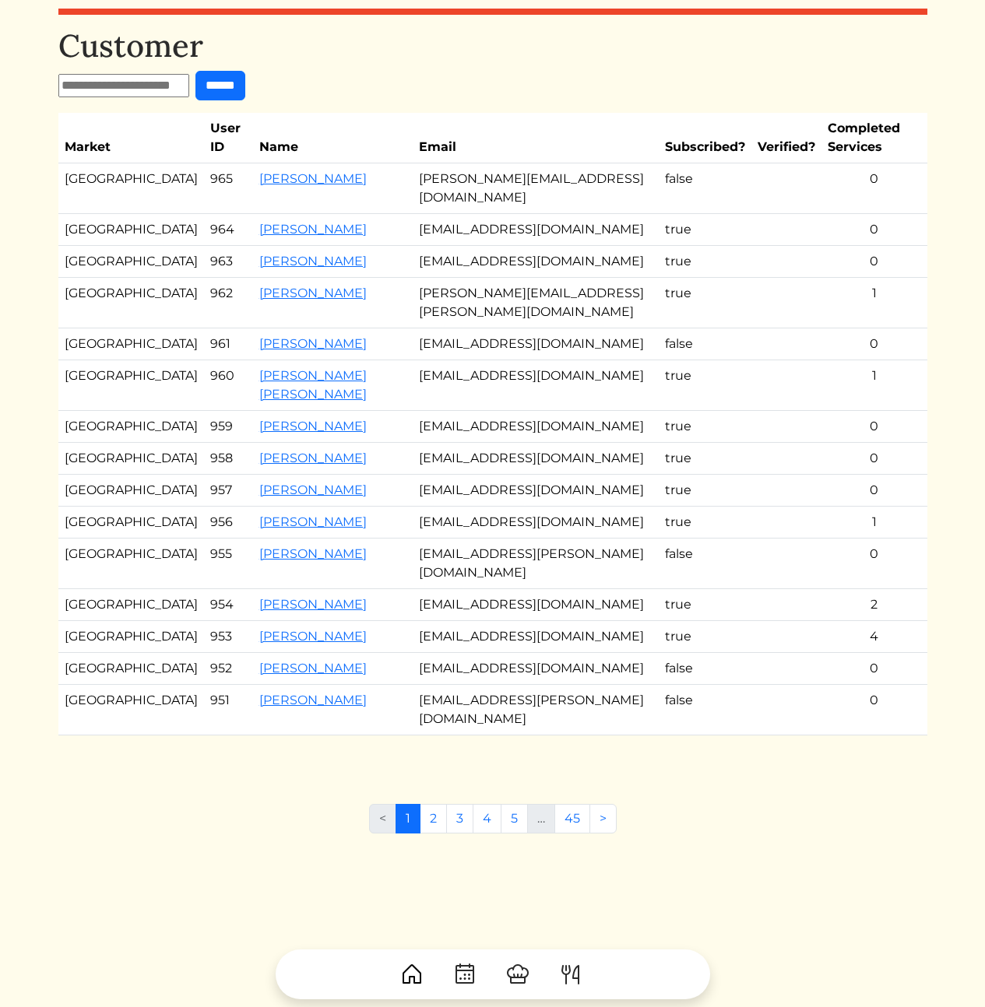
click at [614, 589] on tr "Los Angeles 955 Jazzmene vitte jazz.ellison@gmail.com false 0" at bounding box center [492, 564] width 869 height 51
drag, startPoint x: 895, startPoint y: 592, endPoint x: 393, endPoint y: 590, distance: 502.1
click at [395, 588] on tr "Los Angeles 955 Jazzmene vitte jazz.ellison@gmail.com false 0" at bounding box center [492, 564] width 869 height 51
click at [413, 589] on td "jazz.ellison@gmail.com" at bounding box center [536, 564] width 246 height 51
drag, startPoint x: 393, startPoint y: 590, endPoint x: 888, endPoint y: 600, distance: 495.2
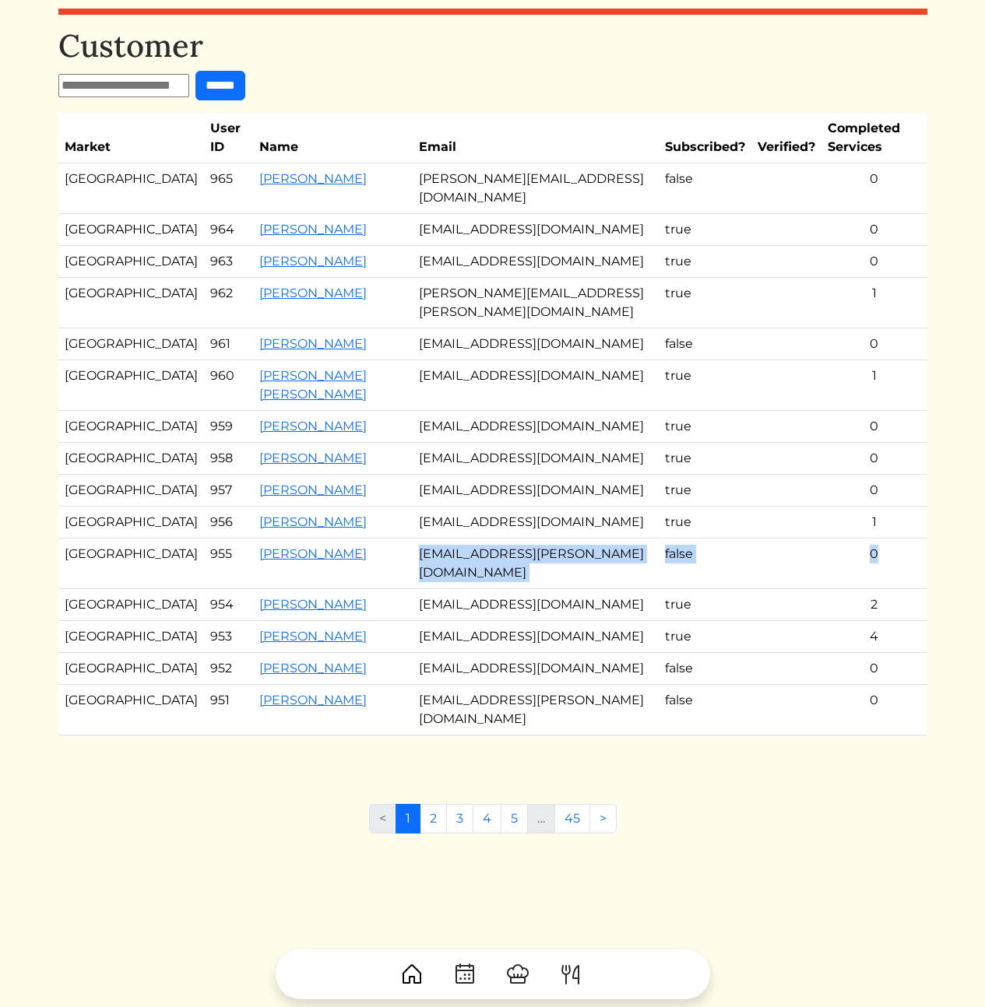
click at [888, 589] on tr "Los Angeles 955 Jazzmene vitte jazz.ellison@gmail.com false 0" at bounding box center [492, 564] width 869 height 51
drag, startPoint x: 840, startPoint y: 604, endPoint x: 820, endPoint y: 608, distance: 19.8
click at [829, 589] on td "0" at bounding box center [874, 564] width 106 height 51
drag, startPoint x: 543, startPoint y: 588, endPoint x: 425, endPoint y: 592, distance: 117.6
click at [352, 589] on tr "Los Angeles 955 Jazzmene vitte jazz.ellison@gmail.com false 0" at bounding box center [492, 564] width 869 height 51
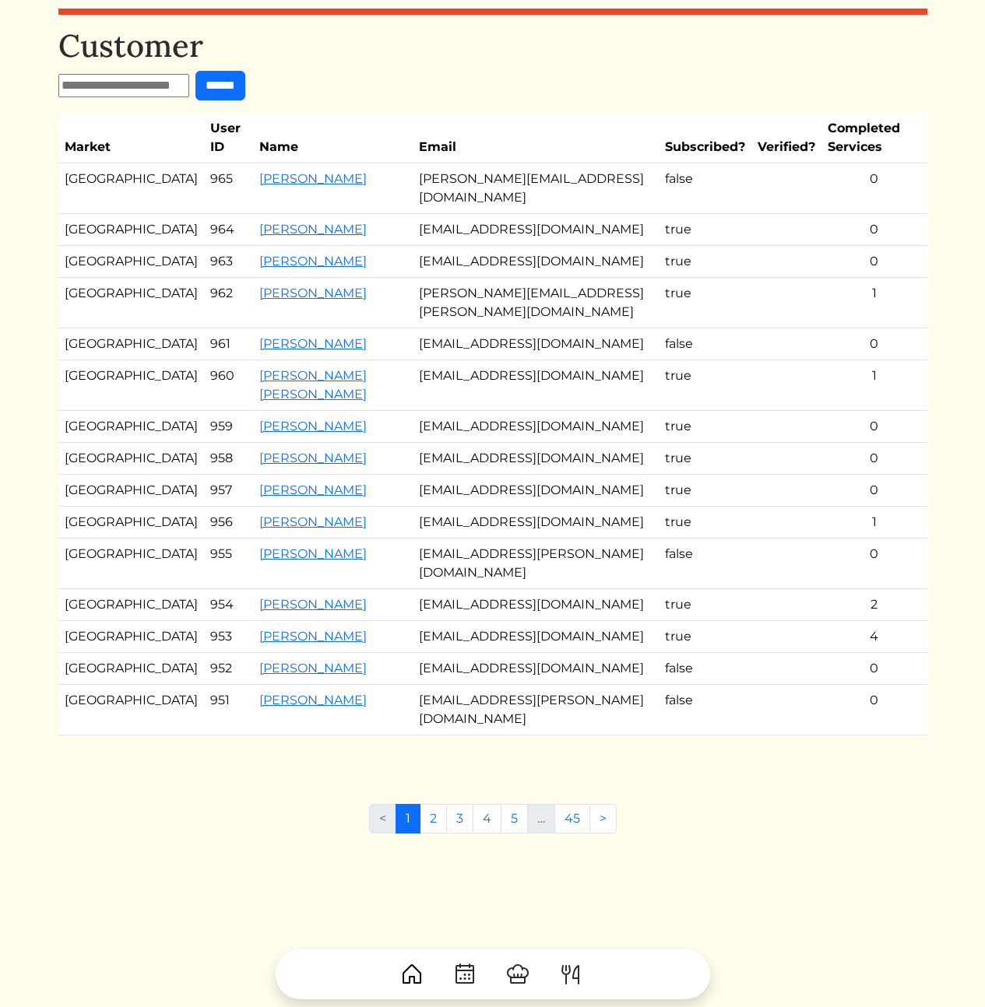
click at [413, 589] on td "jazz.ellison@gmail.com" at bounding box center [536, 564] width 246 height 51
click at [536, 589] on td "jazz.ellison@gmail.com" at bounding box center [536, 564] width 246 height 51
click at [436, 539] on td "caramac484@gmail.com" at bounding box center [536, 523] width 246 height 32
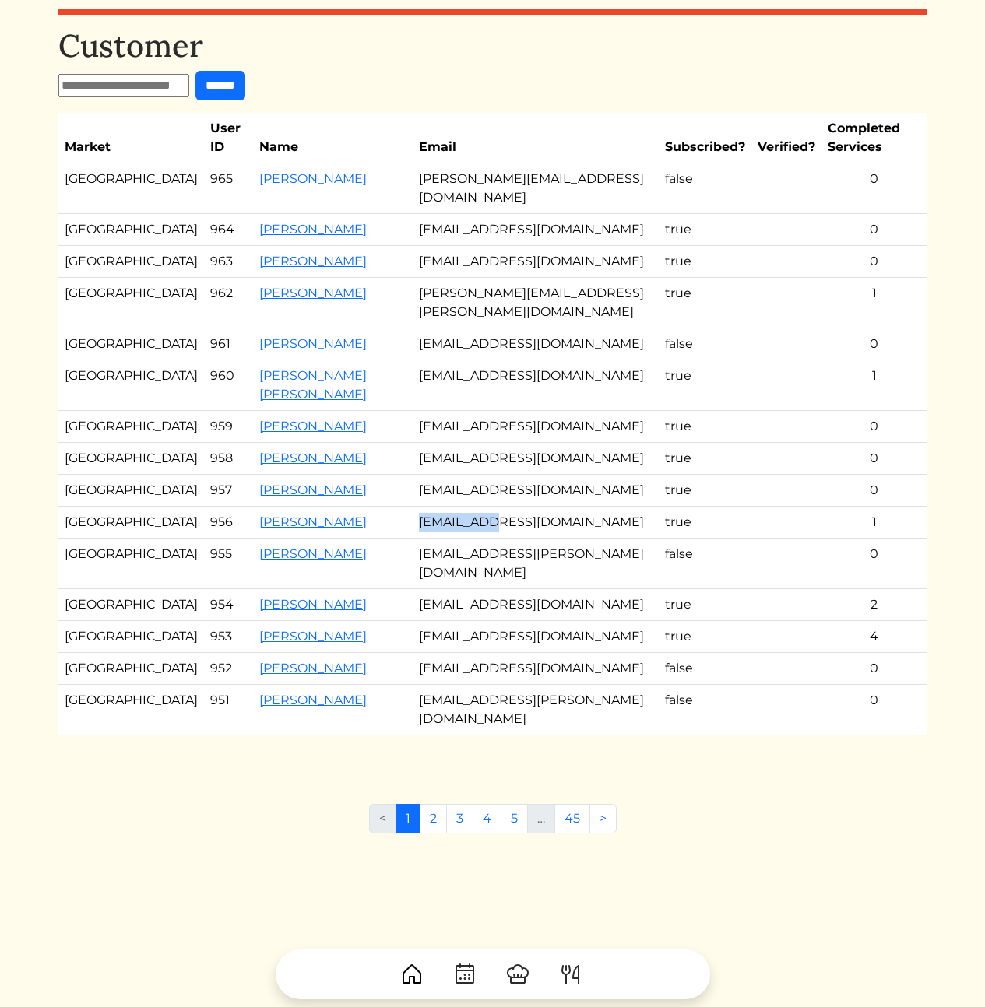
click at [436, 539] on td "caramac484@gmail.com" at bounding box center [536, 523] width 246 height 32
click at [522, 416] on td "mdnorris41@gmail.com" at bounding box center [536, 427] width 246 height 32
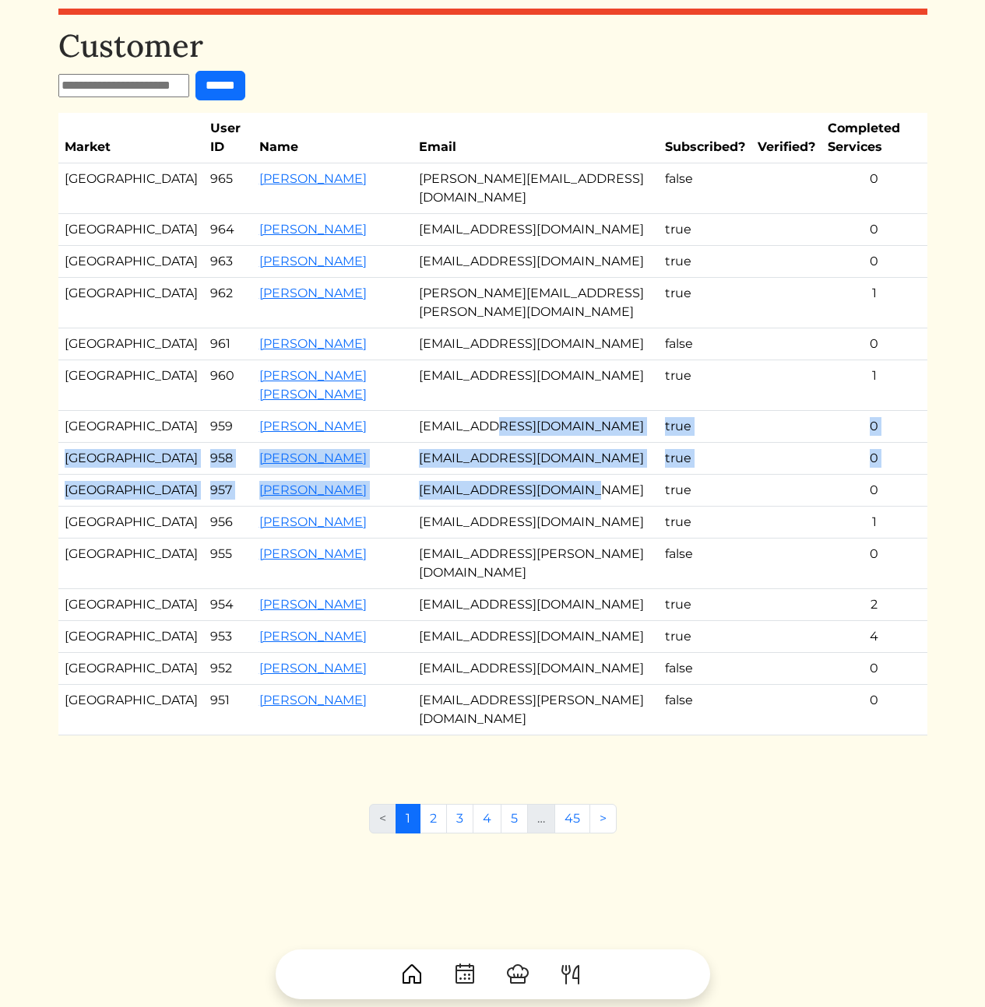
drag, startPoint x: 471, startPoint y: 426, endPoint x: 557, endPoint y: 535, distance: 139.1
click at [555, 530] on tbody "Atlanta 965 Chris Gorges chris@thompsonandprince.com false 0 Los Angeles 964 Ch…" at bounding box center [492, 449] width 869 height 572
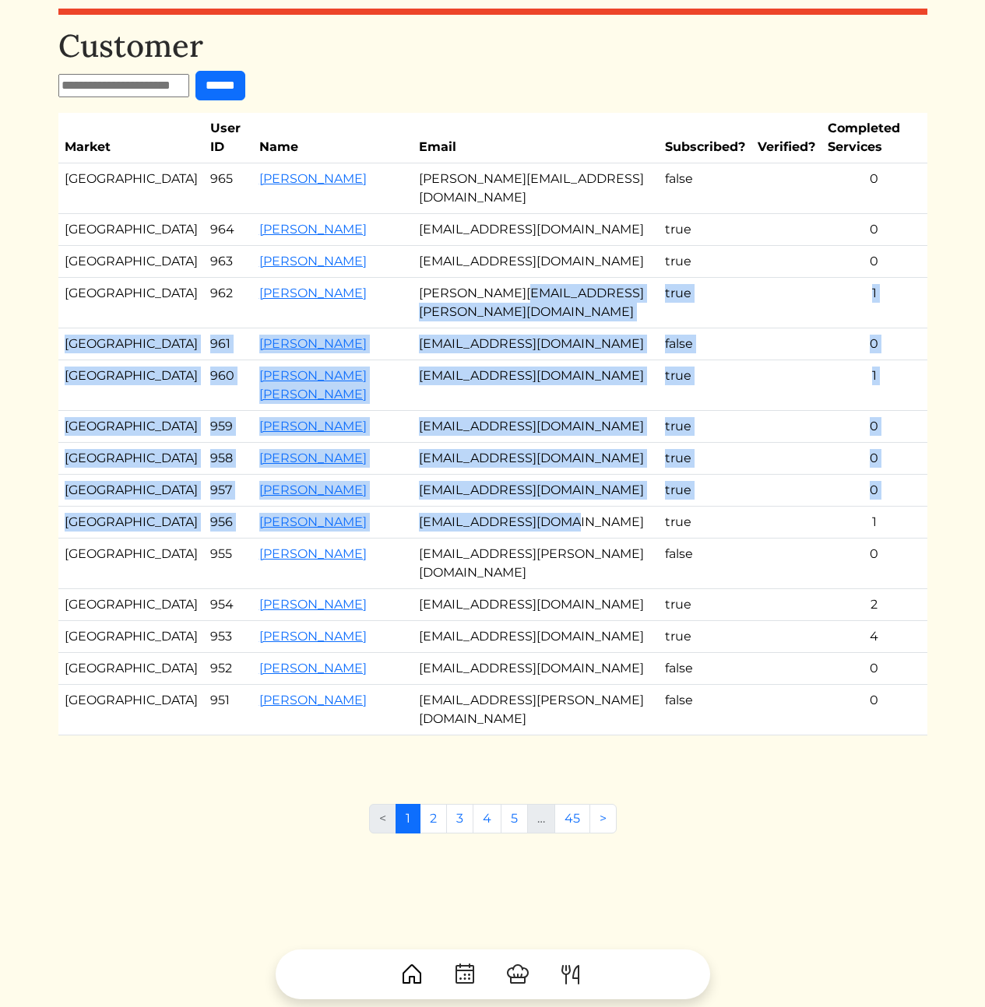
drag, startPoint x: 567, startPoint y: 559, endPoint x: 480, endPoint y: 313, distance: 261.0
click at [480, 313] on tbody "Atlanta 965 Chris Gorges chris@thompsonandprince.com false 0 Los Angeles 964 Ch…" at bounding box center [492, 449] width 869 height 572
click at [480, 313] on td "desiree.rodriguez@partners.mcd.com" at bounding box center [536, 303] width 246 height 51
drag, startPoint x: 441, startPoint y: 295, endPoint x: 613, endPoint y: 580, distance: 333.2
click at [597, 571] on tbody "Atlanta 965 Chris Gorges chris@thompsonandprince.com false 0 Los Angeles 964 Ch…" at bounding box center [492, 449] width 869 height 572
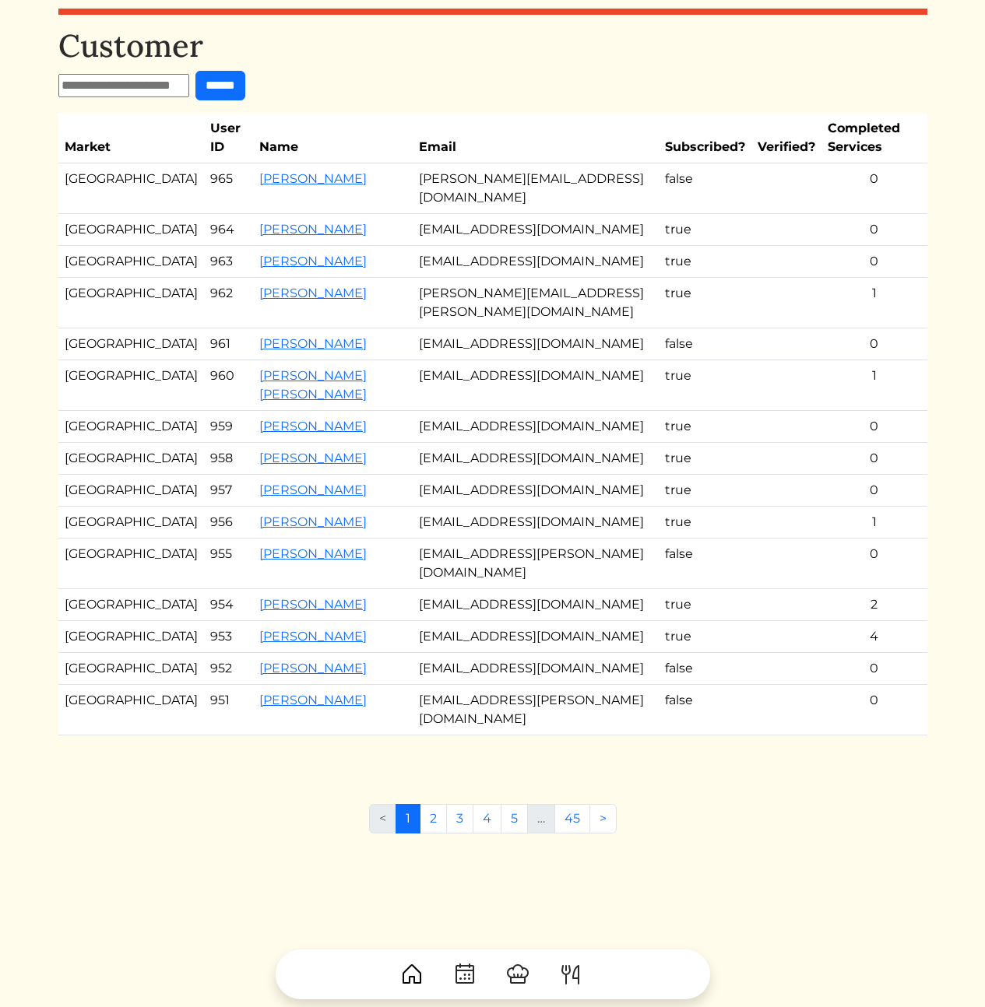
click at [919, 507] on td "0" at bounding box center [874, 491] width 106 height 32
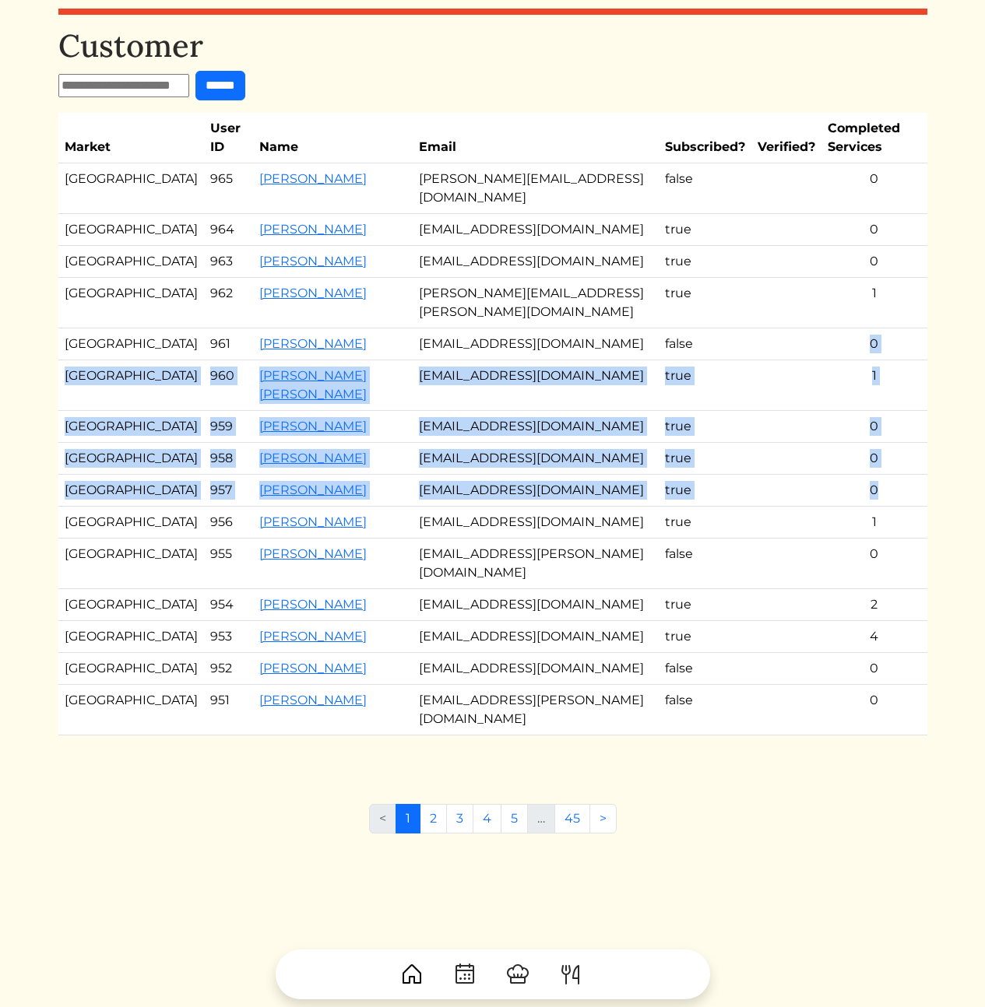
drag, startPoint x: 918, startPoint y: 530, endPoint x: 929, endPoint y: 328, distance: 201.9
click at [928, 329] on div "Calvin Wang Calvin Wang Log out Dashboard Services Upcoming Completed Requested…" at bounding box center [492, 472] width 887 height 1007
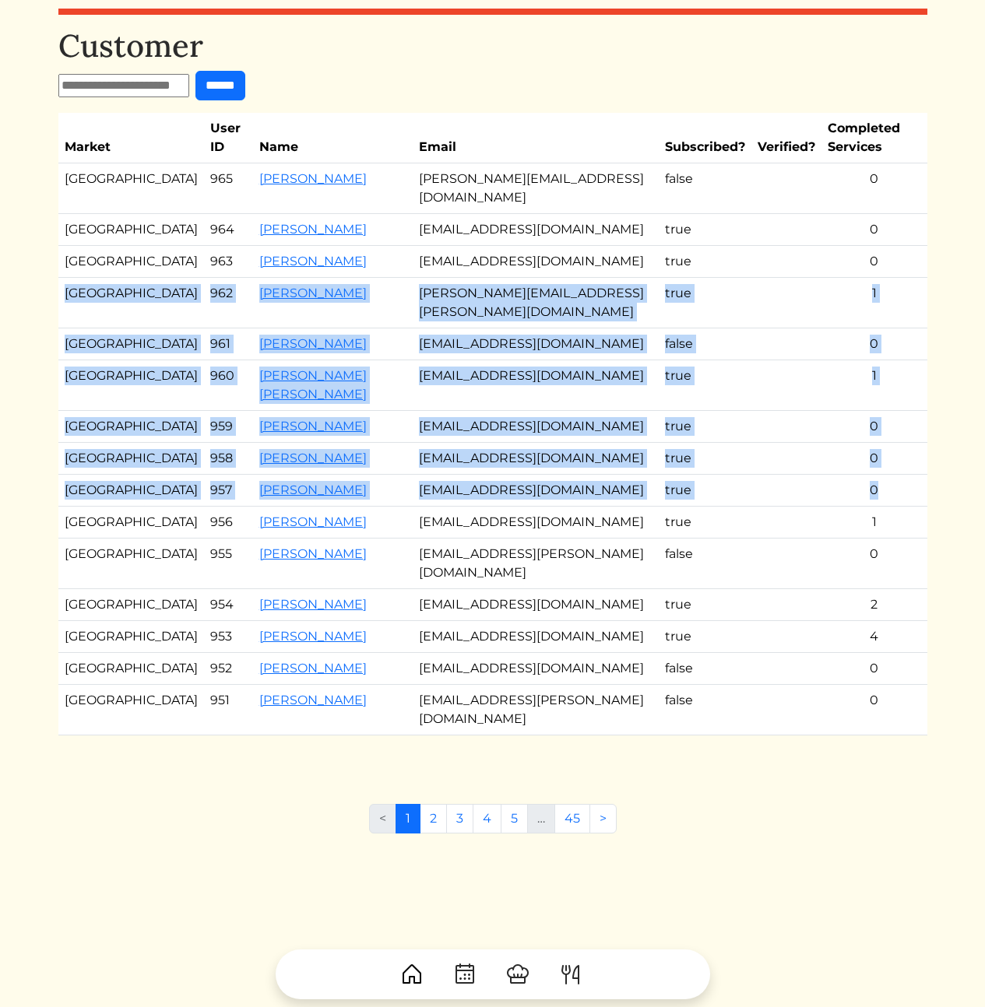
drag, startPoint x: 907, startPoint y: 267, endPoint x: 885, endPoint y: 540, distance: 274.1
click at [885, 539] on tbody "Atlanta 965 Chris Gorges chris@thompsonandprince.com false 0 Los Angeles 964 Ch…" at bounding box center [492, 449] width 869 height 572
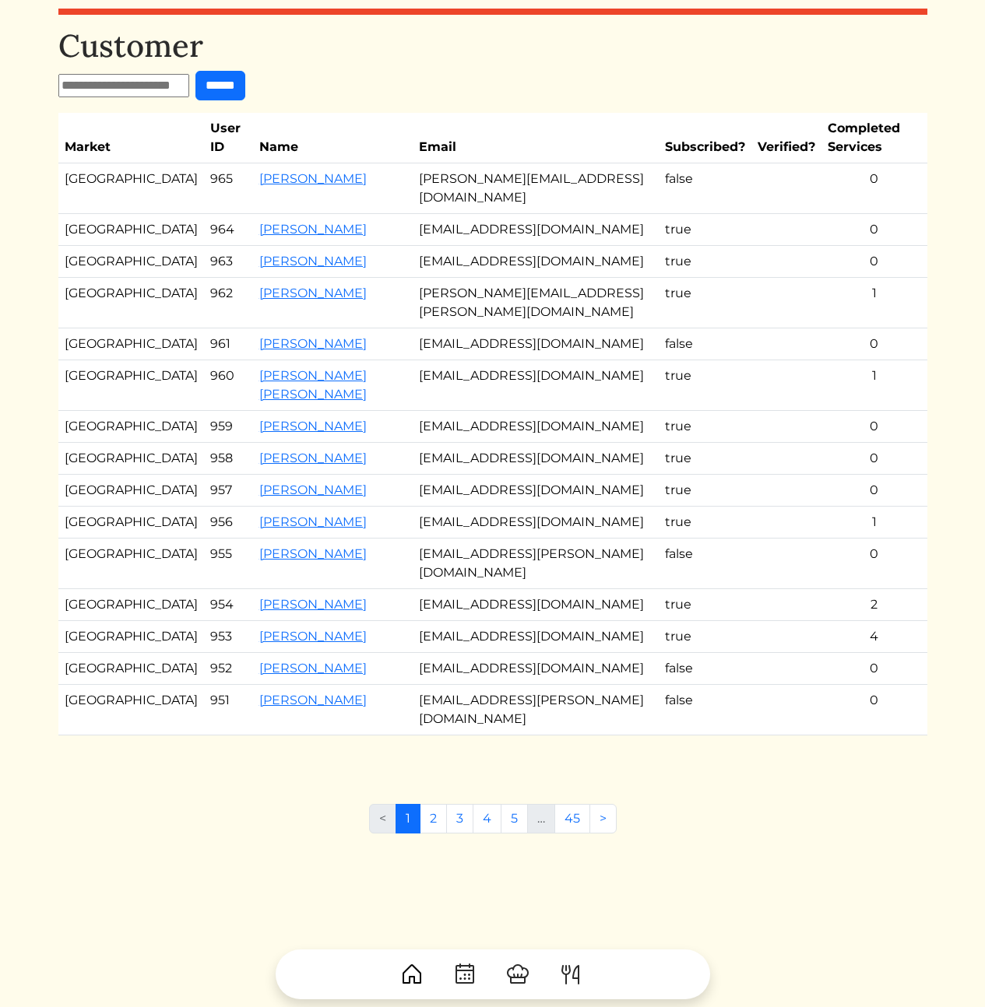
click at [896, 539] on td "1" at bounding box center [874, 523] width 106 height 32
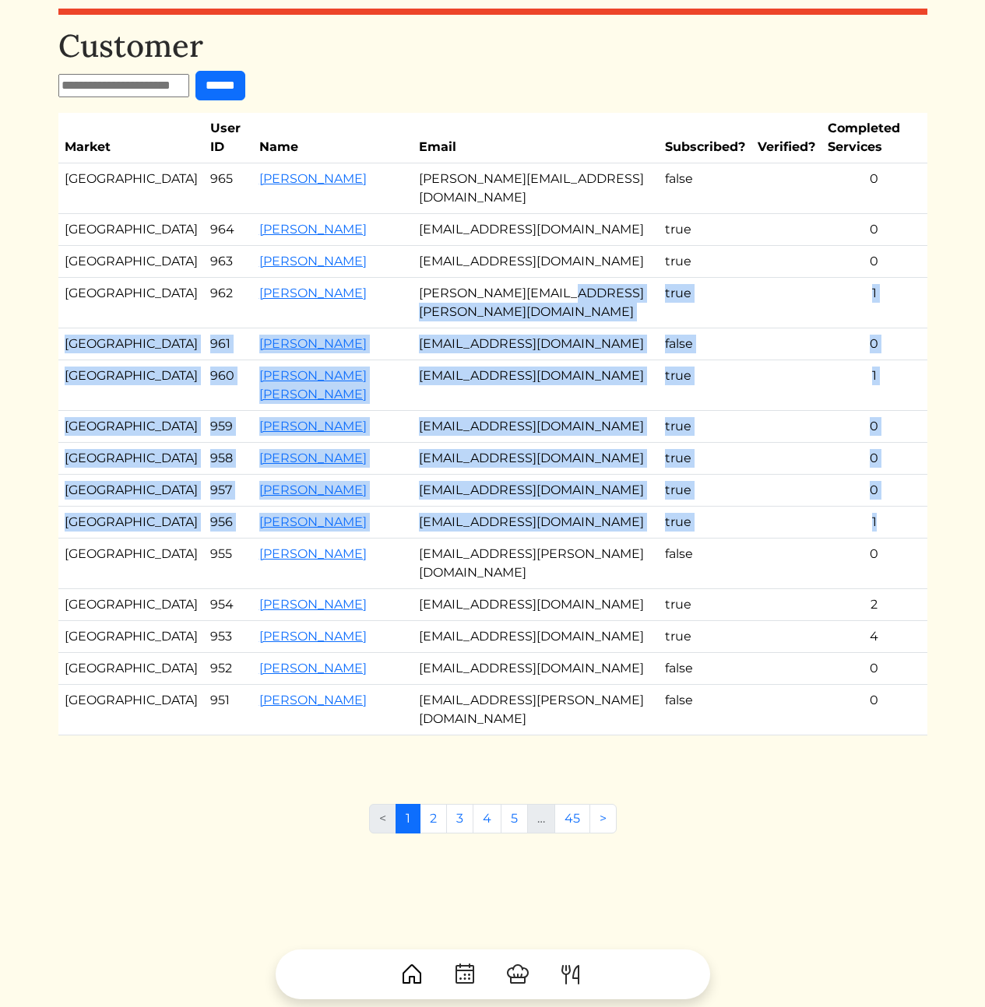
drag, startPoint x: 817, startPoint y: 435, endPoint x: 479, endPoint y: 319, distance: 357.2
click at [520, 316] on tbody "Atlanta 965 Chris Gorges chris@thompsonandprince.com false 0 Los Angeles 964 Ch…" at bounding box center [492, 449] width 869 height 572
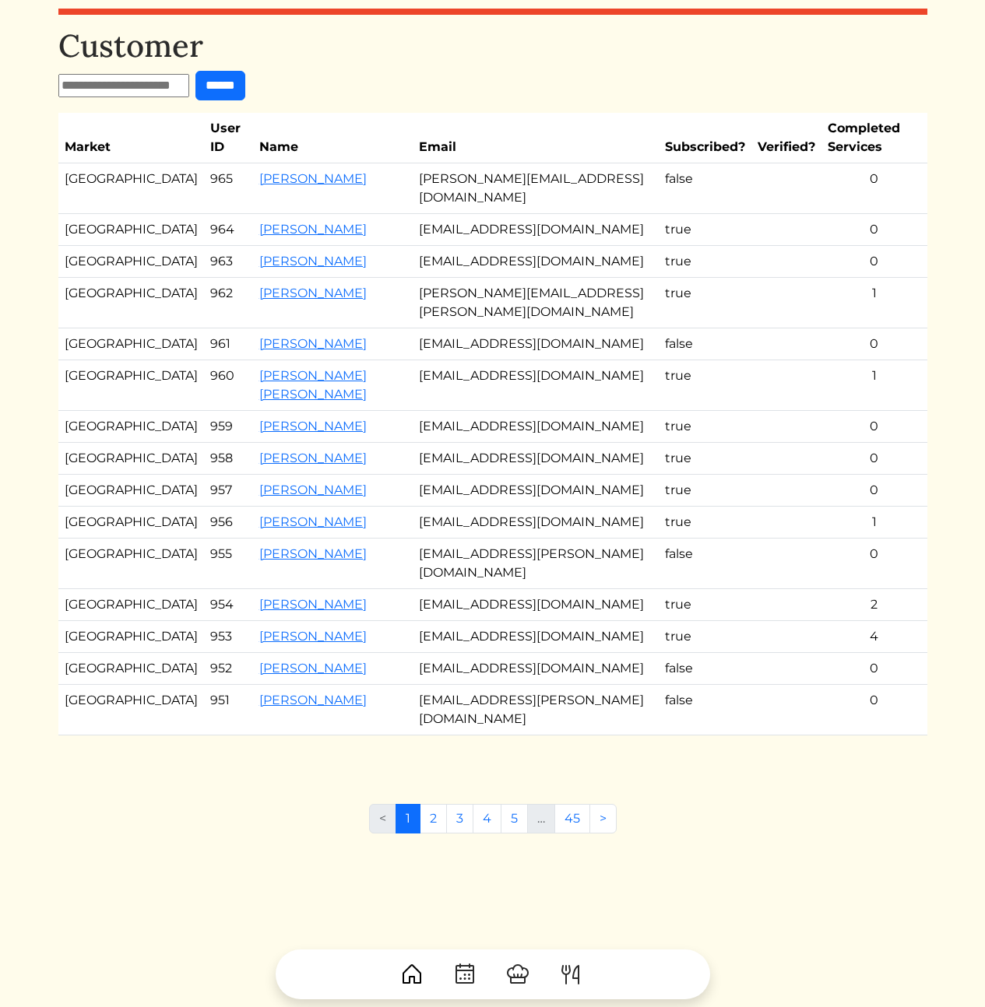
click at [479, 319] on td "desiree.rodriguez@partners.mcd.com" at bounding box center [536, 303] width 246 height 51
click at [490, 316] on td "desiree.rodriguez@partners.mcd.com" at bounding box center [536, 303] width 246 height 51
click at [451, 174] on td "chris@thompsonandprince.com" at bounding box center [536, 188] width 246 height 51
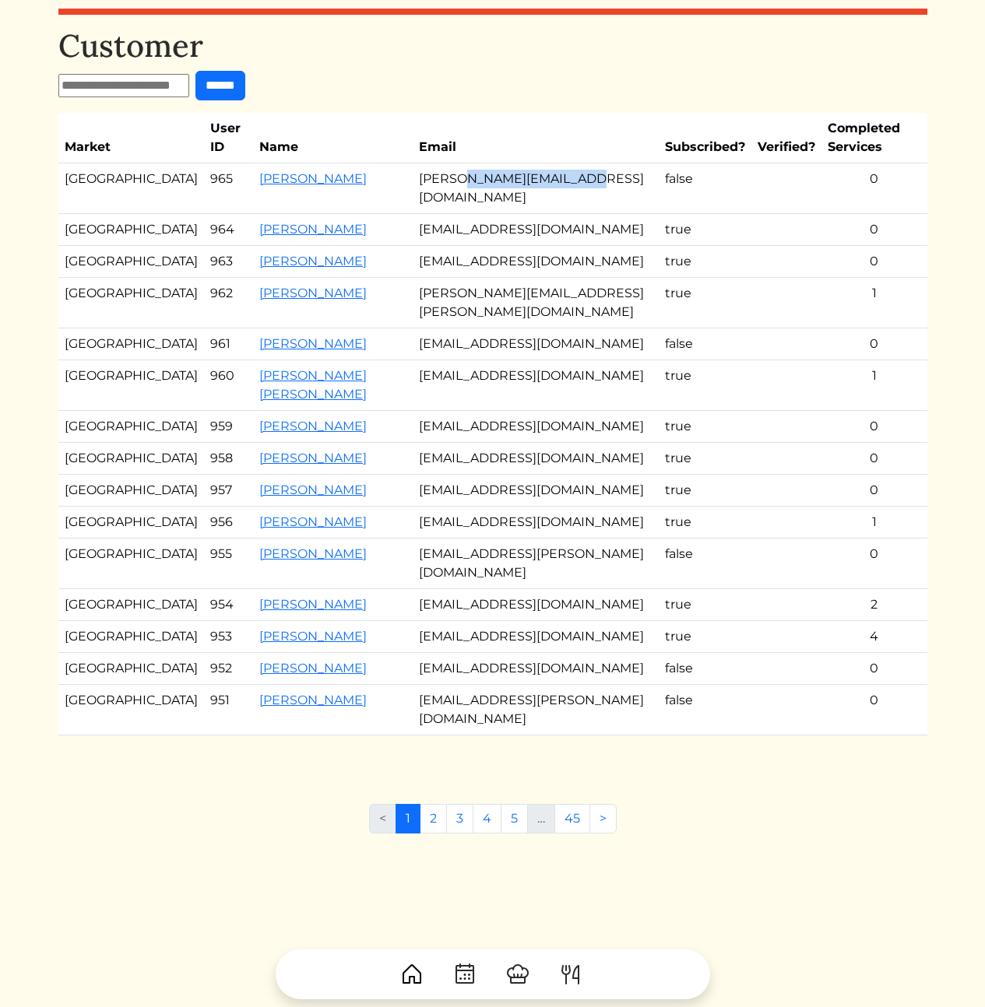
click at [451, 174] on td "chris@thompsonandprince.com" at bounding box center [536, 188] width 246 height 51
click at [436, 834] on link "2" at bounding box center [433, 819] width 27 height 30
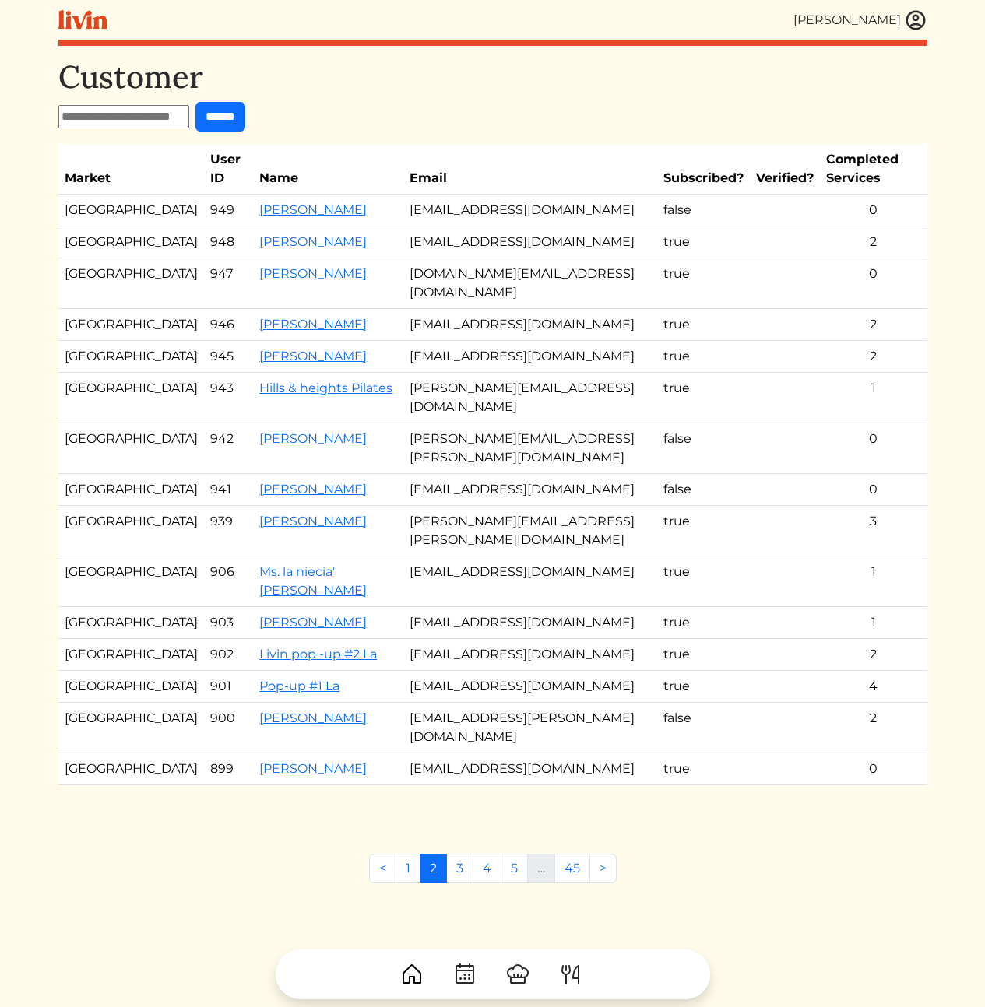
click at [469, 373] on td "brandy@hillsandheightspilates.com" at bounding box center [530, 398] width 254 height 51
click at [452, 195] on td "katemmcgaughey@gmail.com" at bounding box center [530, 211] width 254 height 32
click at [489, 423] on td "jodi.p.stone@gmail.com" at bounding box center [530, 448] width 254 height 51
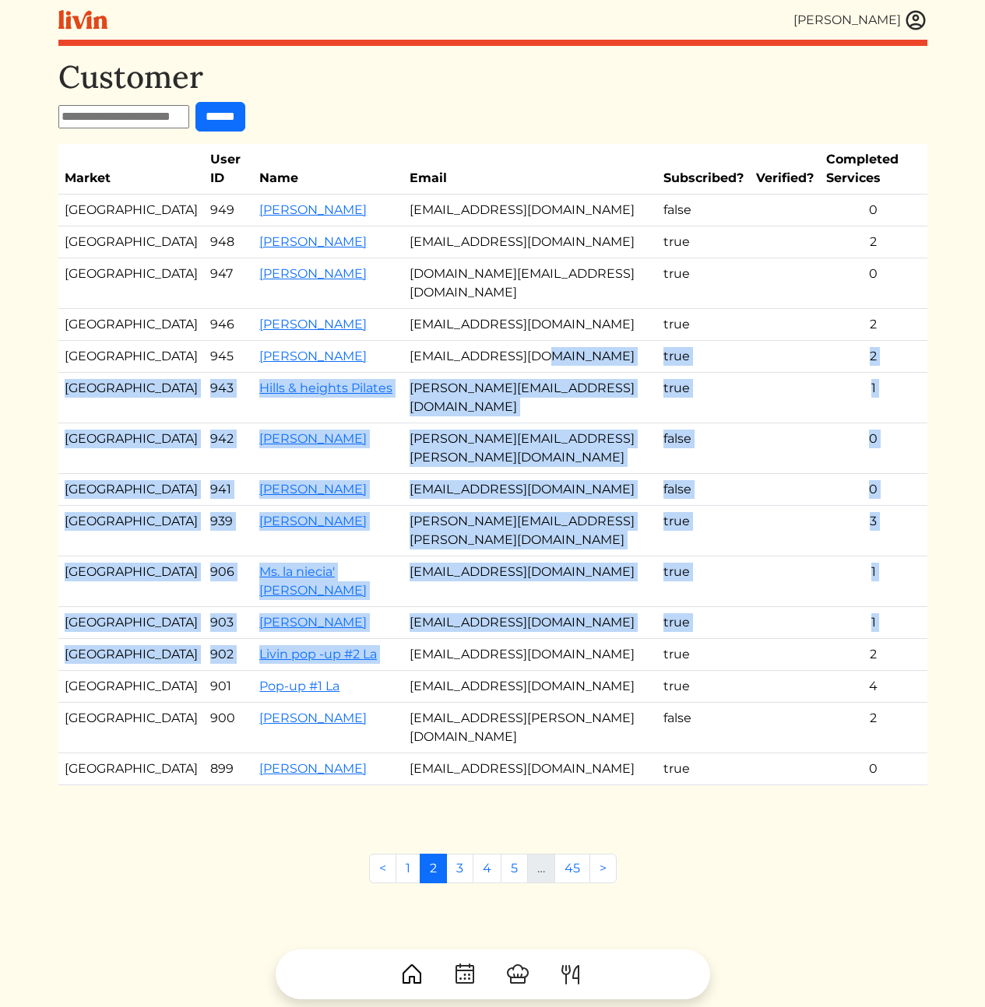
drag, startPoint x: 425, startPoint y: 332, endPoint x: 472, endPoint y: 529, distance: 201.6
click at [472, 528] on tbody "Atlanta 949 Kate Mcgaughey katemmcgaughey@gmail.com false 0 Atlanta 948 Lynne p…" at bounding box center [492, 490] width 869 height 591
click at [475, 639] on td "hello@chooslivin.com" at bounding box center [530, 655] width 254 height 32
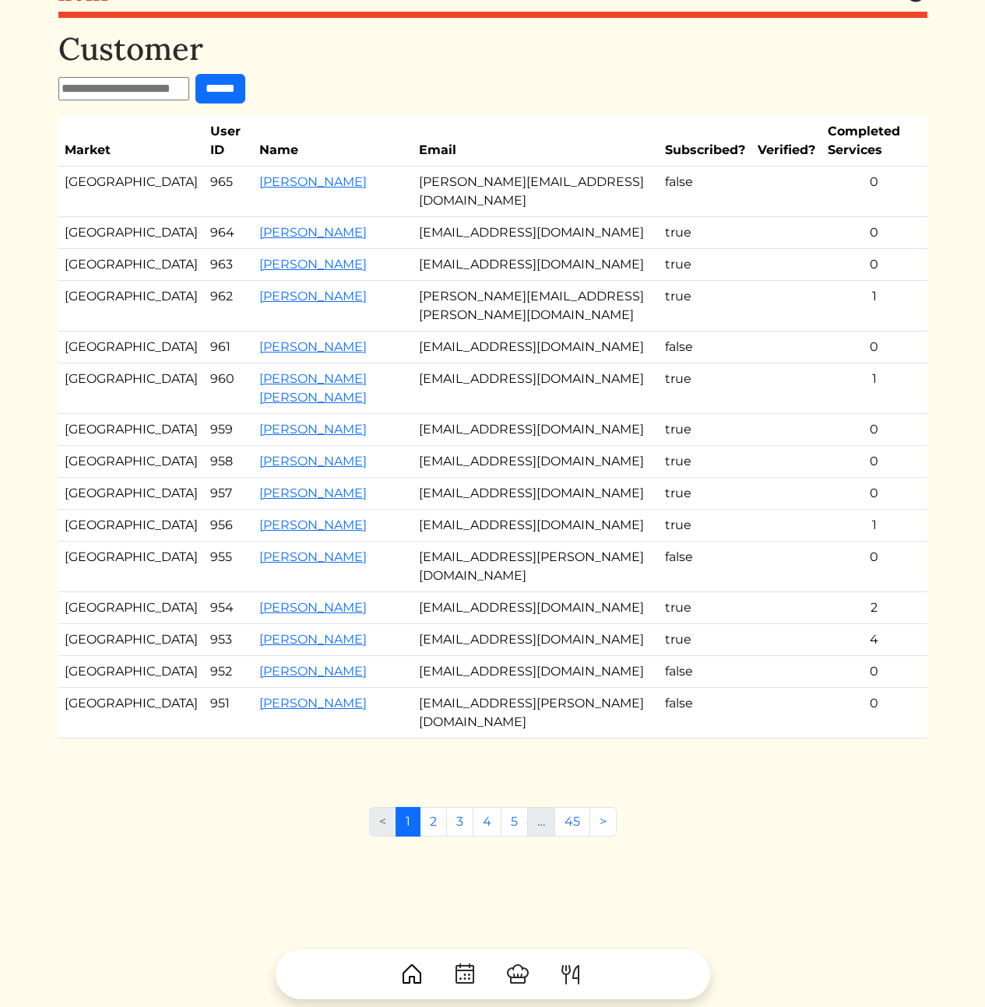
scroll to position [31, 0]
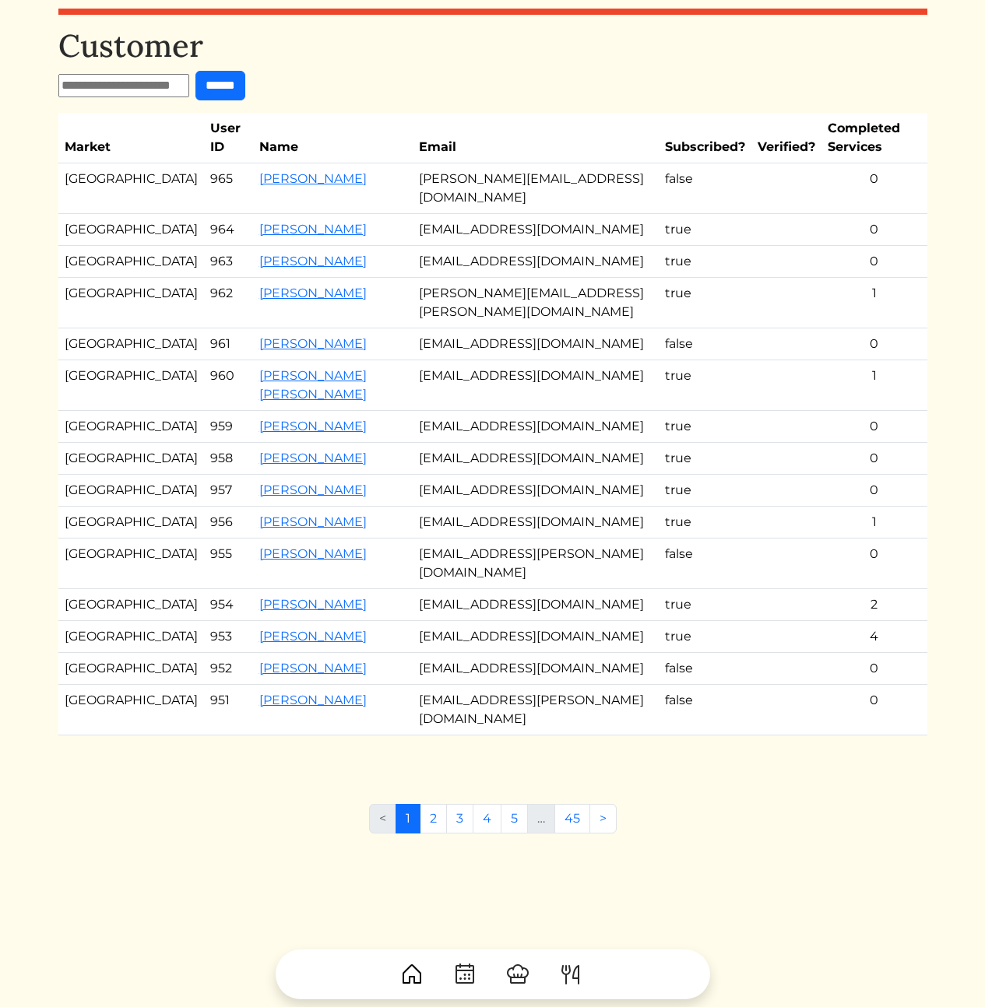
click at [587, 313] on td "desiree.rodriguez@partners.mcd.com" at bounding box center [536, 303] width 246 height 51
click at [612, 313] on td "desiree.rodriguez@partners.mcd.com" at bounding box center [536, 303] width 246 height 51
click at [510, 314] on td "desiree.rodriguez@partners.mcd.com" at bounding box center [536, 303] width 246 height 51
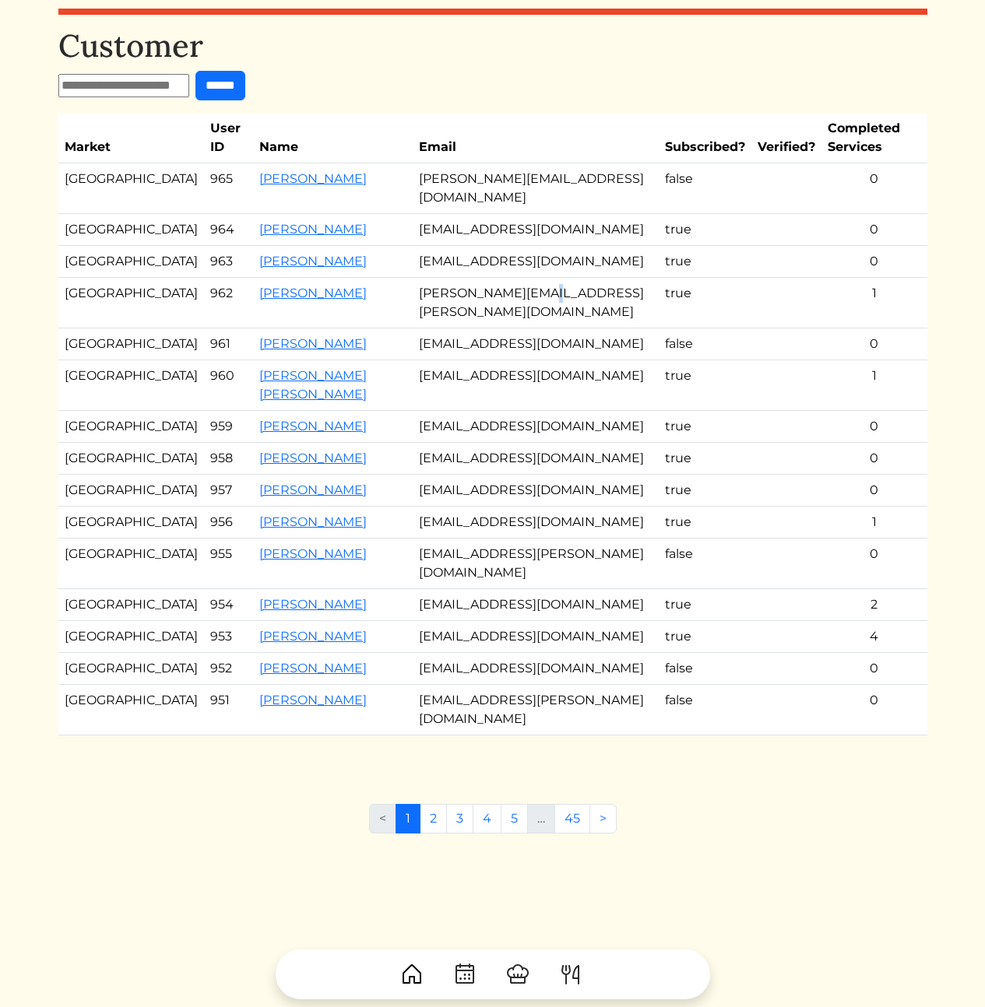
click at [510, 314] on td "desiree.rodriguez@partners.mcd.com" at bounding box center [536, 303] width 246 height 51
click at [589, 311] on td "desiree.rodriguez@partners.mcd.com" at bounding box center [536, 303] width 246 height 51
click at [531, 223] on td "chikac@gmail.com" at bounding box center [536, 230] width 246 height 32
click at [130, 846] on div "< 1 2 3 4 5 … 45 >" at bounding box center [492, 825] width 869 height 42
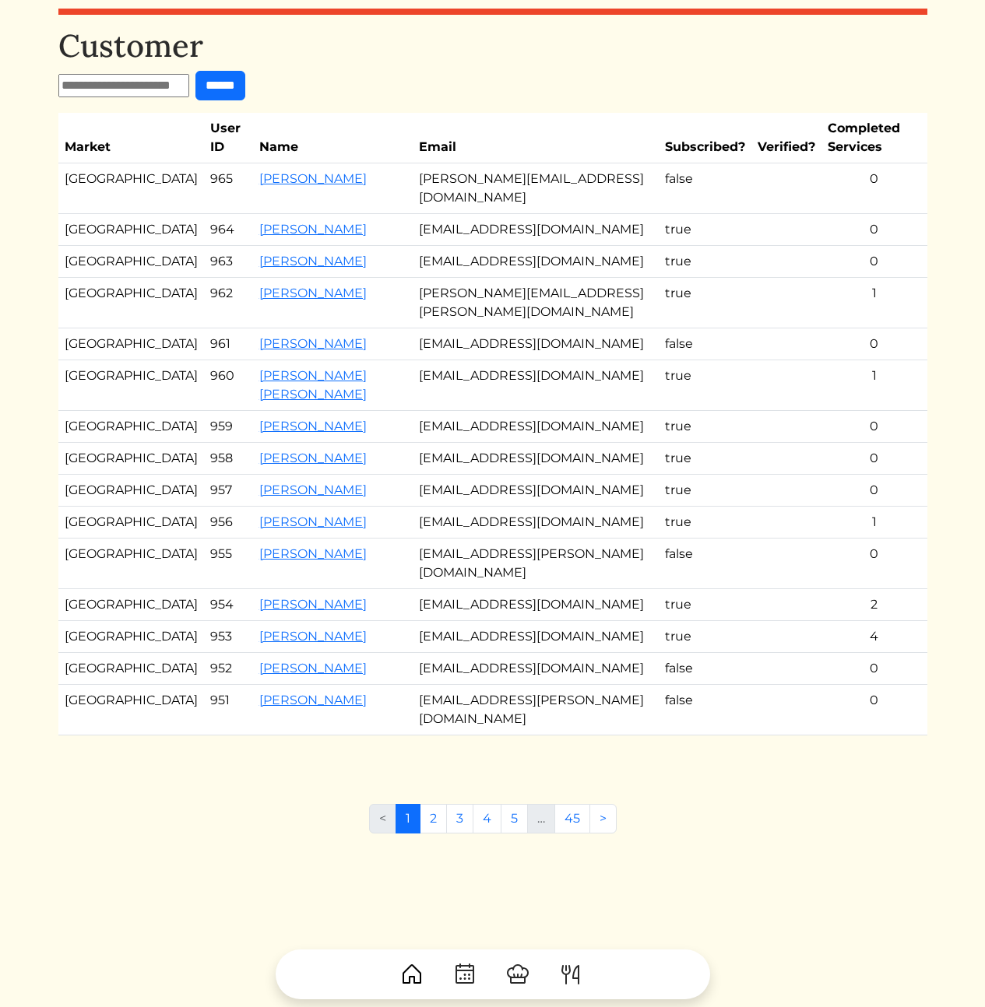
click at [413, 475] on td "cuetpi1@gmail.com" at bounding box center [536, 459] width 246 height 32
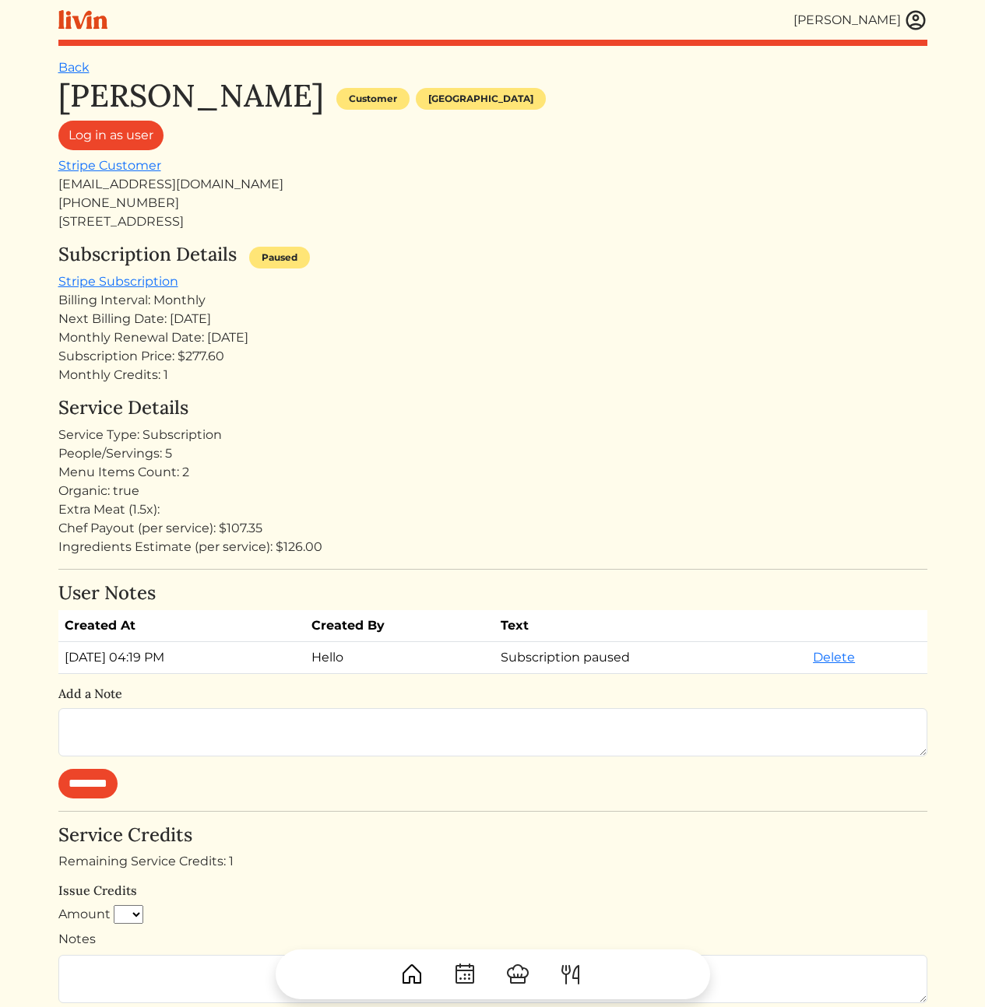
click at [138, 94] on h1 "[PERSON_NAME]" at bounding box center [190, 95] width 265 height 37
copy div "[PERSON_NAME]"
click at [631, 236] on div "Chika Igwilo Customer Los angeles Log in as user Stripe Customer chikac@gmail.c…" at bounding box center [492, 642] width 869 height 1130
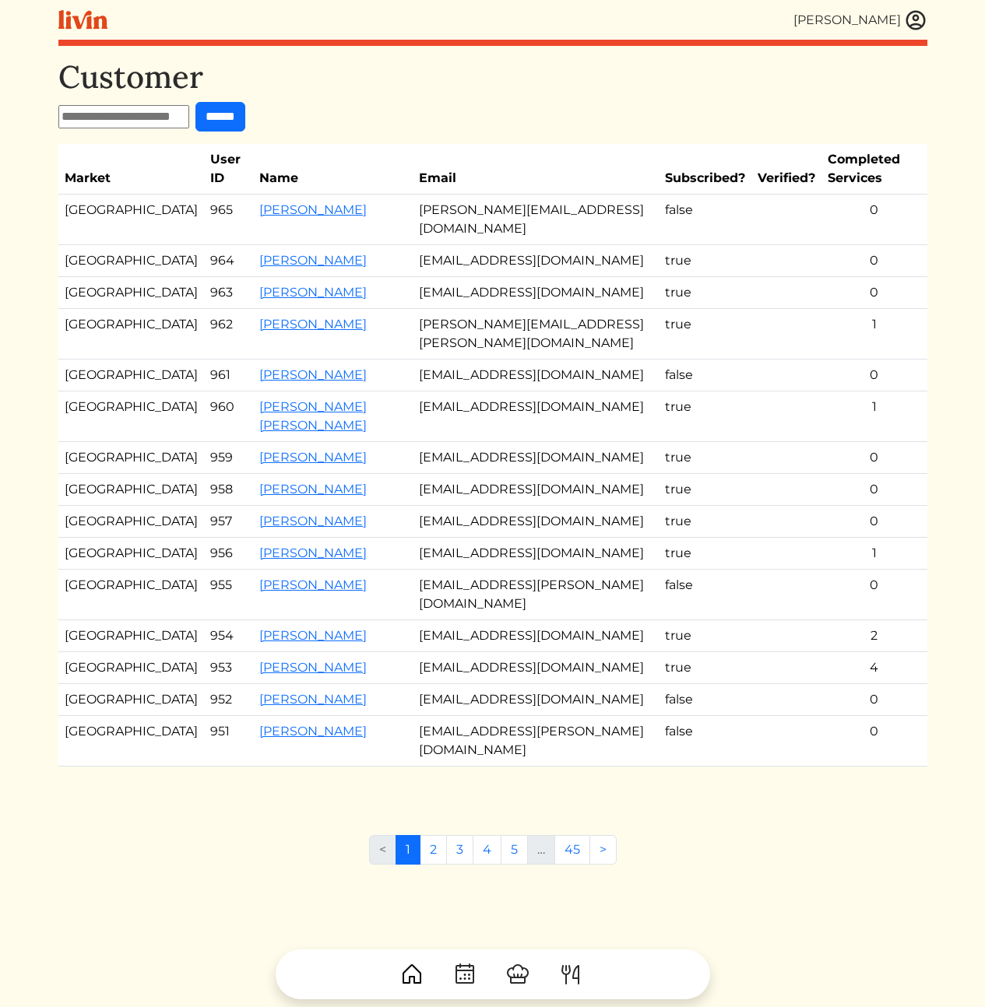
scroll to position [31, 0]
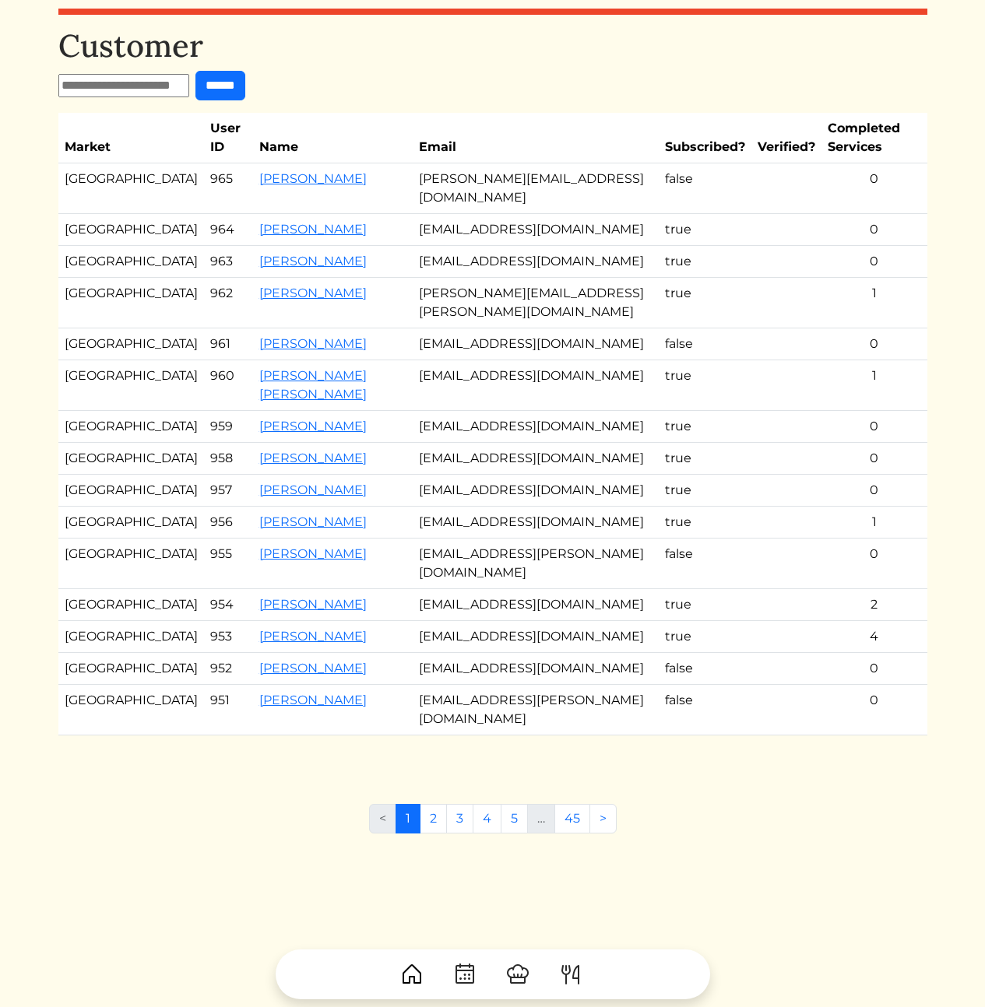
click at [536, 179] on td "[PERSON_NAME][EMAIL_ADDRESS][DOMAIN_NAME]" at bounding box center [536, 188] width 246 height 51
